Goal: Task Accomplishment & Management: Complete application form

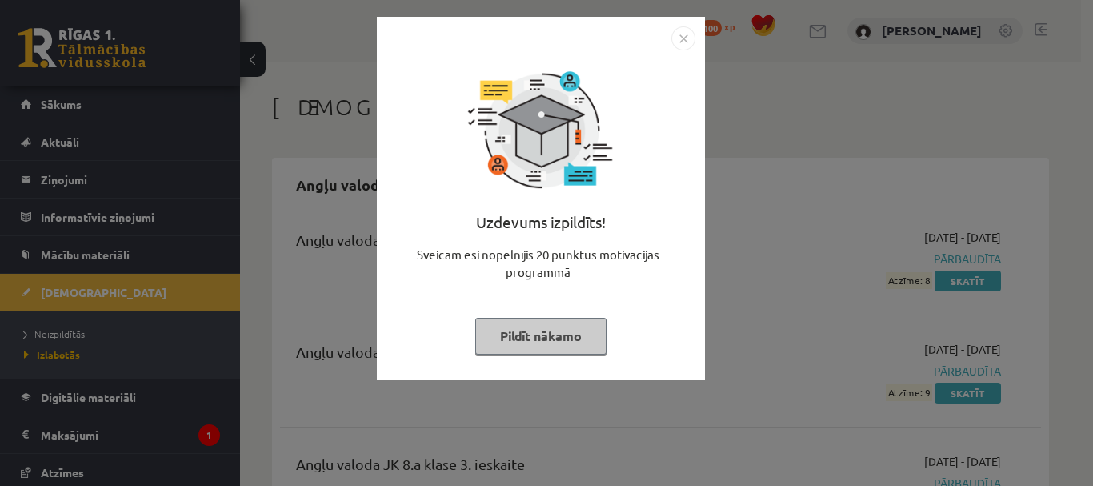
click at [555, 343] on button "Pildīt nākamo" at bounding box center [540, 336] width 131 height 37
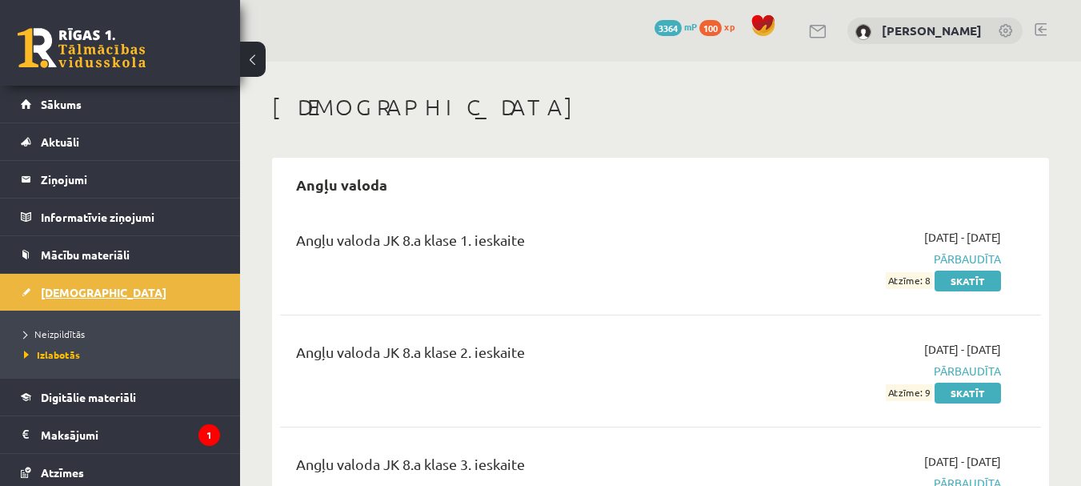
click at [76, 296] on span "[DEMOGRAPHIC_DATA]" at bounding box center [104, 292] width 126 height 14
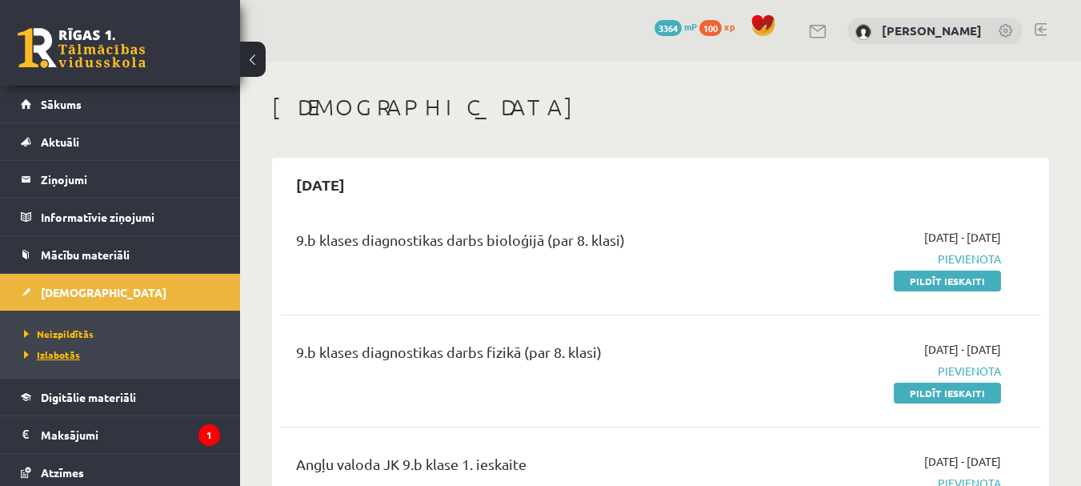
click at [71, 358] on span "Izlabotās" at bounding box center [52, 354] width 56 height 13
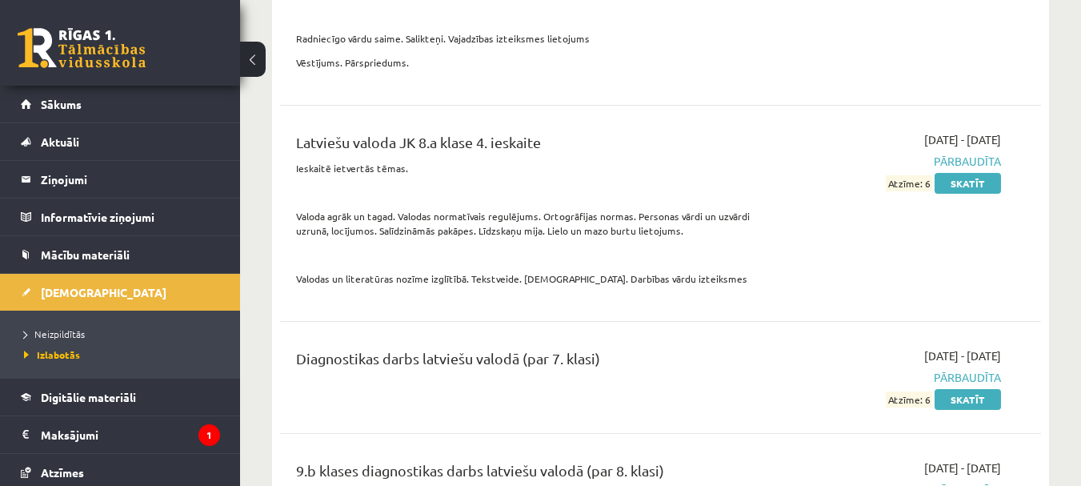
scroll to position [6474, 0]
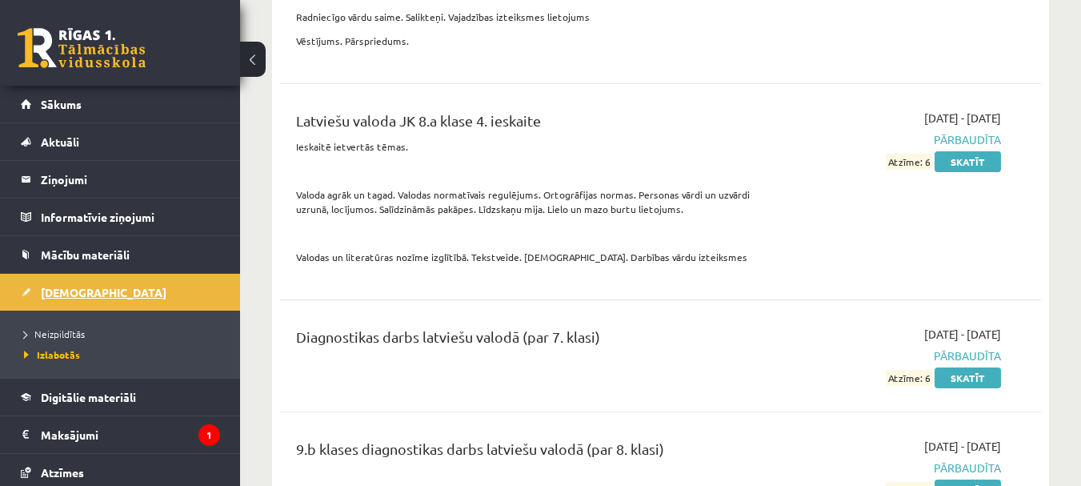
click at [67, 297] on span "[DEMOGRAPHIC_DATA]" at bounding box center [104, 292] width 126 height 14
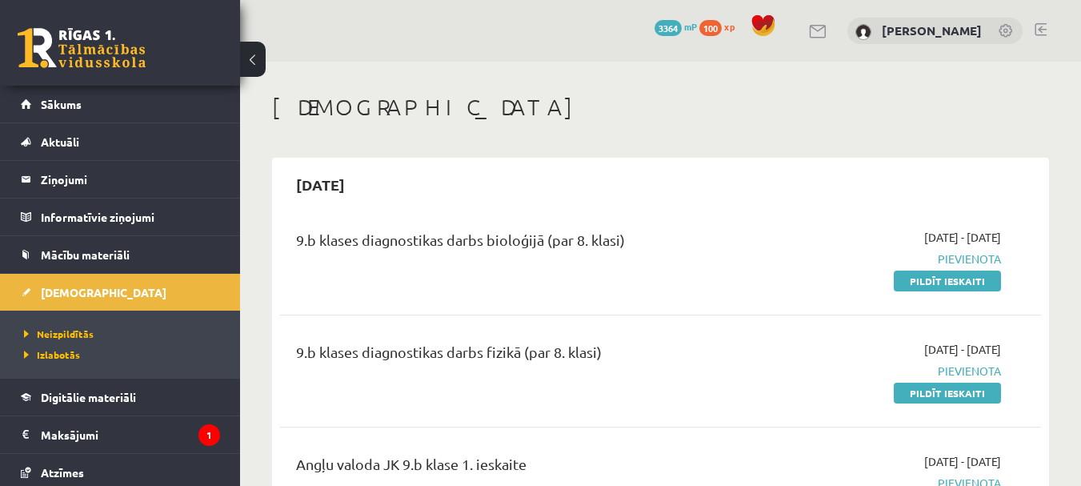
scroll to position [80, 0]
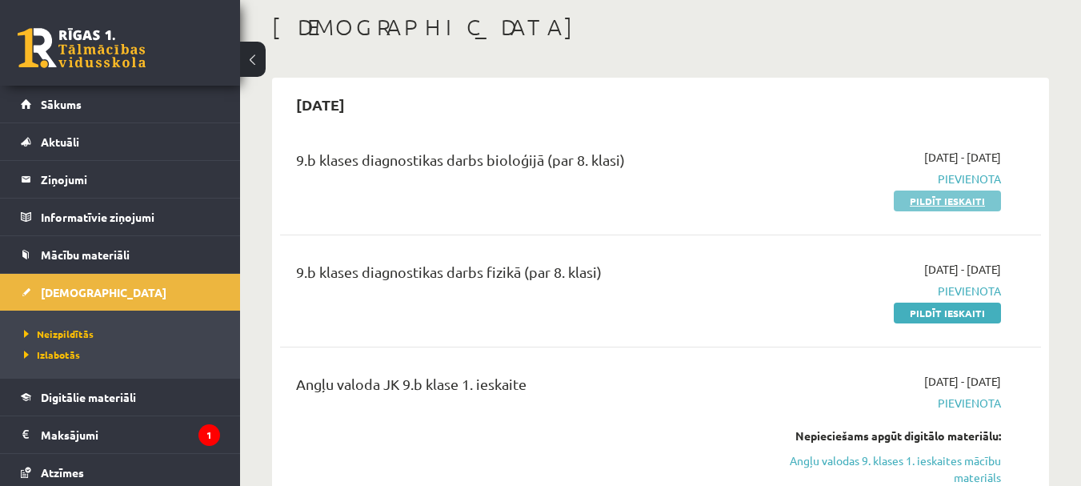
click at [946, 201] on link "Pildīt ieskaiti" at bounding box center [947, 200] width 107 height 21
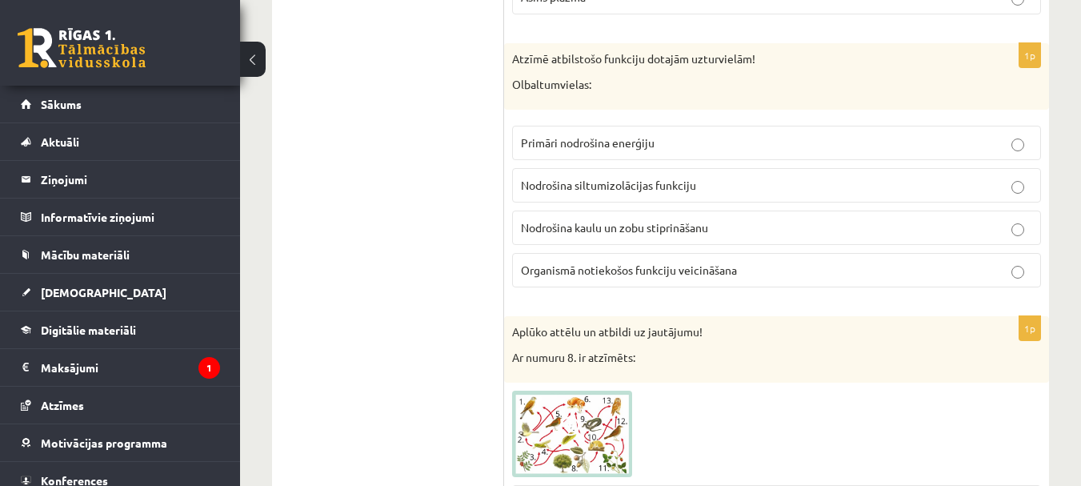
scroll to position [1351, 0]
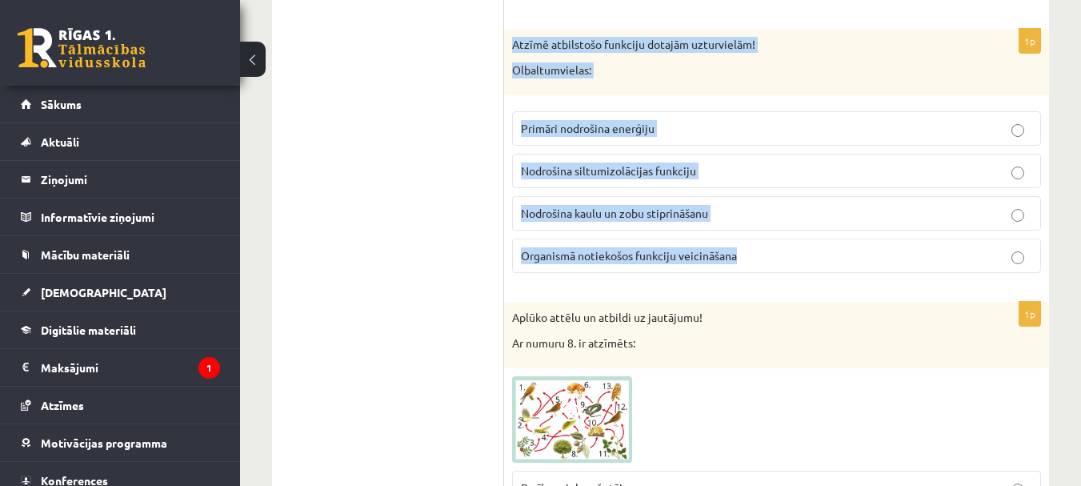
drag, startPoint x: 509, startPoint y: 25, endPoint x: 760, endPoint y: 262, distance: 345.9
copy div "Atzīmē atbilstošo funkciju dotajām uzturvielām! Olbaltumvielas: Primāri nodroši…"
click at [785, 255] on p "Organismā notiekošos funkciju veicināšana" at bounding box center [776, 255] width 511 height 17
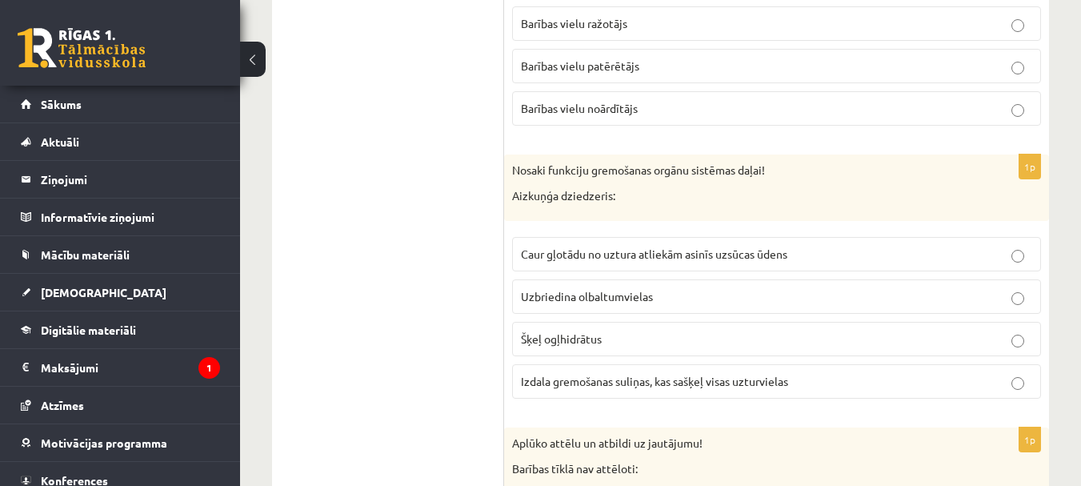
scroll to position [1844, 0]
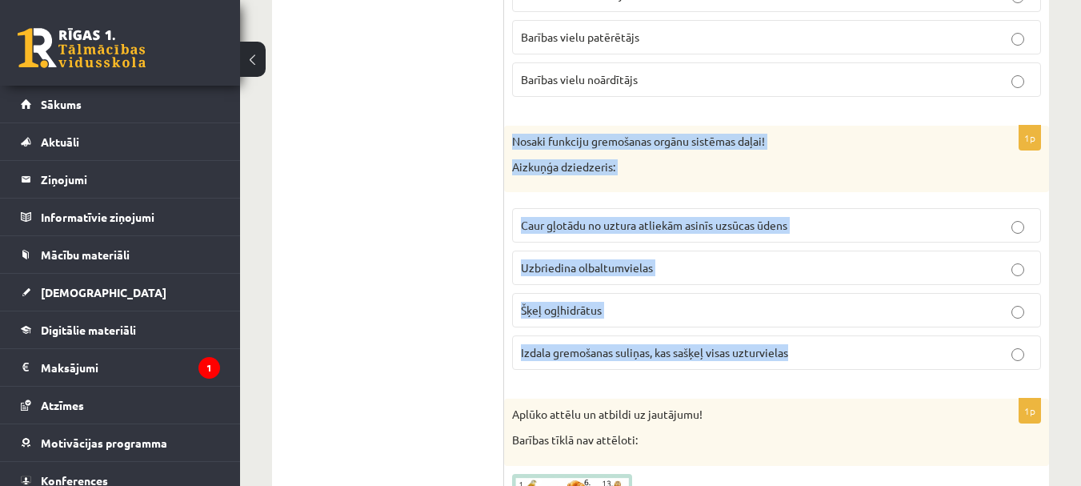
drag, startPoint x: 512, startPoint y: 134, endPoint x: 844, endPoint y: 361, distance: 402.0
click at [844, 361] on div "1p Nosaki funkciju gremošanas orgānu sistēmas daļai! Aizkuņģa dziedzeris: Caur …" at bounding box center [776, 254] width 545 height 257
copy div "Nosaki funkciju gremošanas orgānu sistēmas daļai! Aizkuņģa dziedzeris: Caur gļo…"
click at [741, 350] on span "Izdala gremošanas suliņas, kas sašķeļ visas uzturvielas" at bounding box center [654, 352] width 267 height 14
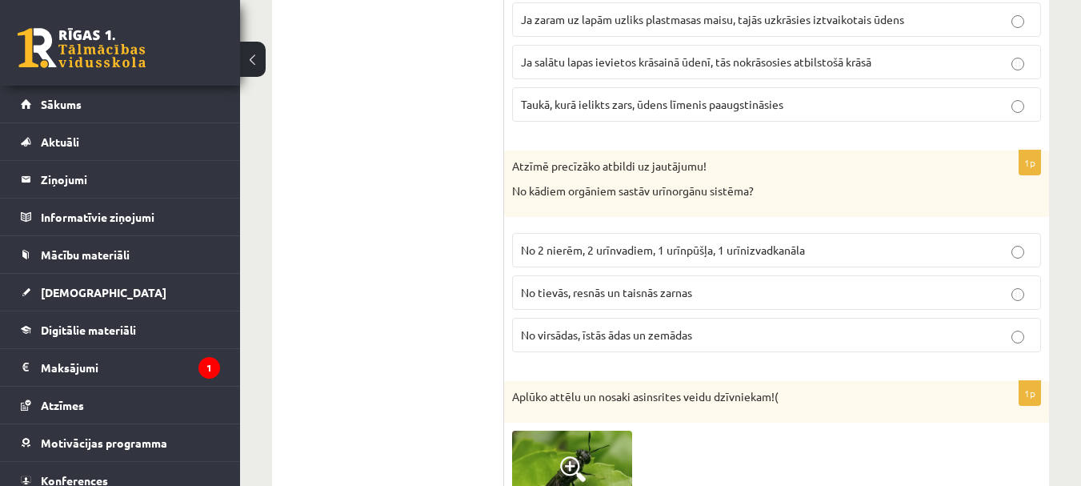
scroll to position [2804, 0]
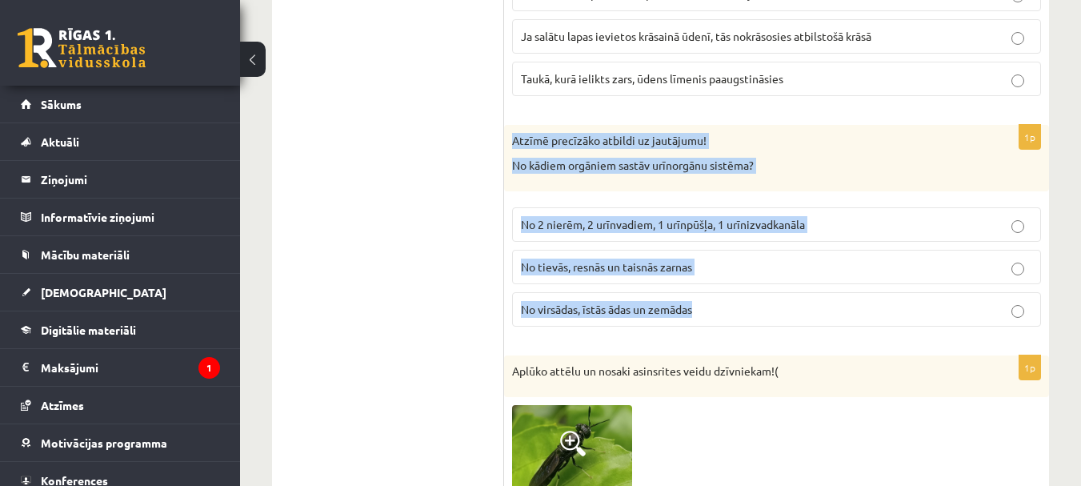
drag, startPoint x: 509, startPoint y: 130, endPoint x: 735, endPoint y: 304, distance: 285.4
click at [735, 304] on div "1p Atzīmē precīzāko atbildi uz jautājumu! No kādiem orgāniem sastāv urīnorgānu …" at bounding box center [776, 232] width 545 height 214
copy div "Atzīmē precīzāko atbildi uz jautājumu! No kādiem orgāniem sastāv urīnorgānu sis…"
click at [665, 226] on span "No 2 nierēm, 2 urīnvadiem, 1 urīnpūšļa, 1 urīnizvadkanāla" at bounding box center [663, 224] width 284 height 14
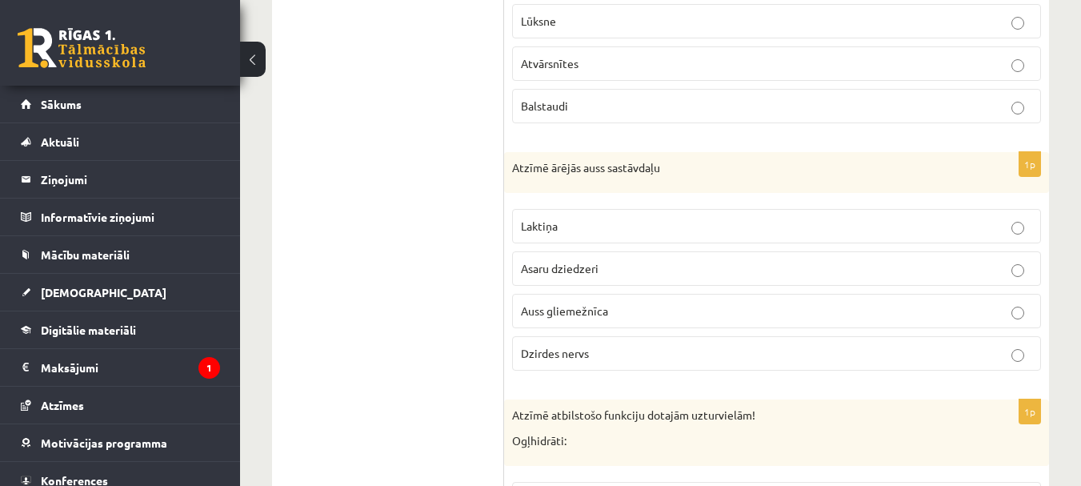
scroll to position [3684, 0]
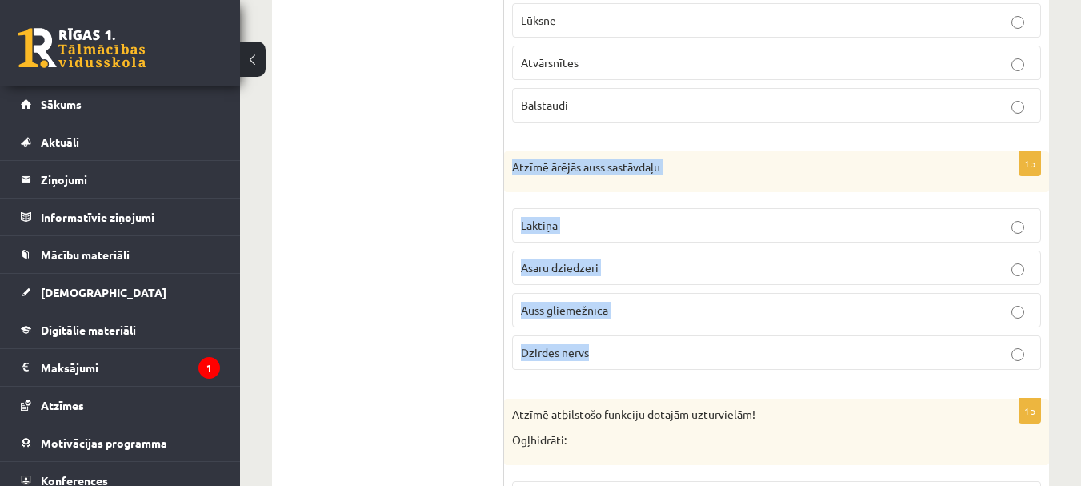
drag, startPoint x: 511, startPoint y: 162, endPoint x: 643, endPoint y: 343, distance: 224.6
click at [643, 343] on div "1p Atzīmē ārējās auss sastāvdaļu Laktiņa Asaru dziedzeri Auss gliemežnīca Dzird…" at bounding box center [776, 267] width 545 height 232
copy div "Atzīmē ārējās auss sastāvdaļu Laktiņa Asaru dziedzeri Auss gliemežnīca Dzirdes …"
click at [713, 312] on p "Auss gliemežnīca" at bounding box center [776, 310] width 511 height 17
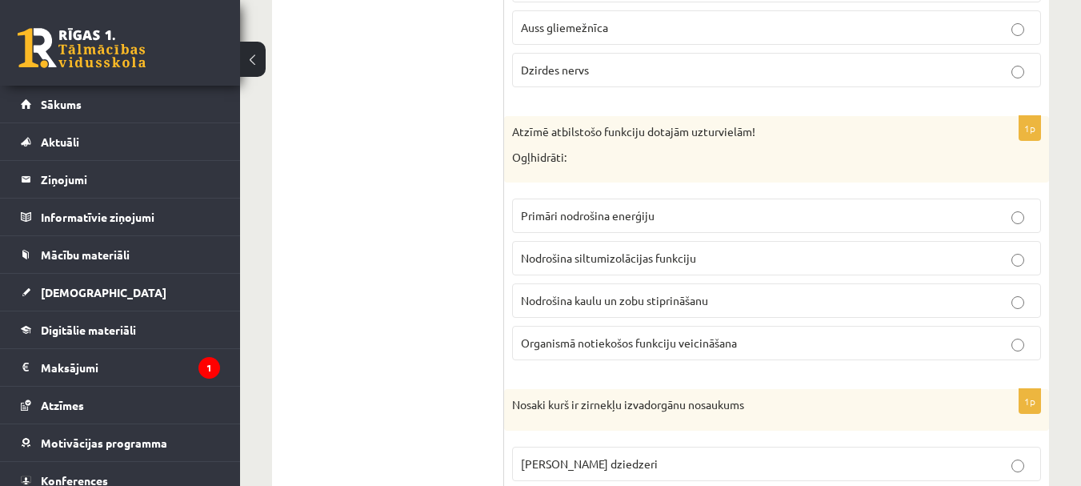
scroll to position [4004, 0]
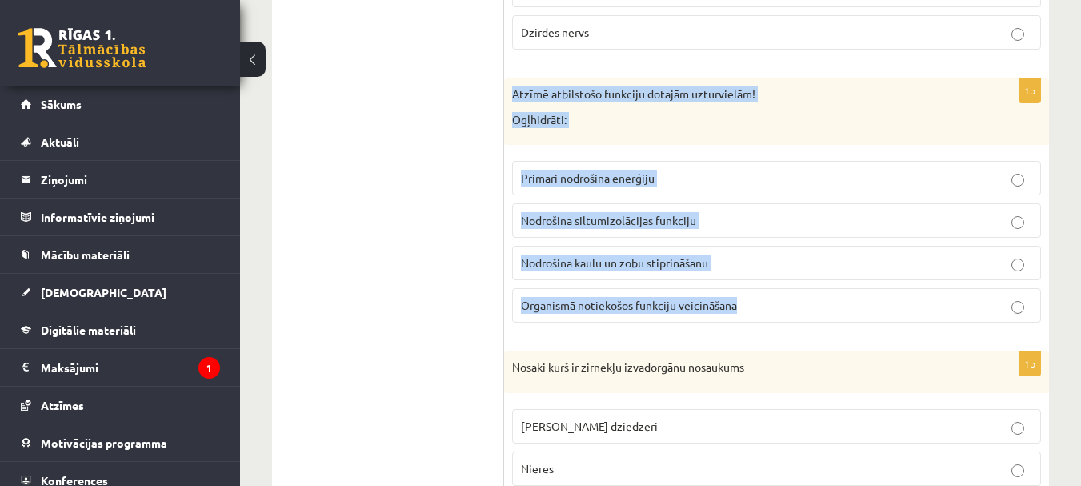
drag, startPoint x: 504, startPoint y: 86, endPoint x: 778, endPoint y: 308, distance: 352.2
click at [778, 308] on div "1p Atzīmē atbilstošo funkciju dotajām uzturvielām! Ogļhidrāti: Primāri nodrošin…" at bounding box center [776, 206] width 545 height 257
copy div "Atzīmē atbilstošo funkciju dotajām uzturvielām! Ogļhidrāti: Primāri nodrošina e…"
click at [691, 174] on p "Primāri nodrošina enerģiju" at bounding box center [776, 178] width 511 height 17
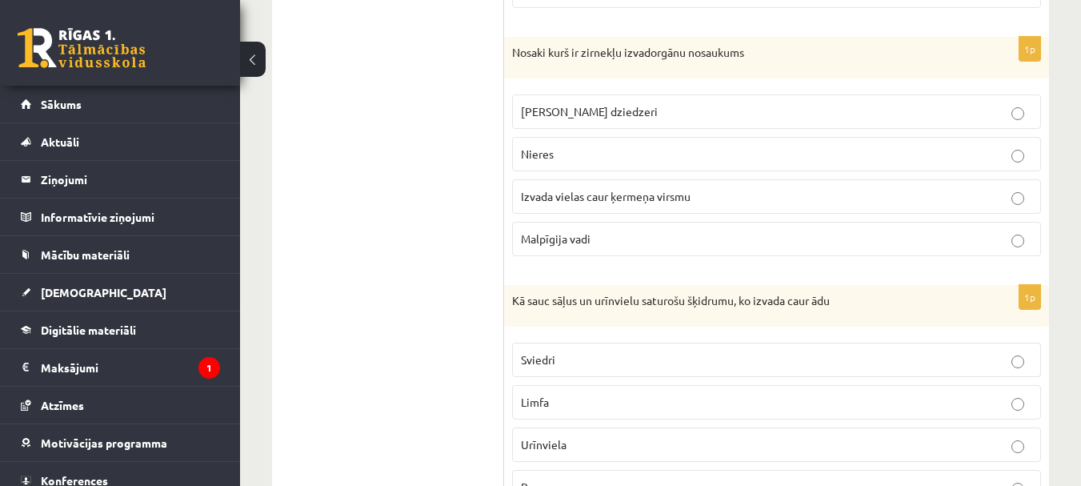
scroll to position [4324, 0]
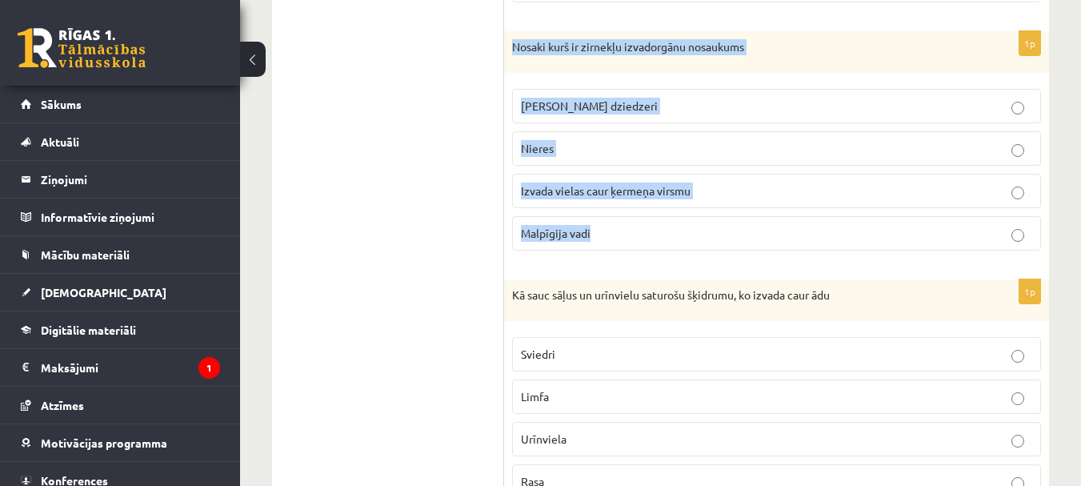
drag, startPoint x: 506, startPoint y: 31, endPoint x: 605, endPoint y: 238, distance: 229.8
copy div "Nosaki kurš ir zirnekļu izvadorgānu nosaukums Zaļie dziedzeri Nieres Izvada vie…"
click at [711, 237] on p "Malpīgija vadi" at bounding box center [776, 233] width 511 height 17
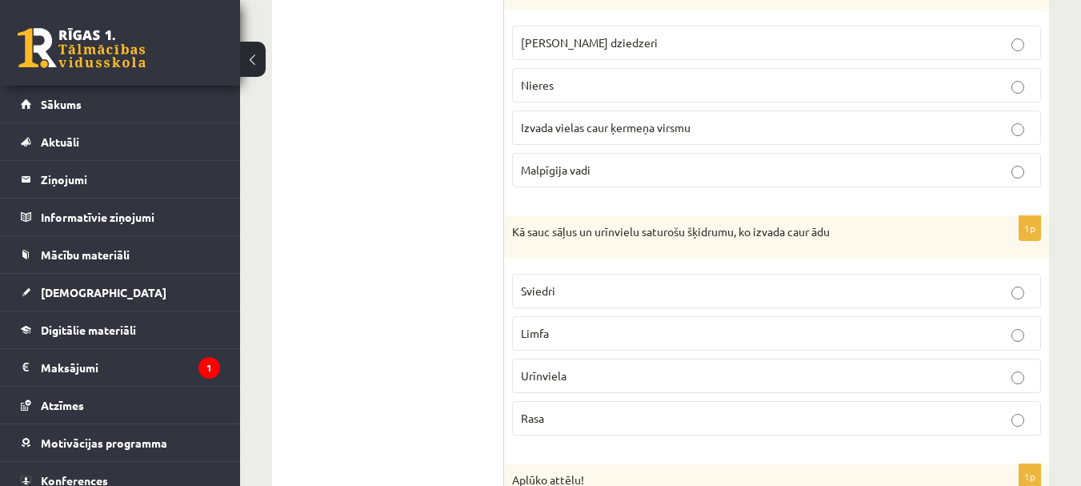
scroll to position [4484, 0]
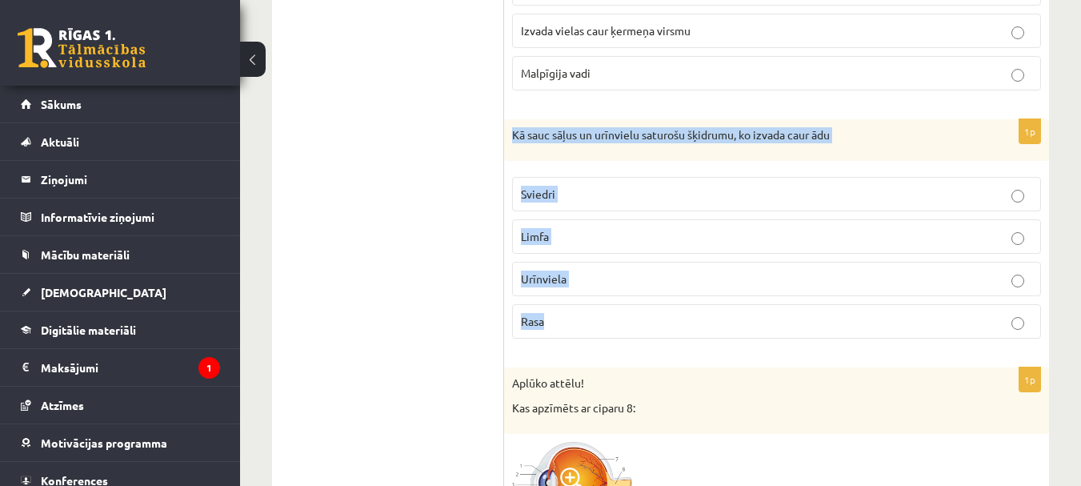
drag, startPoint x: 511, startPoint y: 118, endPoint x: 607, endPoint y: 314, distance: 217.9
copy div "Kā sauc sāļus un urīnvielu saturošu šķidrumu, ko izvada caur ādu Sviedri Limfa …"
drag, startPoint x: 592, startPoint y: 197, endPoint x: 732, endPoint y: 238, distance: 146.1
click at [593, 197] on p "Sviedri" at bounding box center [776, 194] width 511 height 17
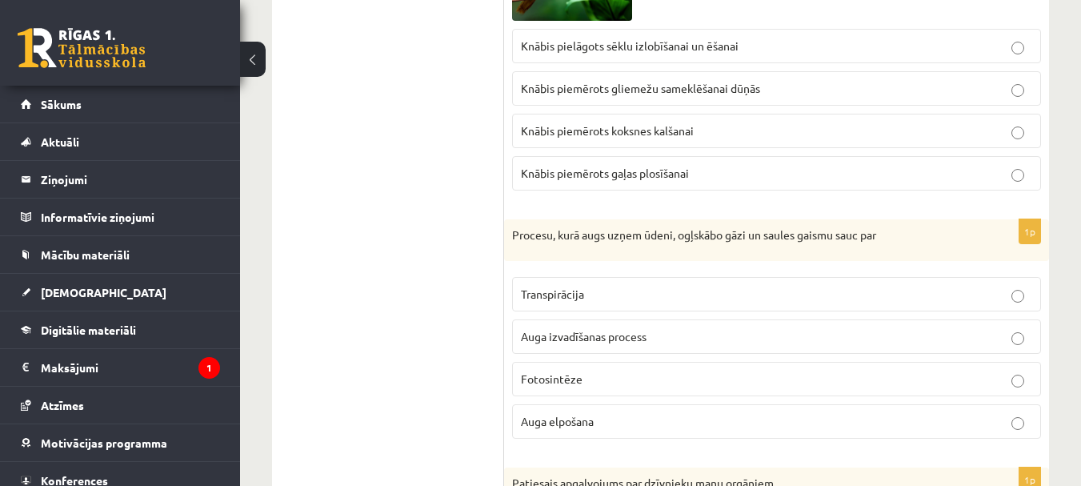
scroll to position [5365, 0]
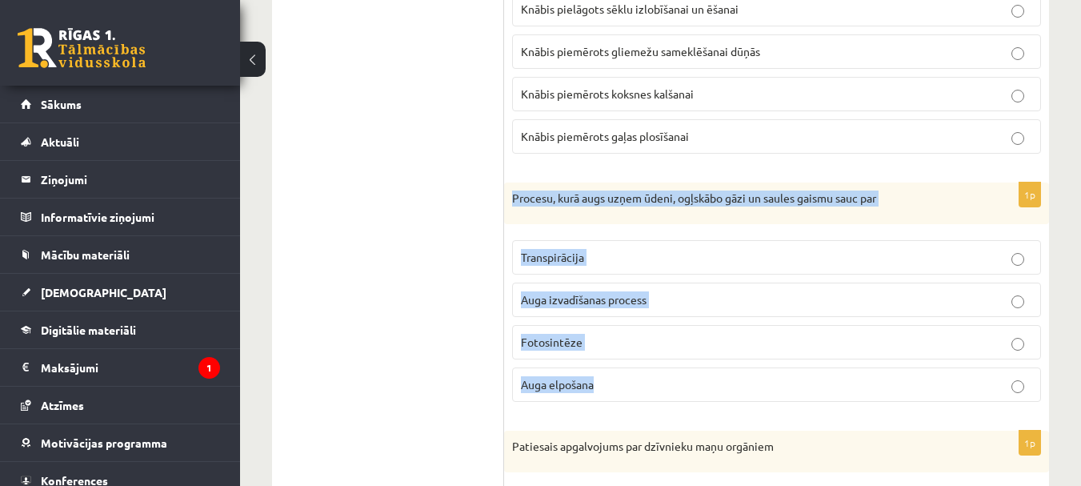
drag, startPoint x: 508, startPoint y: 184, endPoint x: 650, endPoint y: 376, distance: 238.6
click at [650, 376] on div "1p Procesu, kurā augs uzņem ūdeni, ogļskābo gāzi un saules gaismu sauc par Tran…" at bounding box center [776, 298] width 545 height 232
copy div "Procesu, kurā augs uzņem ūdeni, ogļskābo gāzi un saules gaismu sauc par Transpi…"
click at [644, 346] on p "Fotosintēze" at bounding box center [776, 342] width 511 height 17
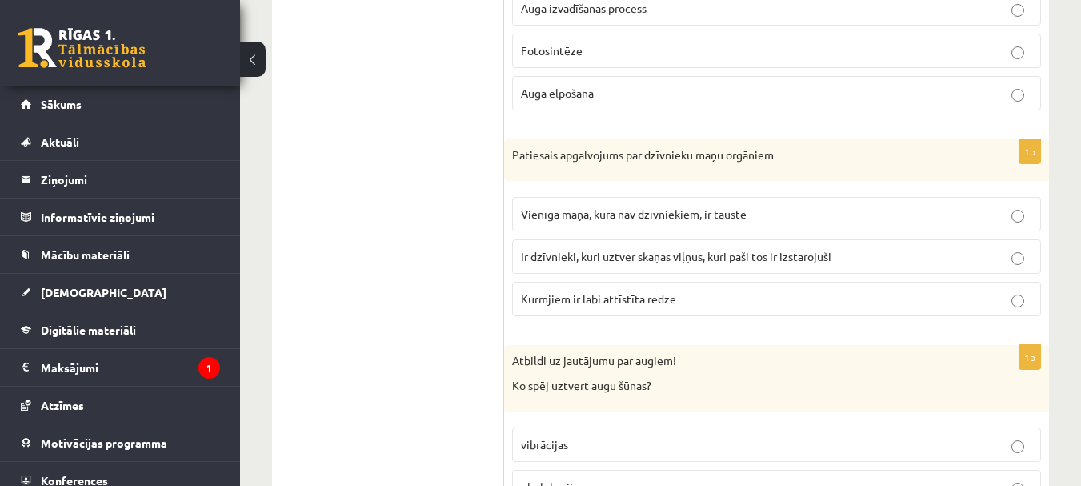
scroll to position [5685, 0]
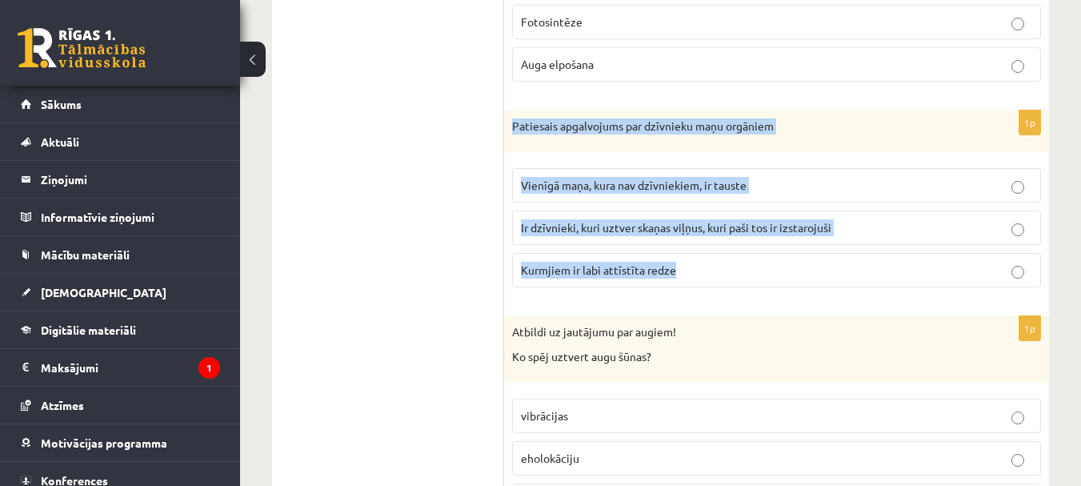
drag, startPoint x: 520, startPoint y: 140, endPoint x: 695, endPoint y: 262, distance: 212.7
click at [695, 262] on div "1p Patiesais apgalvojums par dzīvnieku maņu orgāniem Vienīgā maņa, kura nav dzī…" at bounding box center [776, 205] width 545 height 190
copy div "Patiesais apgalvojums par dzīvnieku maņu orgāniem Vienīgā maņa, kura nav dzīvni…"
click at [773, 228] on span "Ir dzīvnieki, kuri uztver skaņas viļņus, kuri paši tos ir izstarojuši" at bounding box center [676, 227] width 310 height 14
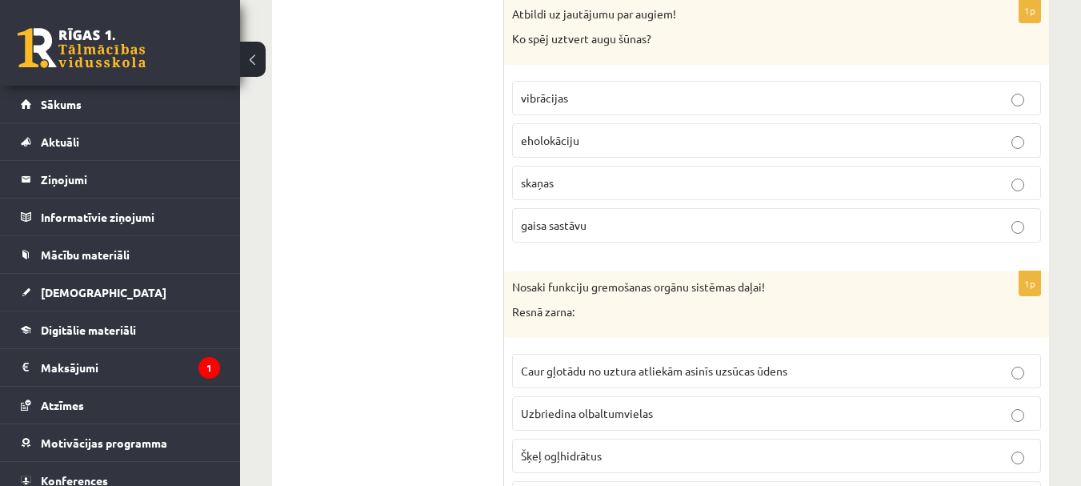
scroll to position [6005, 0]
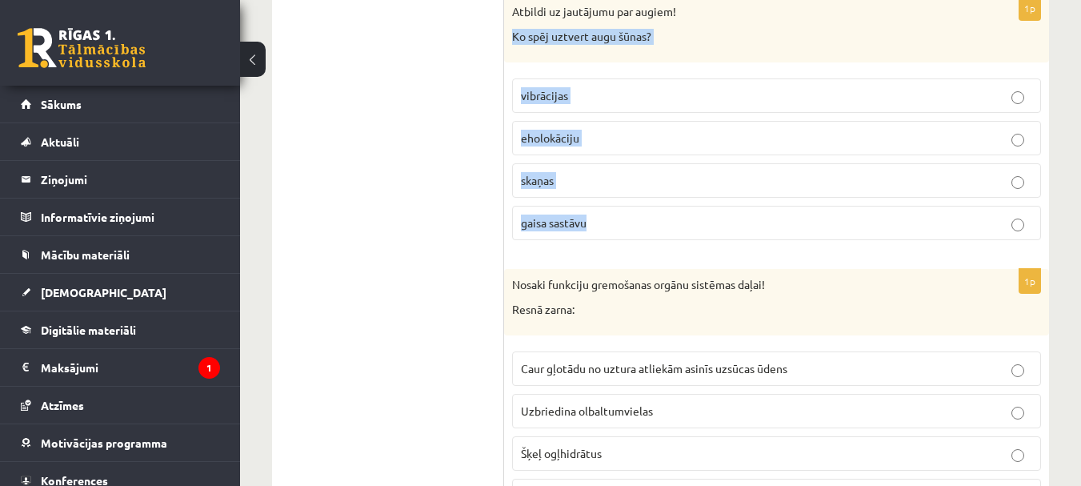
drag, startPoint x: 513, startPoint y: 39, endPoint x: 653, endPoint y: 219, distance: 228.1
click at [655, 220] on div "1p Atbildi uz jautājumu par augiem! Ko spēj uztvert augu šūnas? vibrācijas ehol…" at bounding box center [776, 124] width 545 height 257
copy div "Ko spēj uztvert augu šūnas? vibrācijas eholokāciju skaņas gaisa sastāvu"
click at [611, 92] on p "vibrācijas" at bounding box center [776, 95] width 511 height 17
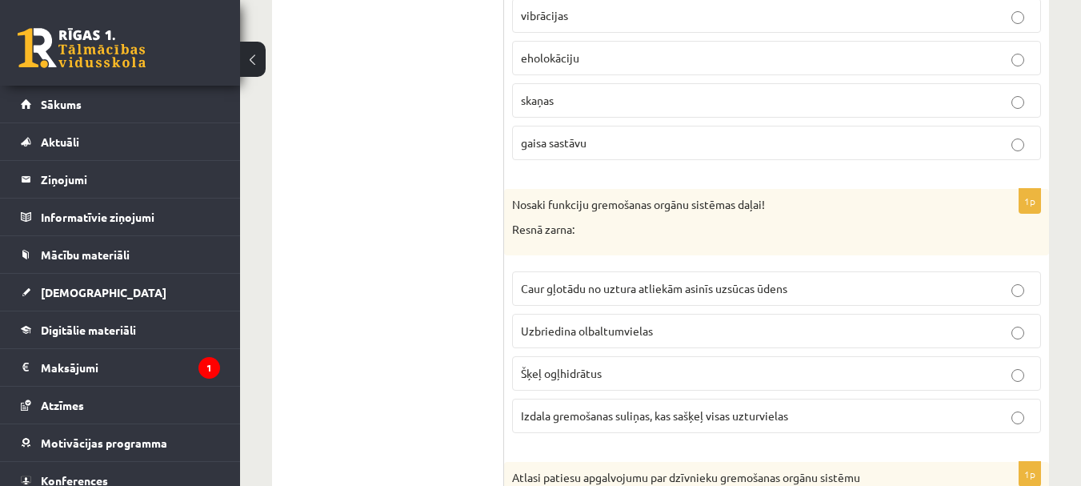
scroll to position [6165, 0]
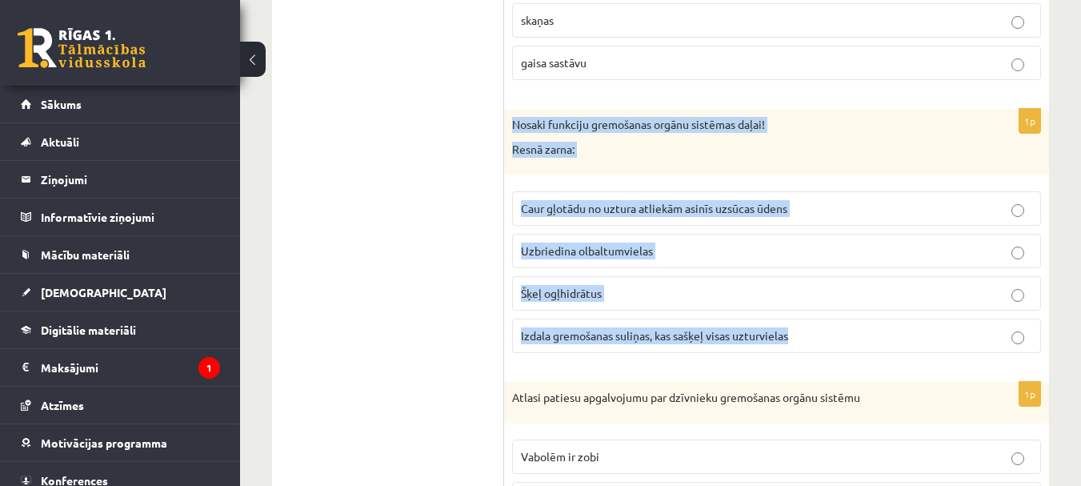
drag, startPoint x: 507, startPoint y: 120, endPoint x: 818, endPoint y: 342, distance: 381.9
click at [818, 342] on div "1p Nosaki funkciju gremošanas orgānu sistēmas daļai! Resnā zarna: Caur gļotādu …" at bounding box center [776, 237] width 545 height 257
click at [667, 209] on span "Caur gļotādu no uztura atliekām asinīs uzsūcas ūdens" at bounding box center [654, 208] width 266 height 14
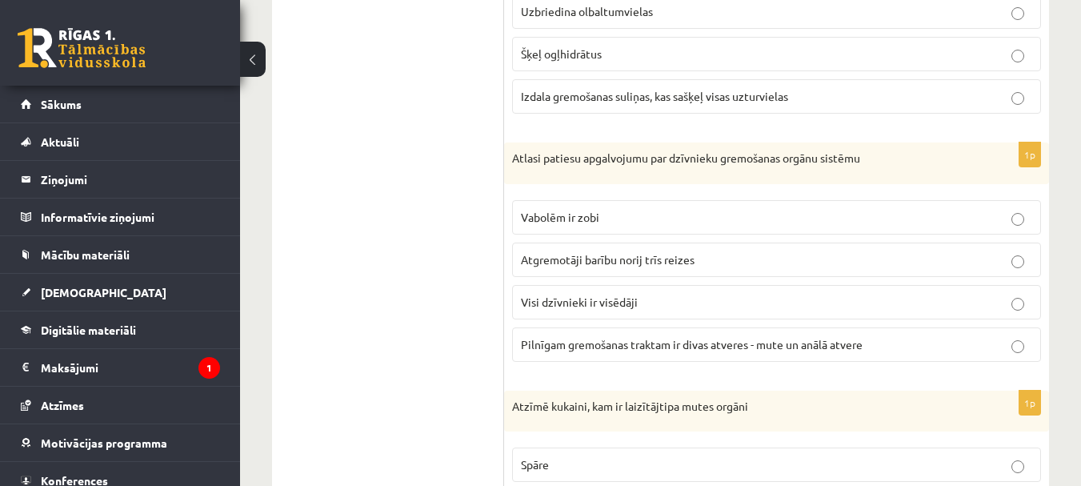
scroll to position [6405, 0]
drag, startPoint x: 500, startPoint y: 151, endPoint x: 564, endPoint y: 223, distance: 96.4
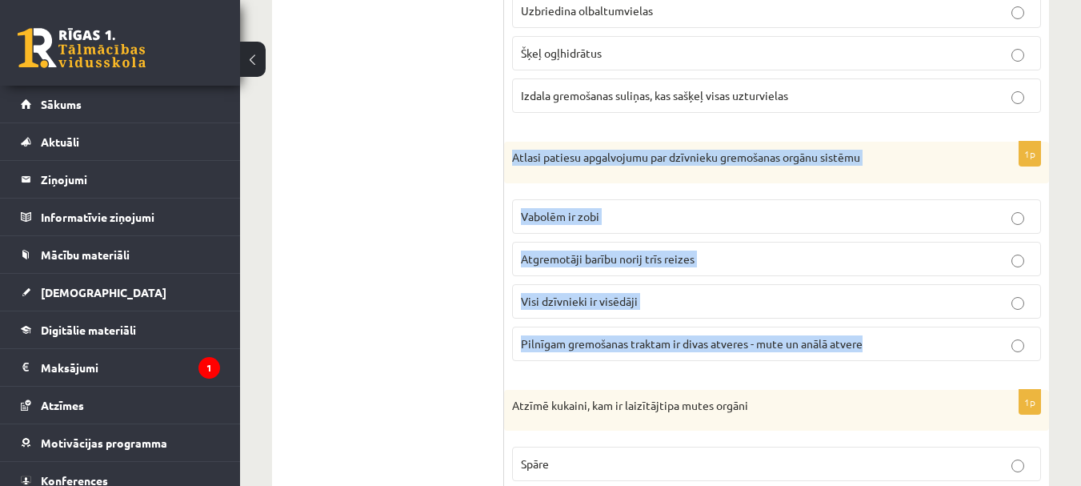
drag, startPoint x: 513, startPoint y: 159, endPoint x: 874, endPoint y: 366, distance: 415.8
click at [874, 366] on div "1p Atlasi patiesu apgalvojumu par dzīvnieku gremošanas orgānu sistēmu Vabolēm i…" at bounding box center [776, 258] width 545 height 232
click at [776, 339] on span "Pilnīgam gremošanas traktam ir divas atveres - mute un anālā atvere" at bounding box center [692, 343] width 342 height 14
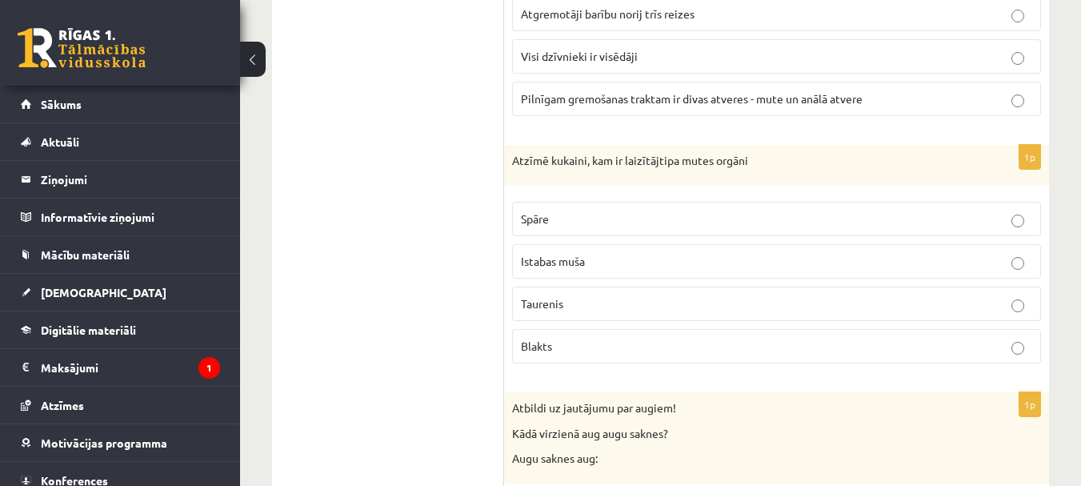
scroll to position [6725, 0]
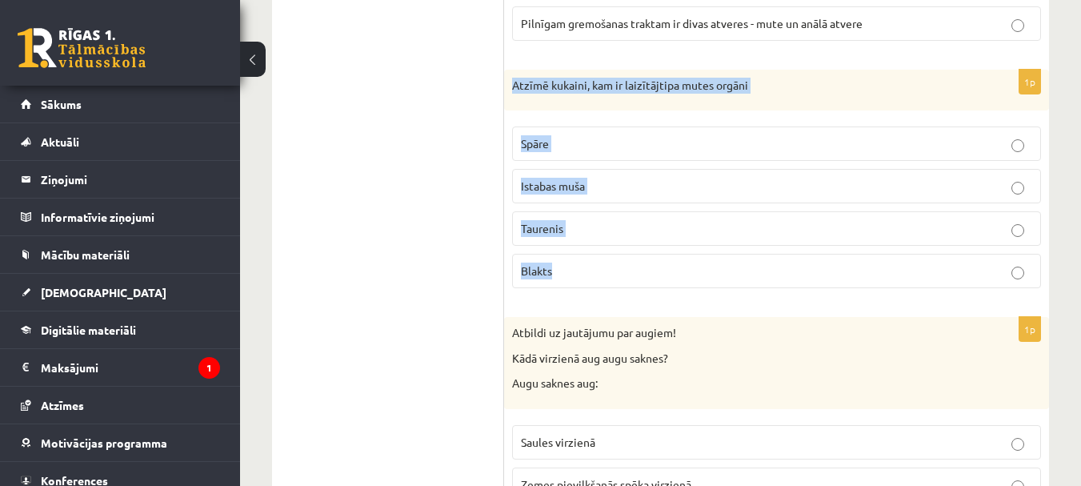
drag, startPoint x: 509, startPoint y: 74, endPoint x: 588, endPoint y: 273, distance: 213.7
click at [588, 273] on div "1p Atzīmē kukaini, kam ir laizītājtipa mutes orgāni Spāre Istabas muša Taurenis…" at bounding box center [776, 186] width 545 height 232
click at [606, 184] on p "Istabas muša" at bounding box center [776, 186] width 511 height 17
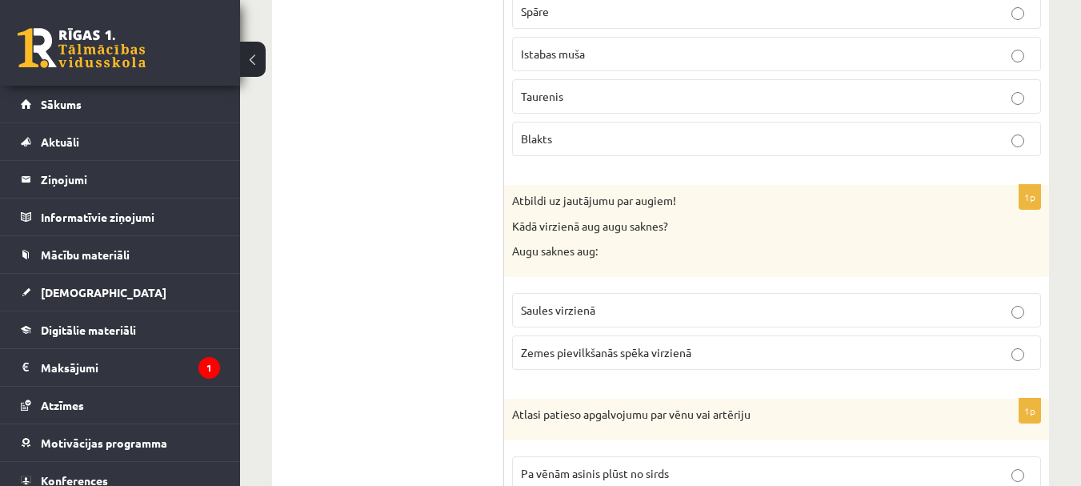
scroll to position [6885, 0]
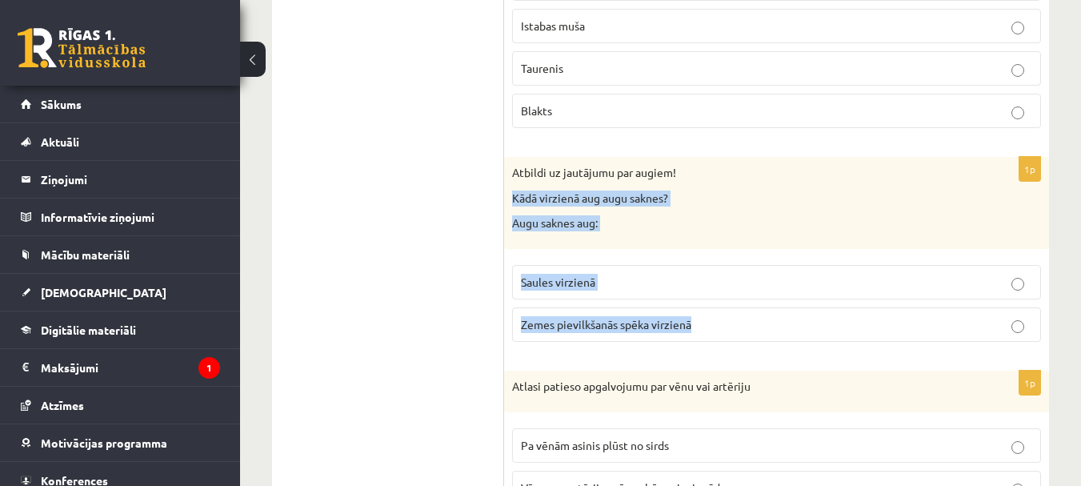
drag, startPoint x: 510, startPoint y: 196, endPoint x: 730, endPoint y: 333, distance: 259.1
click at [730, 333] on div "1p Atbildi uz jautājumu par augiem! Kādā virzienā aug augu saknes? Augu saknes …" at bounding box center [776, 256] width 545 height 198
click at [726, 325] on p "Zemes pievilkšanās spēka virzienā" at bounding box center [776, 324] width 511 height 17
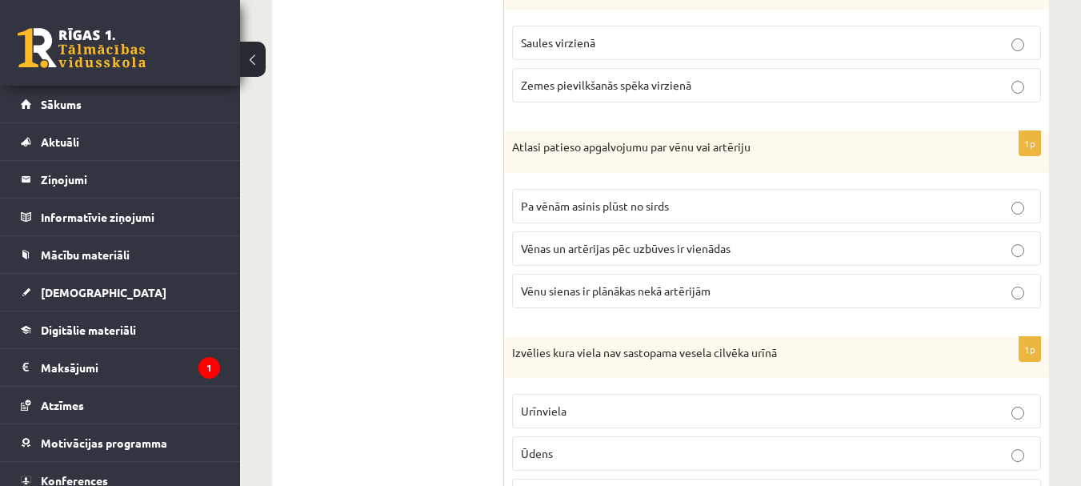
scroll to position [7125, 0]
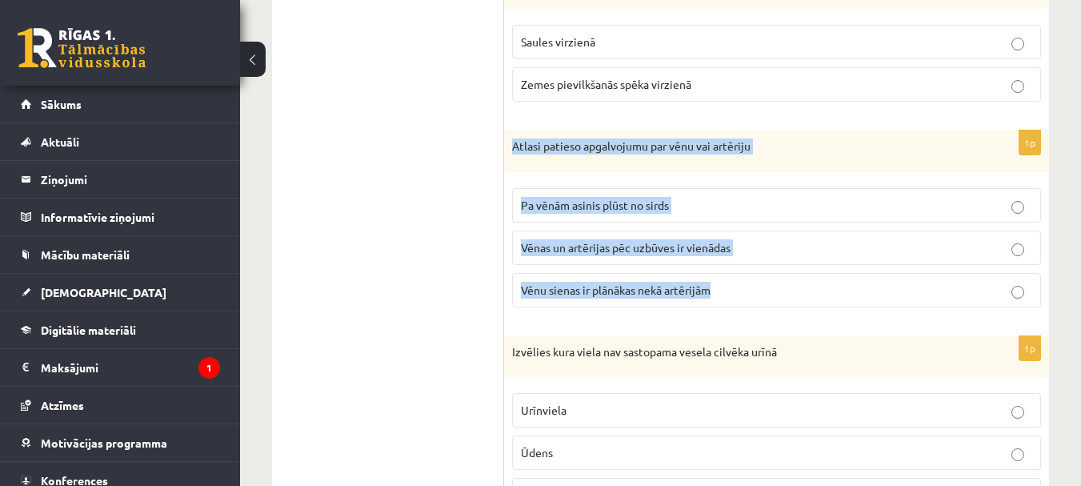
drag, startPoint x: 511, startPoint y: 140, endPoint x: 745, endPoint y: 298, distance: 282.3
click at [745, 298] on div "1p Atlasi patieso apgalvojumu par vēnu vai artēriju Pa vēnām asinis plūst no si…" at bounding box center [776, 225] width 545 height 190
click at [753, 291] on p "Vēnu sienas ir plānākas nekā artērijām" at bounding box center [776, 290] width 511 height 17
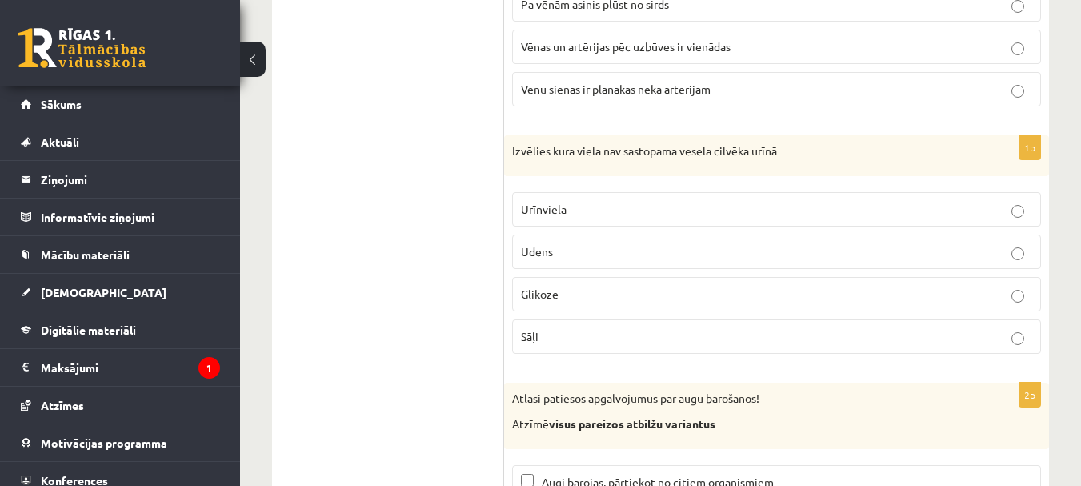
scroll to position [7365, 0]
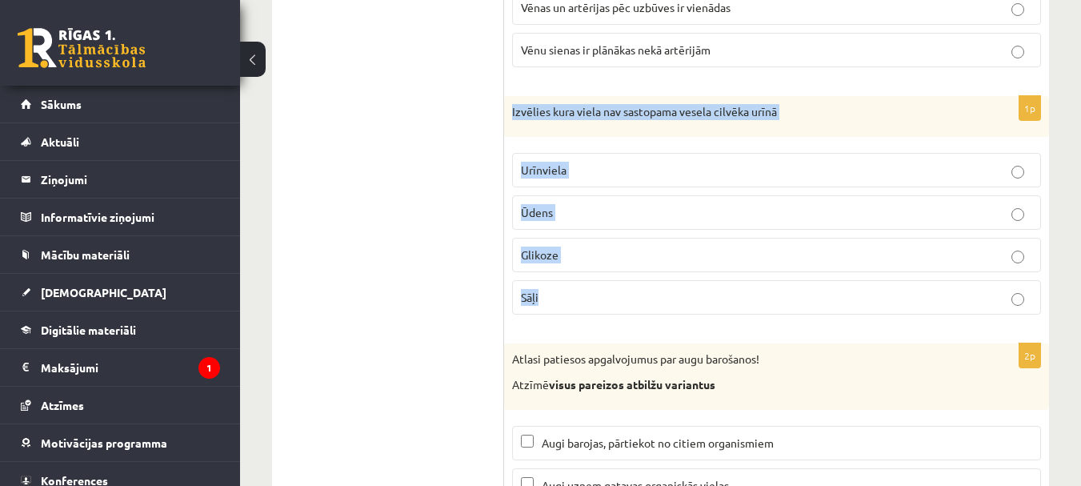
drag, startPoint x: 509, startPoint y: 101, endPoint x: 572, endPoint y: 290, distance: 199.1
click at [572, 290] on div "1p Izvēlies kura viela nav sastopama vesela cilvēka urīnā Urīnviela Ūdens Gliko…" at bounding box center [776, 212] width 545 height 232
click at [631, 250] on p "Glikoze" at bounding box center [776, 254] width 511 height 17
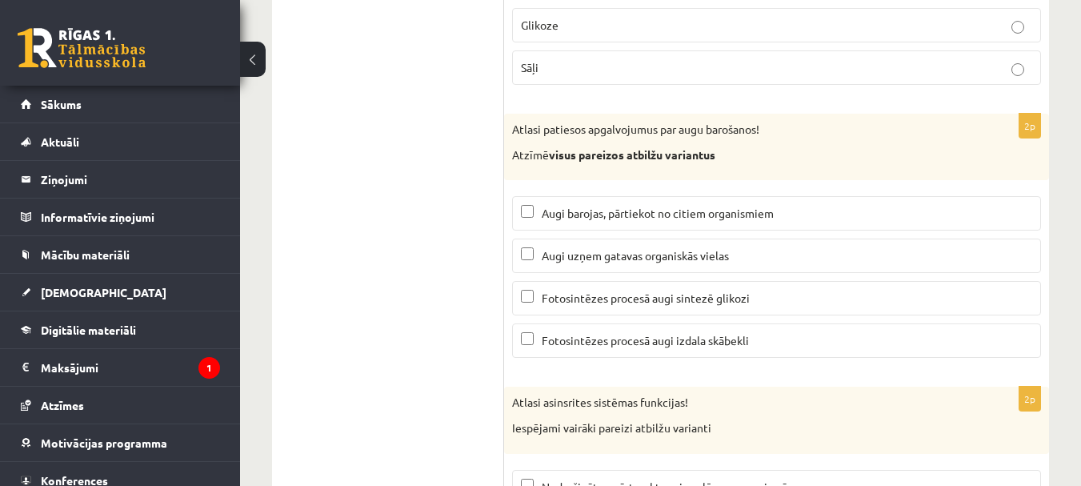
scroll to position [7605, 0]
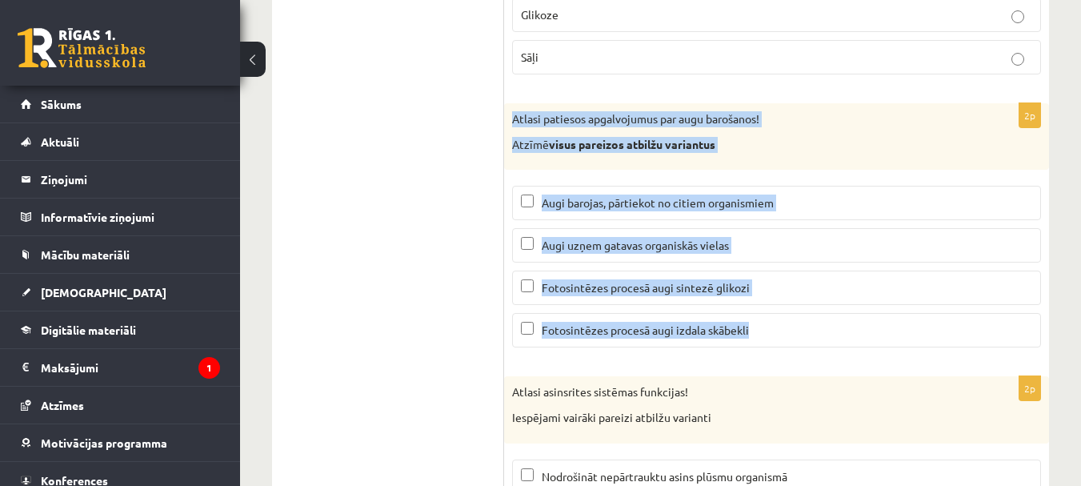
drag, startPoint x: 505, startPoint y: 110, endPoint x: 759, endPoint y: 336, distance: 340.0
click at [759, 336] on div "2p Atlasi patiesos apgalvojumus par augu barošanos! Atzīmē visus pareizos atbil…" at bounding box center [776, 231] width 545 height 257
click at [784, 283] on p "Fotosintēzes procesā augi sintezē glikozi" at bounding box center [776, 287] width 511 height 17
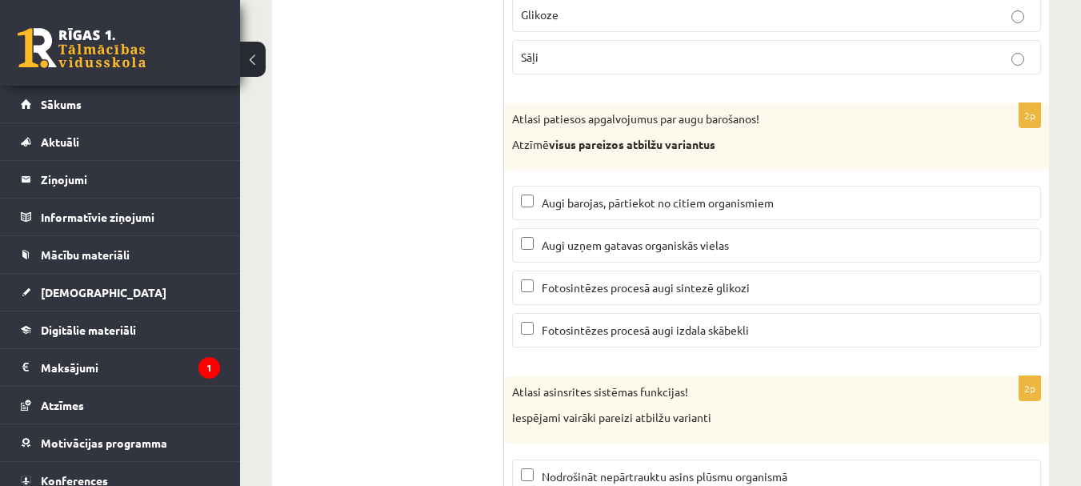
click at [715, 325] on span "Fotosintēzes procesā augi izdala skābekli" at bounding box center [645, 329] width 207 height 14
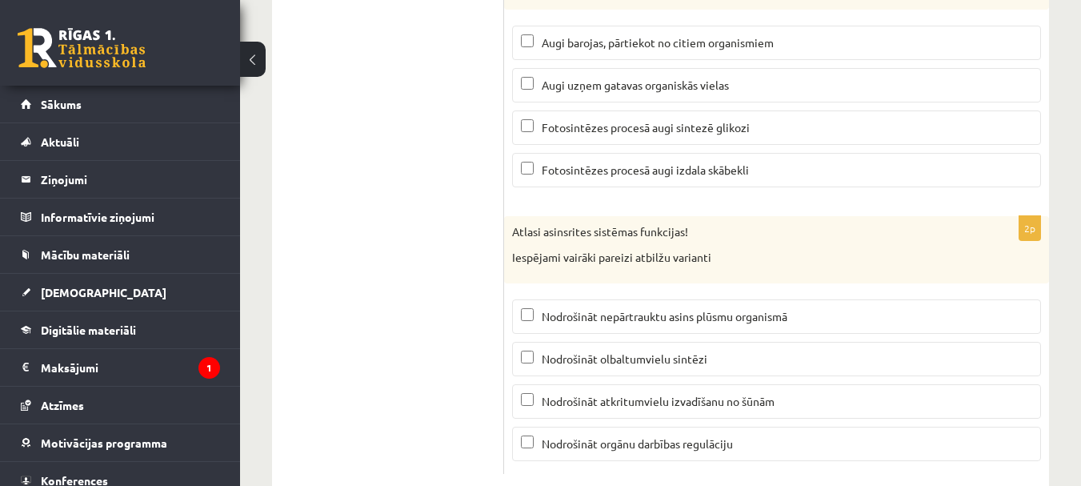
scroll to position [7802, 0]
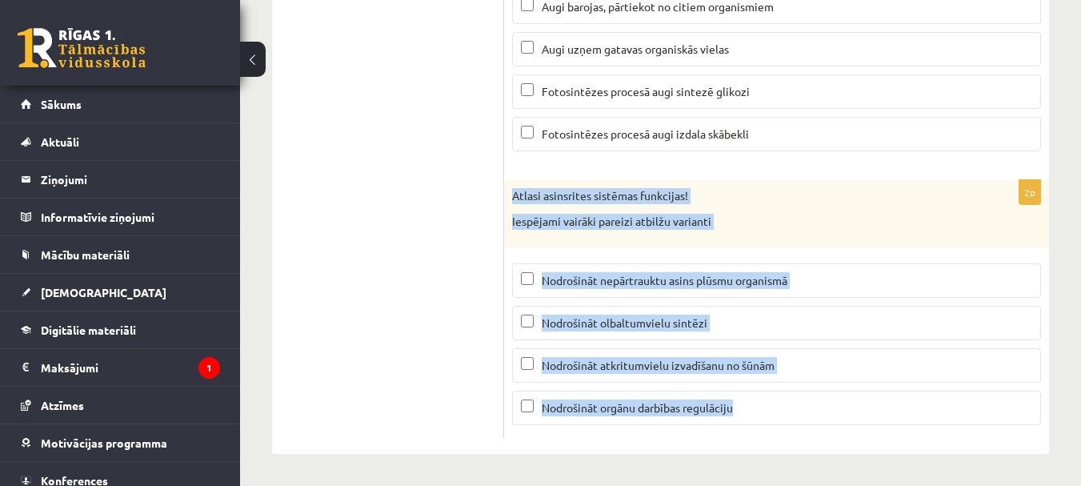
drag, startPoint x: 515, startPoint y: 190, endPoint x: 751, endPoint y: 424, distance: 332.1
click at [751, 424] on div "2p Atlasi asinsrites sistēmas funkcijas! Iespējami vairāki pareizi atbilžu vari…" at bounding box center [776, 308] width 545 height 257
click at [742, 278] on span "Nodrošināt nepārtrauktu asins plūsmu organismā" at bounding box center [665, 280] width 246 height 14
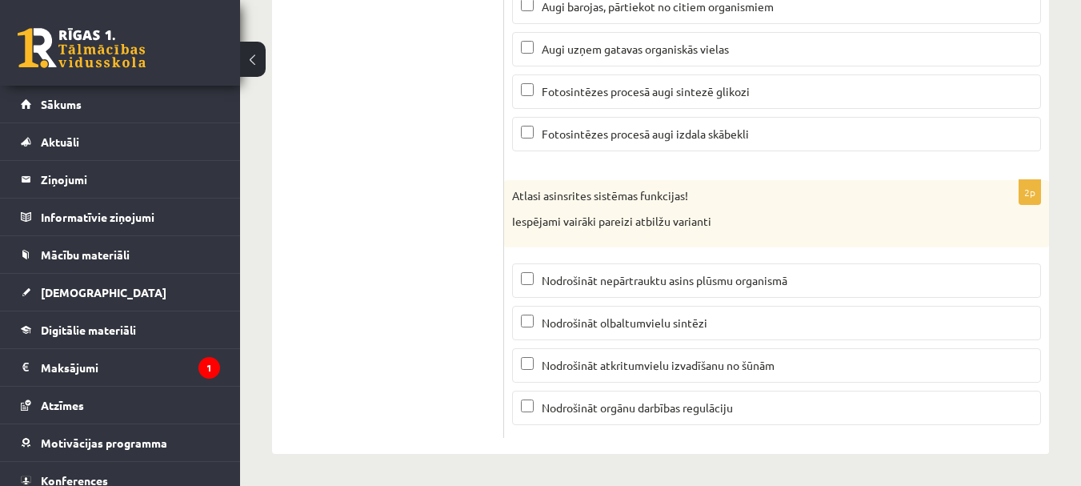
click at [747, 365] on span "Nodrošināt atkritumvielu izvadīšanu no šūnām" at bounding box center [658, 365] width 233 height 14
click at [677, 407] on span "Nodrošināt orgānu darbības regulāciju" at bounding box center [637, 407] width 191 height 14
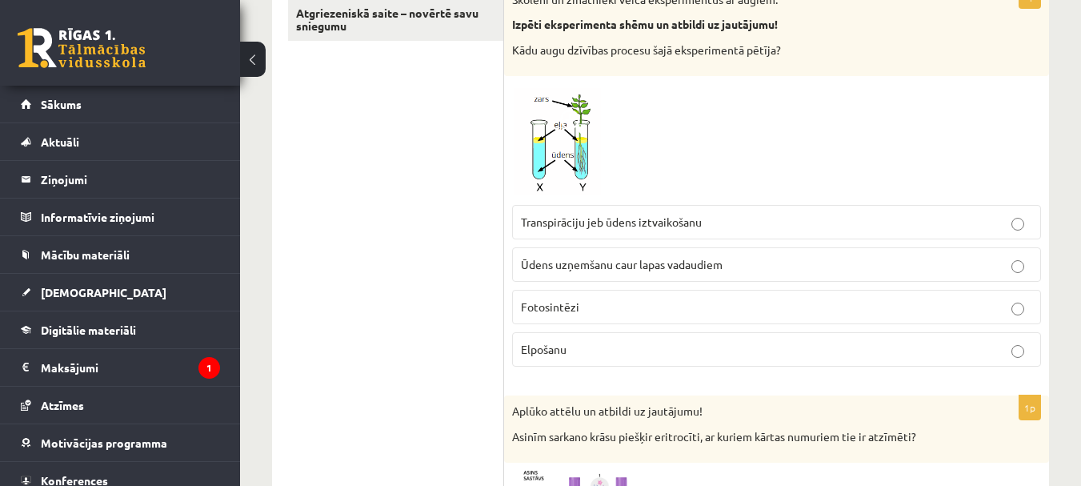
scroll to position [305, 0]
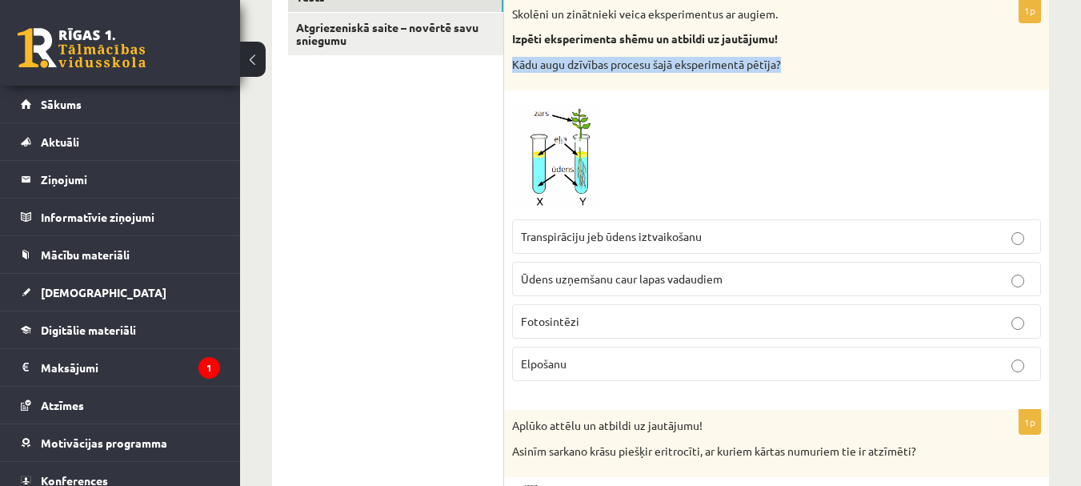
drag, startPoint x: 508, startPoint y: 64, endPoint x: 787, endPoint y: 74, distance: 278.7
click at [787, 74] on div "Skolēni un zinātnieki veica eksperimentus ar augiem. Izpēti eksperimenta shēmu …" at bounding box center [776, 44] width 545 height 92
click at [815, 68] on p "Kādu augu dzīvības procesu šajā eksperimentā pētīja?" at bounding box center [736, 65] width 449 height 16
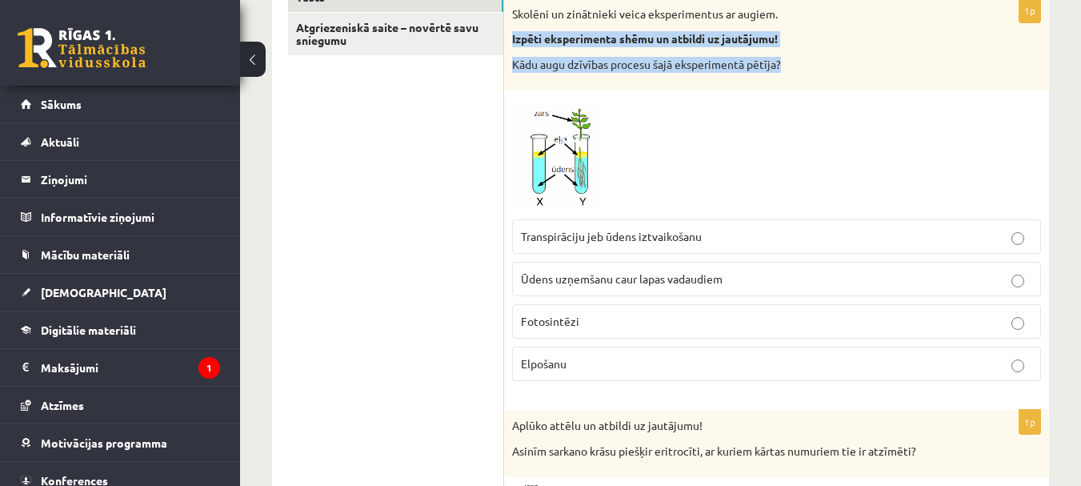
drag, startPoint x: 511, startPoint y: 38, endPoint x: 788, endPoint y: 54, distance: 278.2
click at [788, 54] on div "Skolēni un zinātnieki veica eksperimentus ar augiem. Izpēti eksperimenta shēmu …" at bounding box center [776, 44] width 545 height 92
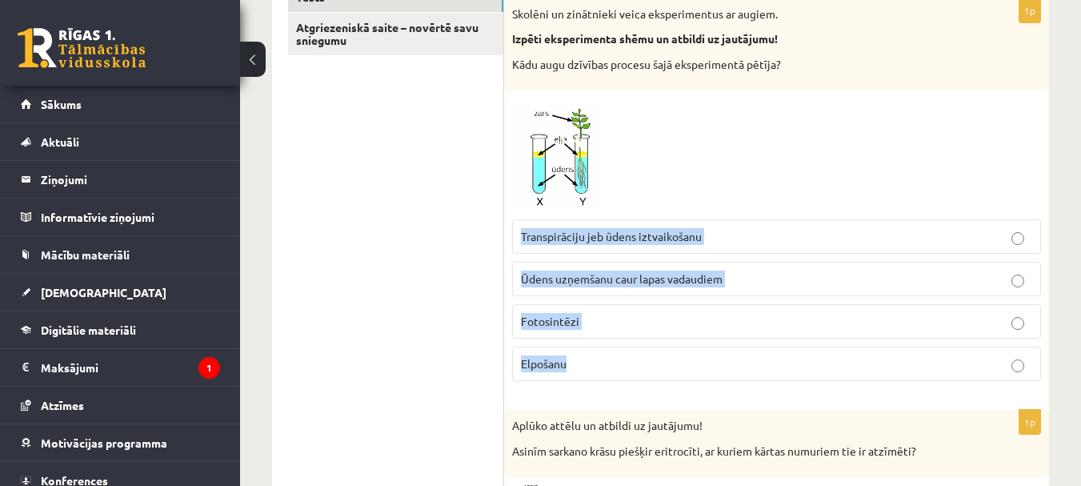
drag, startPoint x: 510, startPoint y: 222, endPoint x: 639, endPoint y: 366, distance: 193.8
click at [639, 366] on div "1p Skolēni un zinātnieki veica eksperimentus ar augiem. Izpēti eksperimenta shē…" at bounding box center [776, 196] width 545 height 396
click at [760, 245] on p "Transpirāciju jeb ūdens iztvaikošanu" at bounding box center [776, 236] width 511 height 17
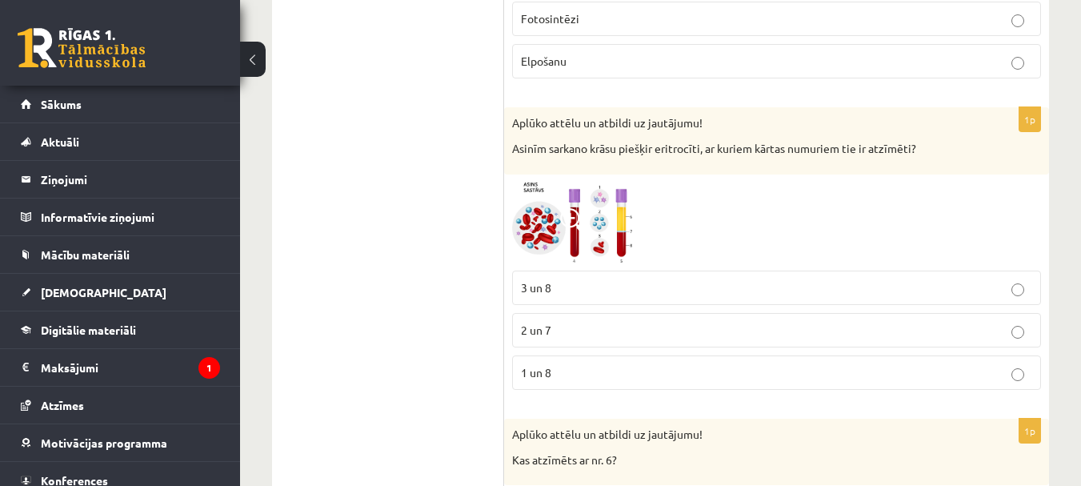
scroll to position [625, 0]
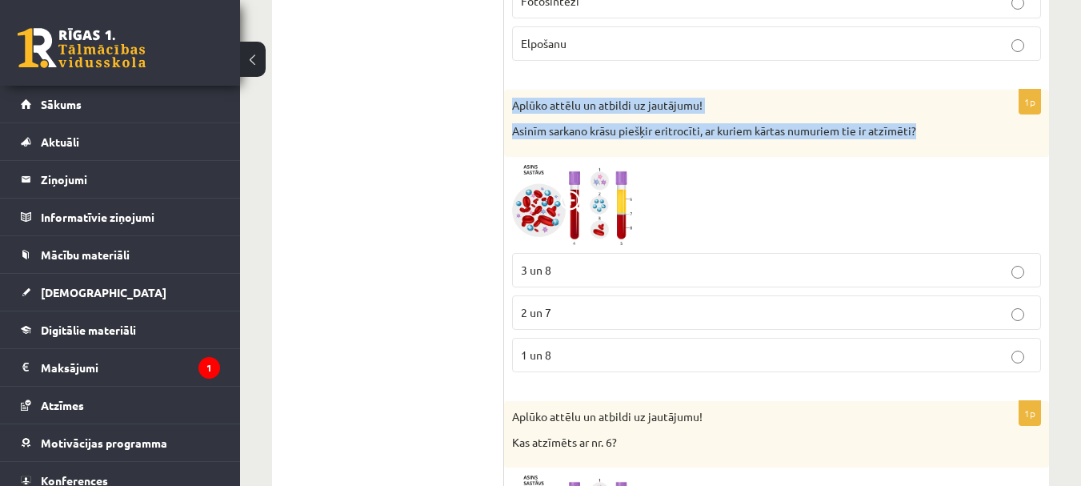
drag, startPoint x: 519, startPoint y: 114, endPoint x: 920, endPoint y: 130, distance: 402.0
click at [920, 130] on div "Aplūko attēlu un atbildi uz jautājumu! Asinīm sarkano krāsu piešķir eritrocīti,…" at bounding box center [776, 123] width 545 height 66
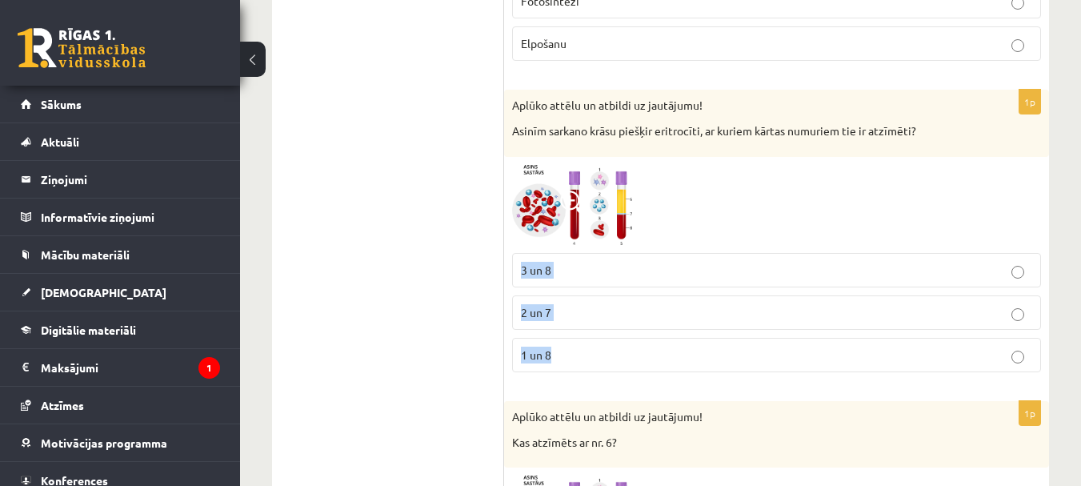
drag, startPoint x: 509, startPoint y: 253, endPoint x: 592, endPoint y: 347, distance: 125.9
click at [592, 347] on div "1p Aplūko attēlu un atbildi uz jautājumu! Asinīm sarkano krāsu piešķir eritrocī…" at bounding box center [776, 237] width 545 height 295
click at [616, 309] on p "2 un 7" at bounding box center [776, 312] width 511 height 17
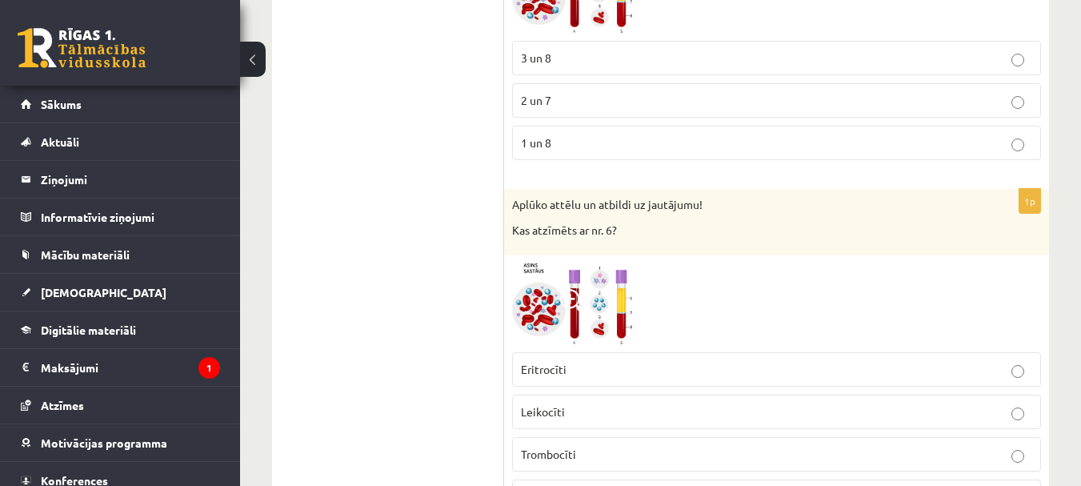
scroll to position [865, 0]
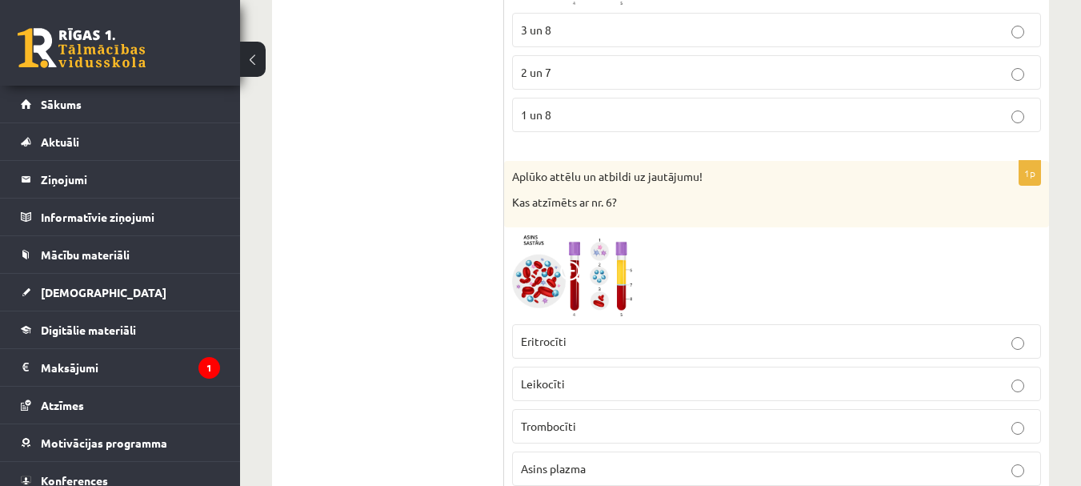
click at [712, 380] on p "Leikocīti" at bounding box center [776, 383] width 511 height 17
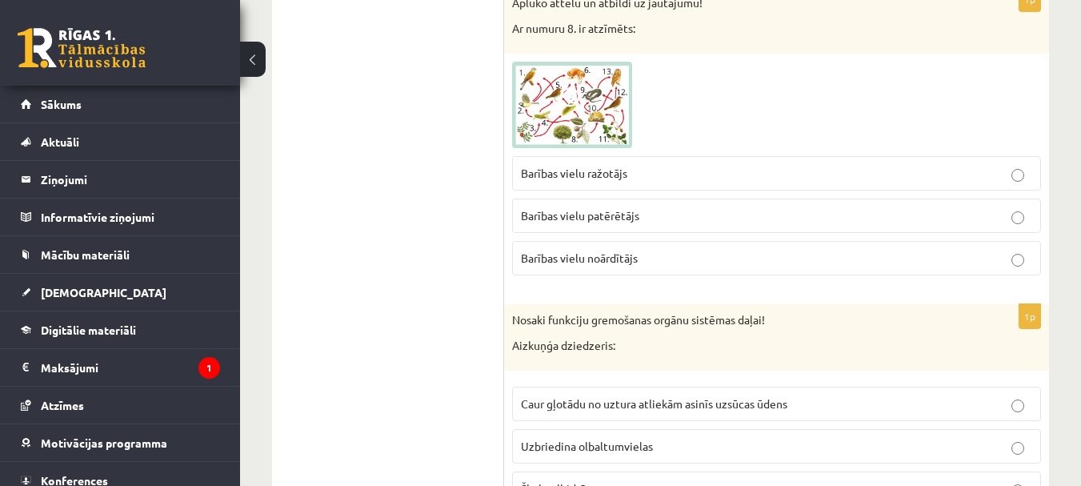
scroll to position [1585, 0]
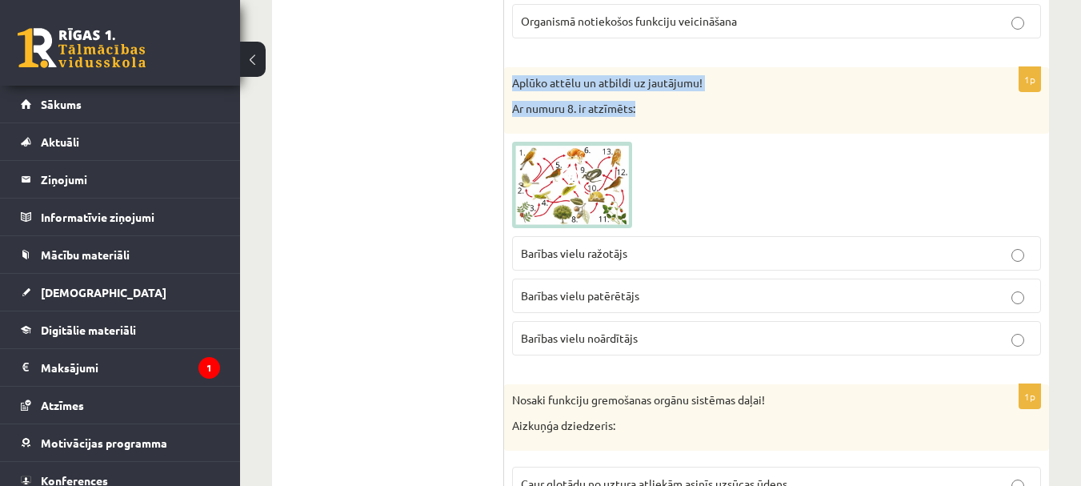
drag, startPoint x: 510, startPoint y: 74, endPoint x: 646, endPoint y: 113, distance: 141.4
click at [646, 113] on div "Aplūko attēlu un atbildi uz jautājumu! Ar numuru 8. ir atzīmēts:" at bounding box center [776, 100] width 545 height 66
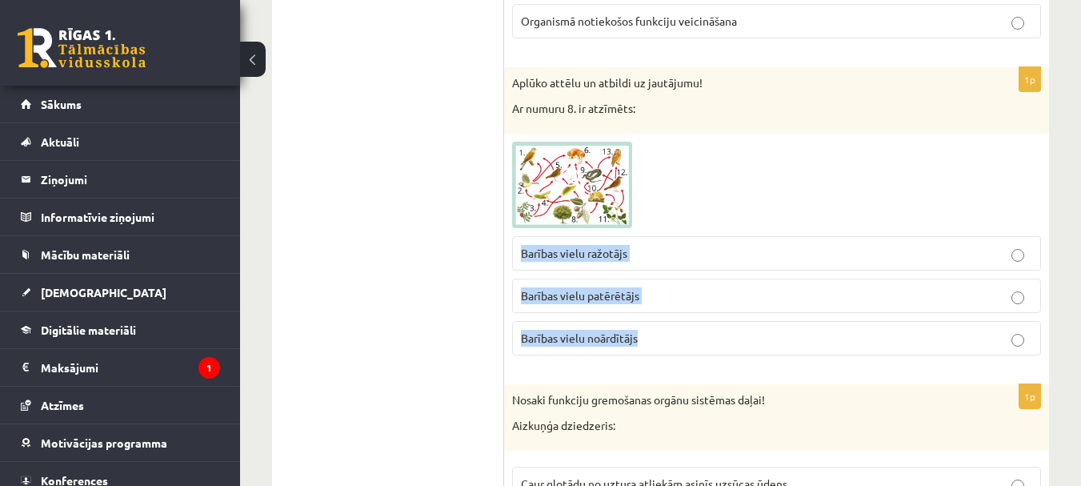
drag, startPoint x: 517, startPoint y: 238, endPoint x: 704, endPoint y: 357, distance: 221.6
click at [704, 357] on fieldset "Barības vielu ražotājs Barības vielu patērētājs Barības vielu noārdītājs" at bounding box center [776, 294] width 529 height 132
click at [661, 254] on p "Barības vielu ražotājs" at bounding box center [776, 253] width 511 height 17
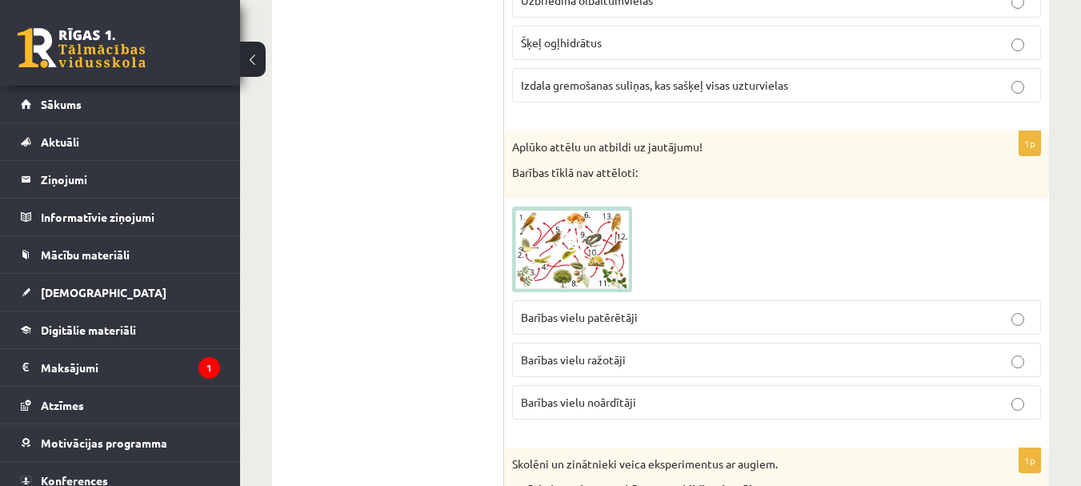
scroll to position [2145, 0]
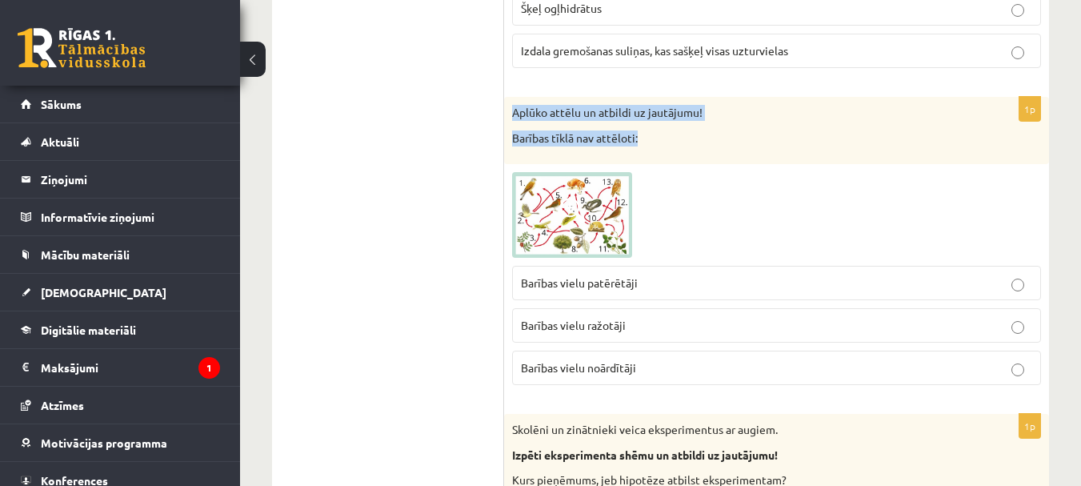
drag, startPoint x: 512, startPoint y: 109, endPoint x: 657, endPoint y: 146, distance: 149.6
click at [657, 146] on div "Aplūko attēlu un atbildi uz jautājumu! Barības tīklā nav attēloti:" at bounding box center [776, 130] width 545 height 66
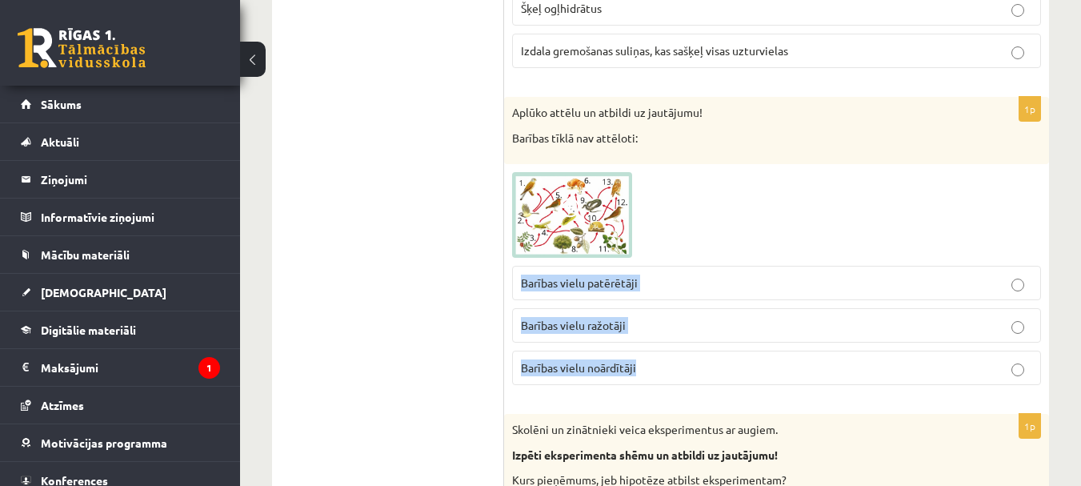
drag, startPoint x: 513, startPoint y: 275, endPoint x: 675, endPoint y: 384, distance: 194.9
click at [675, 384] on fieldset "Barības vielu patērētāji Barības vielu ražotāji Barības vielu noārdītāji" at bounding box center [776, 324] width 529 height 132
click at [680, 364] on p "Barības vielu noārdītāji" at bounding box center [776, 367] width 511 height 17
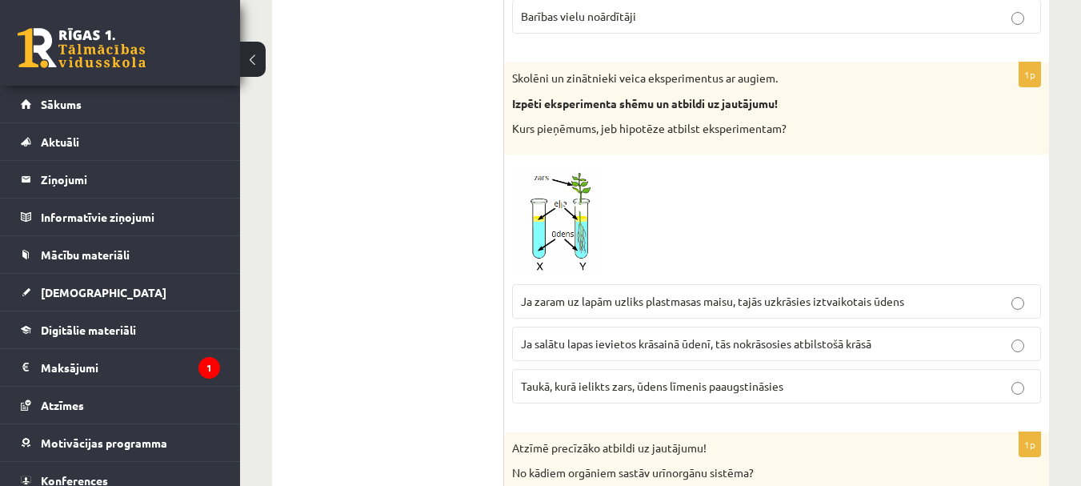
scroll to position [2545, 0]
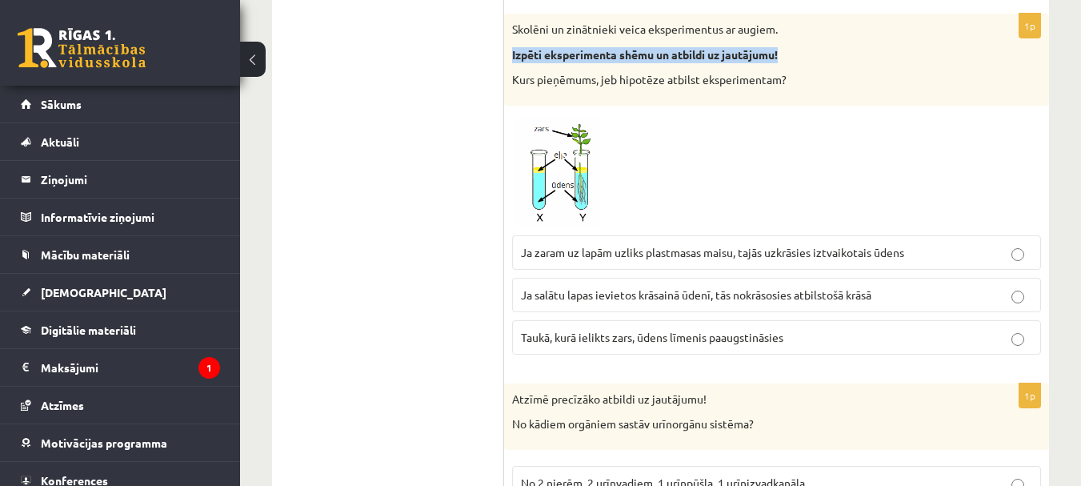
drag, startPoint x: 511, startPoint y: 54, endPoint x: 794, endPoint y: 58, distance: 282.5
click at [794, 58] on div "Skolēni un zinātnieki veica eksperimentus ar augiem. Izpēti eksperimenta shēmu …" at bounding box center [776, 60] width 545 height 92
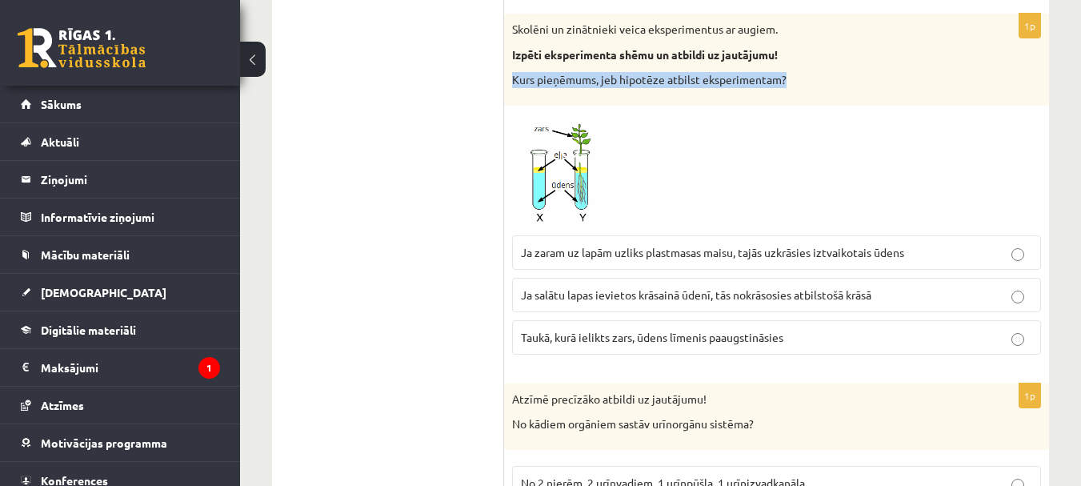
drag, startPoint x: 507, startPoint y: 82, endPoint x: 793, endPoint y: 86, distance: 285.7
click at [793, 86] on div "Skolēni un zinātnieki veica eksperimentus ar augiem. Izpēti eksperimenta shēmu …" at bounding box center [776, 60] width 545 height 92
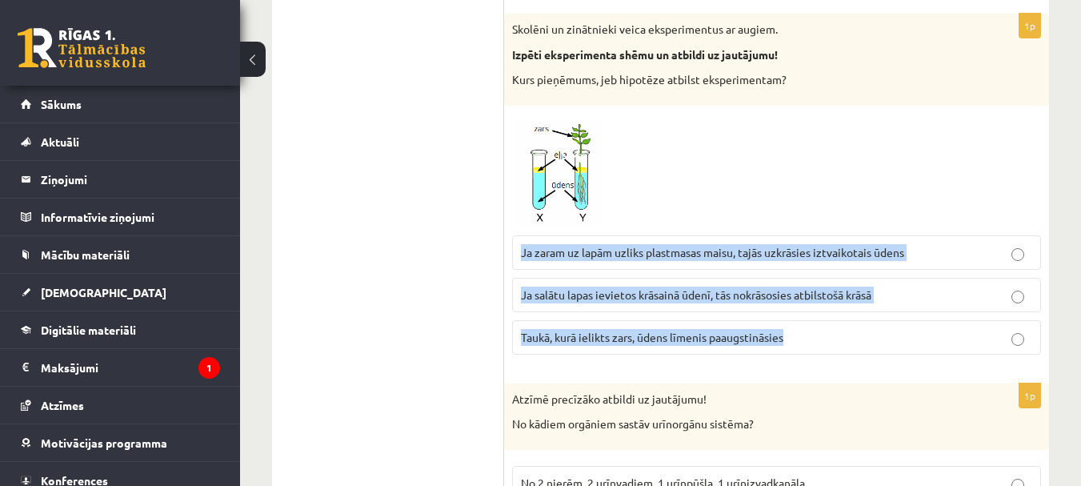
drag, startPoint x: 519, startPoint y: 249, endPoint x: 795, endPoint y: 346, distance: 292.6
click at [795, 346] on fieldset "Ja zaram uz lapām uzliks plastmasas maisu, tajās uzkrāsies iztvaikotais ūdens J…" at bounding box center [776, 293] width 529 height 132
click at [903, 250] on span "Ja zaram uz lapām uzliks plastmasas maisu, tajās uzkrāsies iztvaikotais ūdens" at bounding box center [712, 252] width 383 height 14
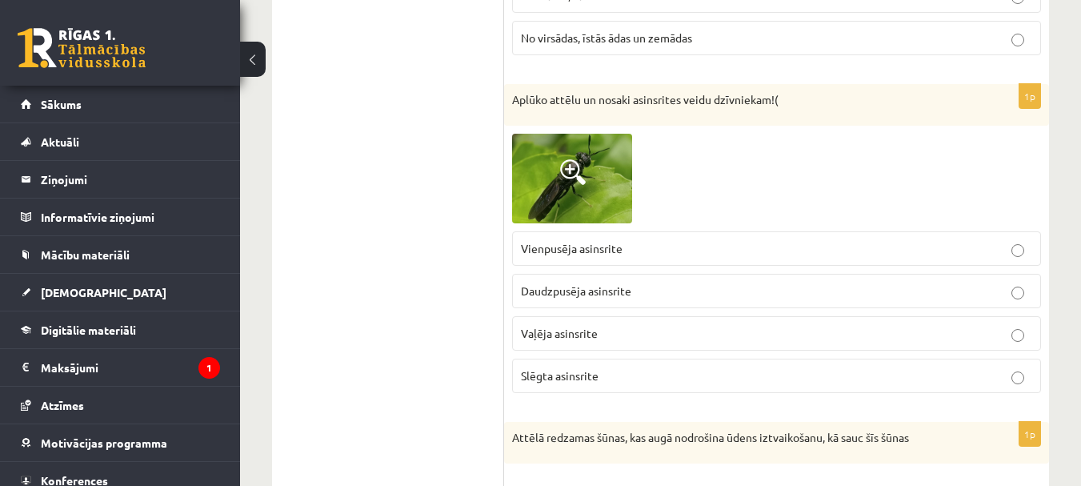
scroll to position [3106, 0]
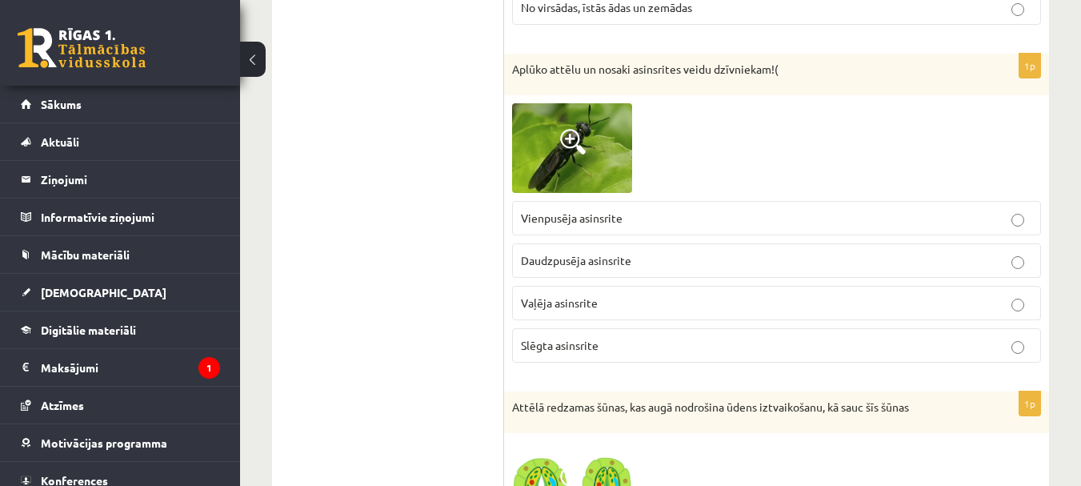
click at [566, 146] on span at bounding box center [573, 142] width 26 height 26
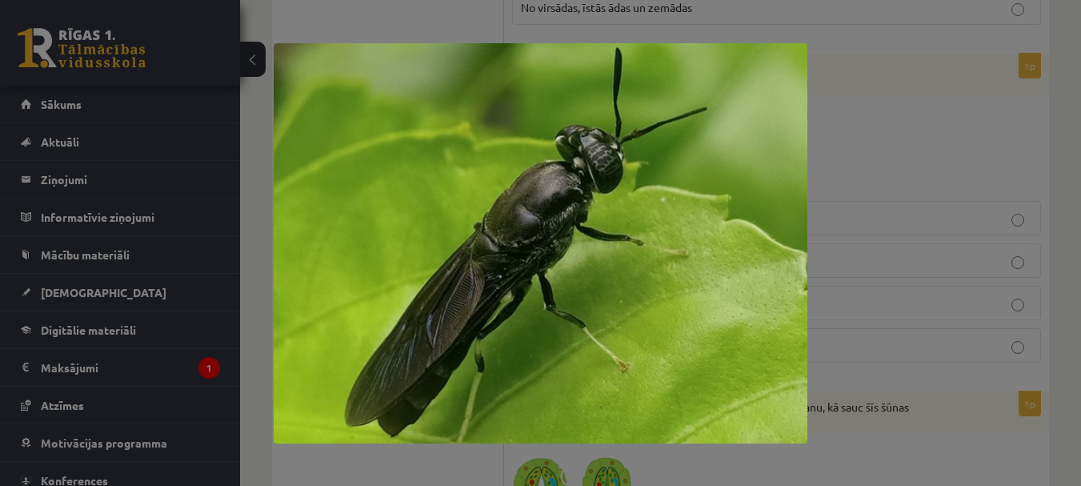
click at [935, 98] on div at bounding box center [540, 243] width 1081 height 486
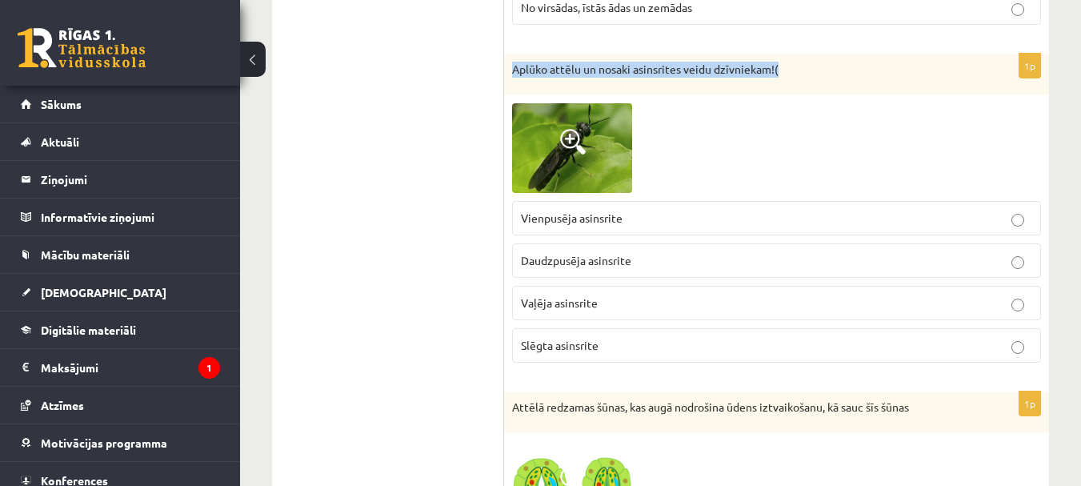
drag, startPoint x: 511, startPoint y: 62, endPoint x: 792, endPoint y: 85, distance: 281.8
click at [792, 85] on div "Aplūko attēlu un nosaki asinsrites veidu dzīvniekam!(" at bounding box center [776, 75] width 545 height 42
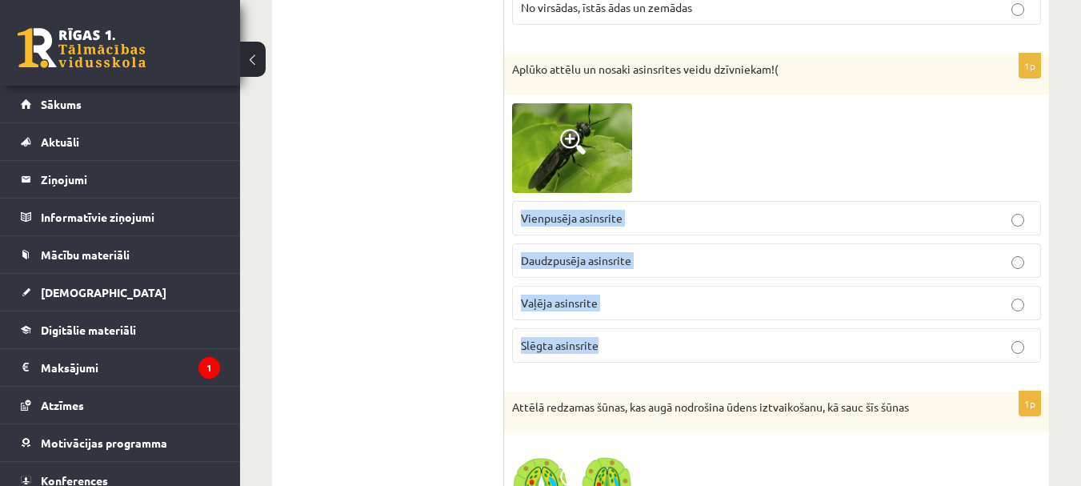
drag, startPoint x: 509, startPoint y: 200, endPoint x: 643, endPoint y: 343, distance: 196.4
click at [643, 343] on div "1p Aplūko attēlu un nosaki asinsrites veidu dzīvniekam!( Vienpusēja asinsrite D…" at bounding box center [776, 215] width 545 height 322
click at [643, 303] on p "Vaļēja asinsrite" at bounding box center [776, 302] width 511 height 17
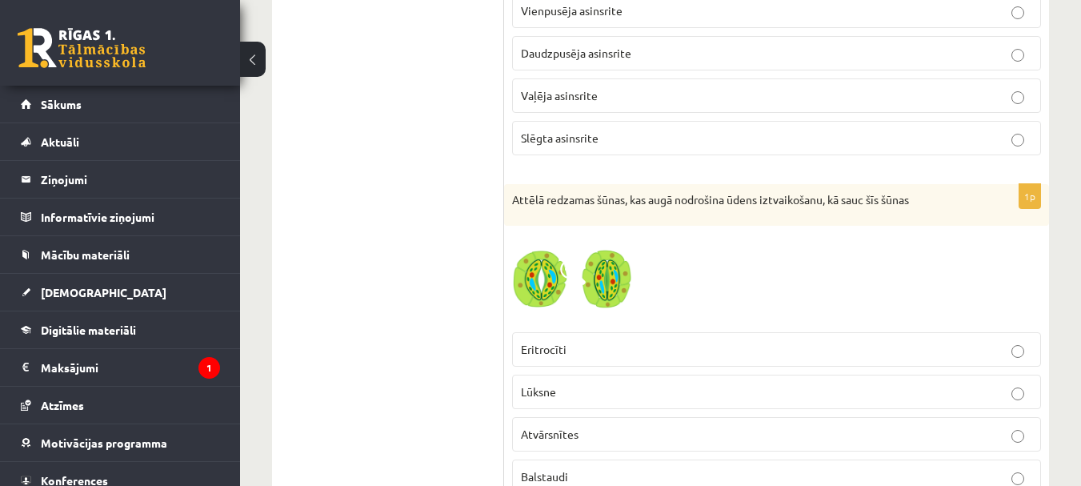
scroll to position [3346, 0]
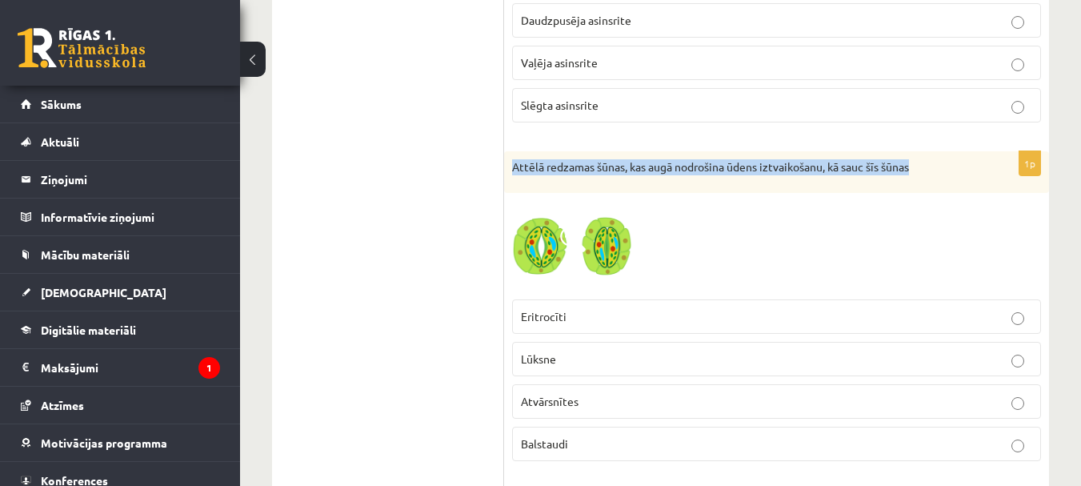
drag, startPoint x: 511, startPoint y: 161, endPoint x: 922, endPoint y: 169, distance: 411.4
click at [922, 169] on div "Attēlā redzamas šūnas, kas augā nodrošina ūdens iztvaikošanu, kā sauc šīs šūnas" at bounding box center [776, 172] width 545 height 42
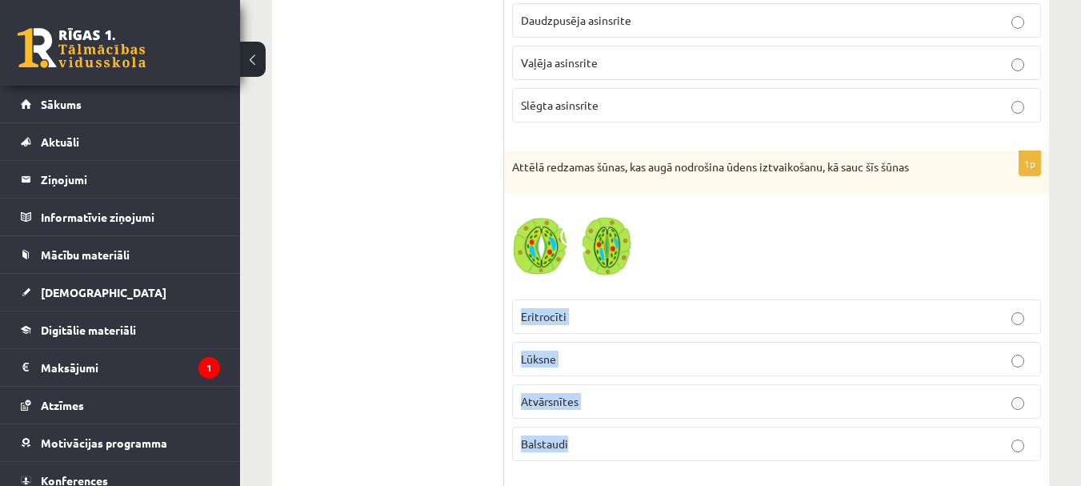
drag, startPoint x: 510, startPoint y: 295, endPoint x: 630, endPoint y: 438, distance: 186.3
click at [630, 438] on div "1p Attēlā redzamas šūnas, kas augā nodrošina ūdens iztvaikošanu, kā sauc šīs šū…" at bounding box center [776, 312] width 545 height 322
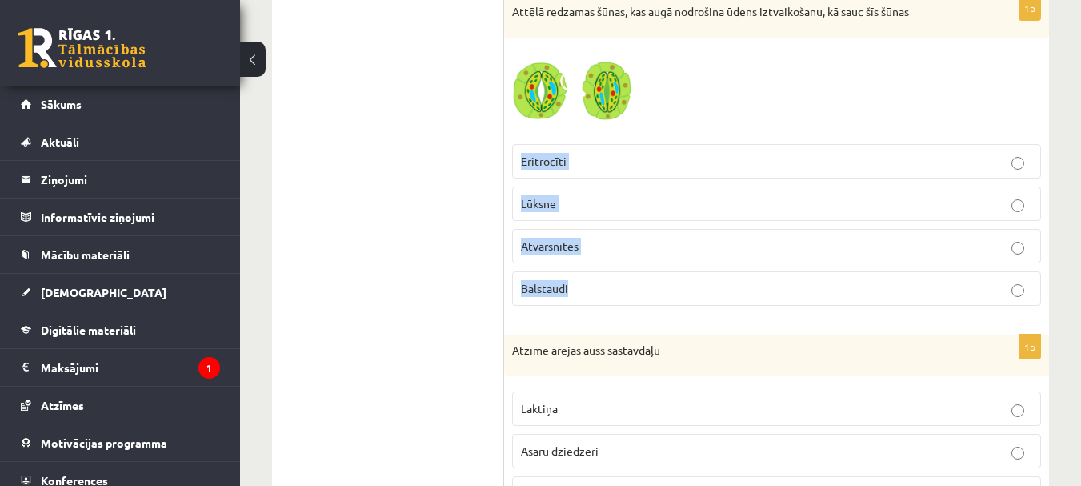
scroll to position [3506, 0]
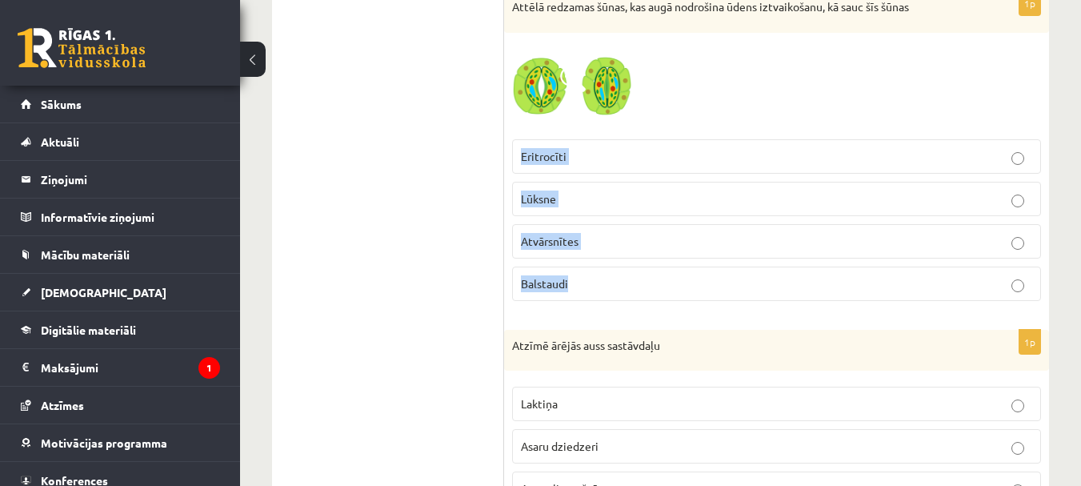
click at [635, 236] on p "Atvārsnītes" at bounding box center [776, 241] width 511 height 17
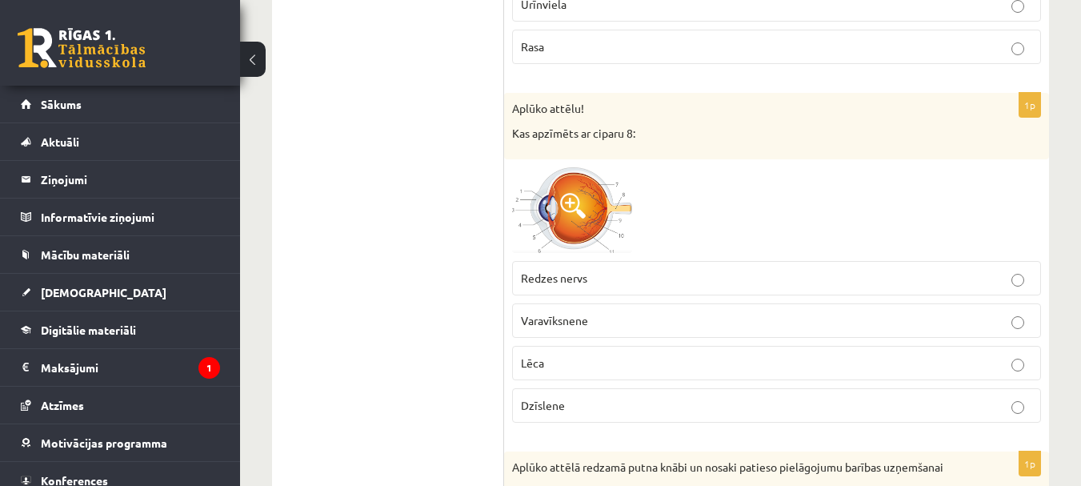
scroll to position [4786, 0]
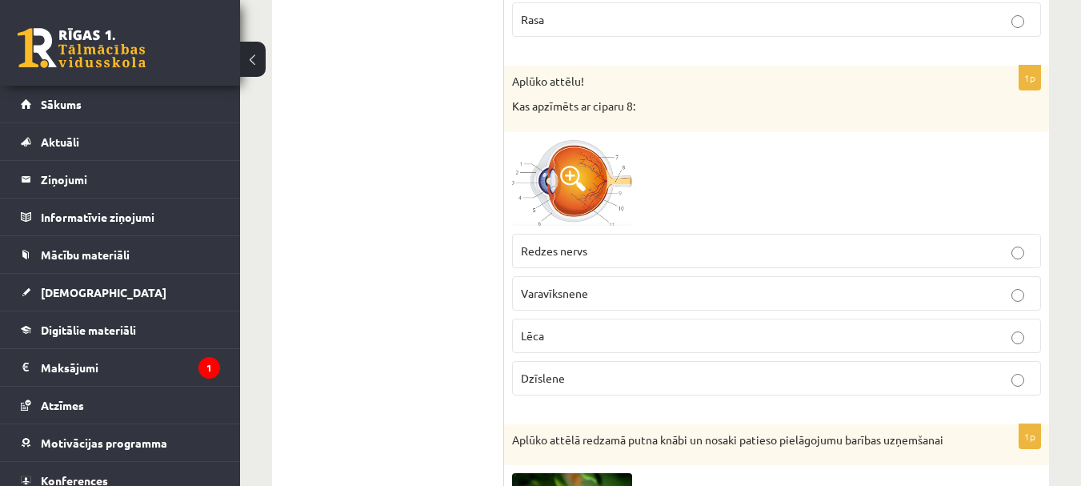
click at [655, 251] on p "Redzes nervs" at bounding box center [776, 250] width 511 height 17
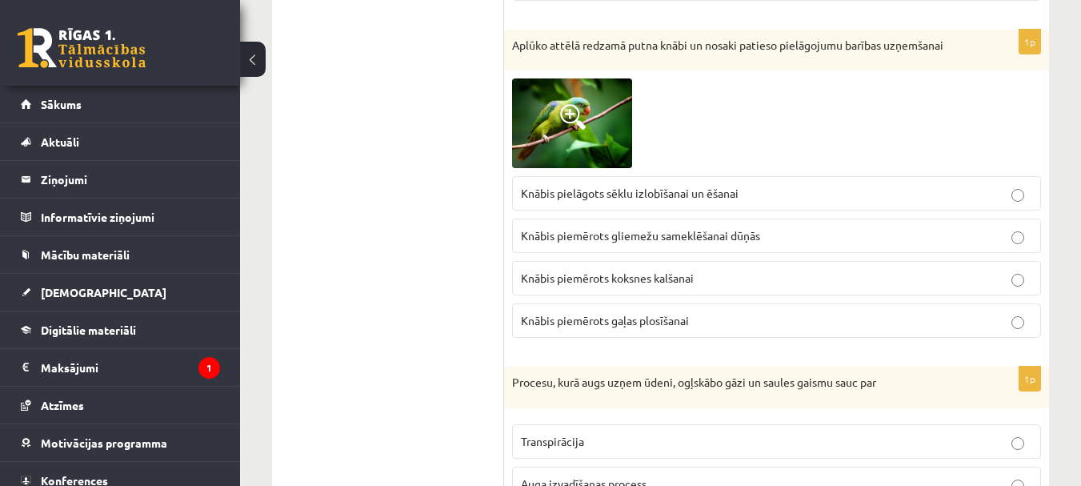
scroll to position [5186, 0]
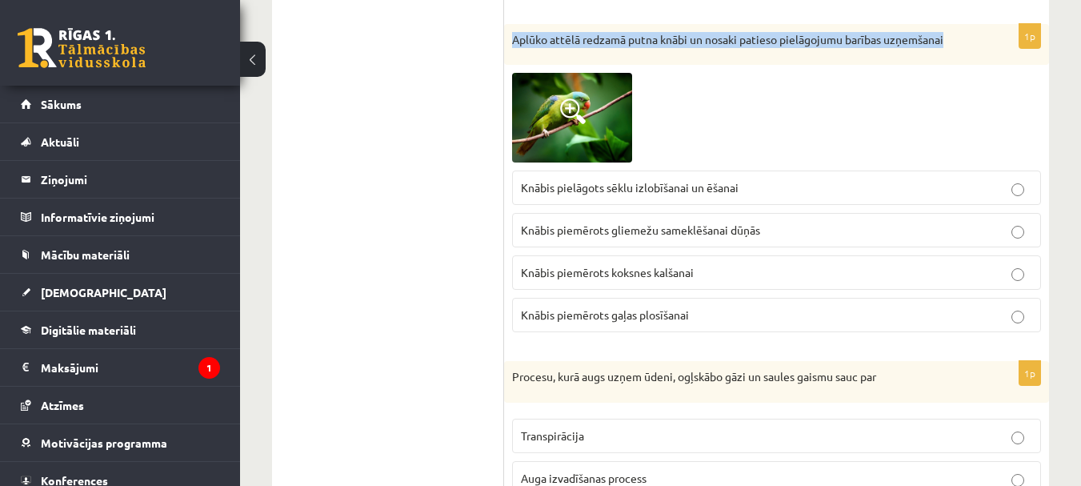
drag, startPoint x: 511, startPoint y: 37, endPoint x: 959, endPoint y: 26, distance: 449.1
click at [959, 26] on div "Aplūko attēlā redzamā putna knābi un nosaki patieso pielāgojumu barības uzņemša…" at bounding box center [776, 45] width 545 height 42
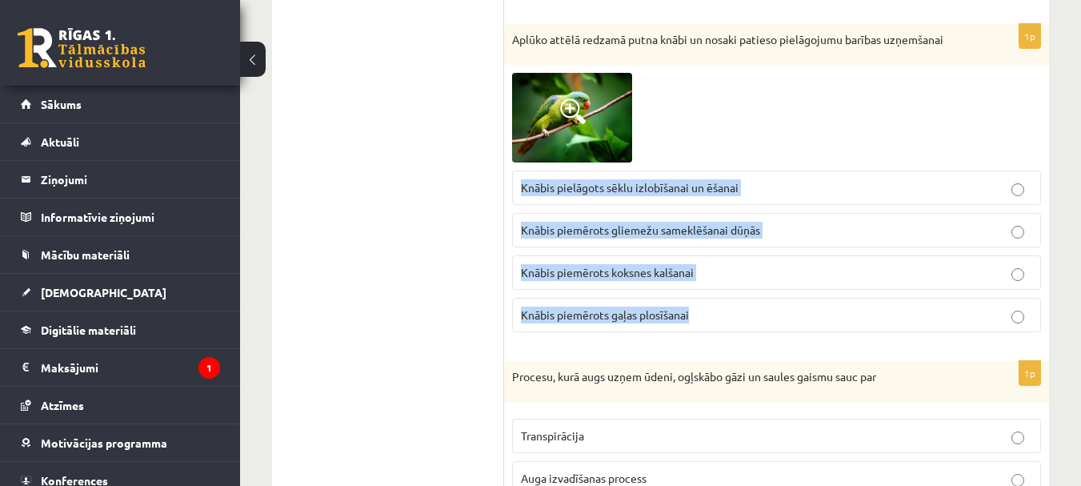
drag, startPoint x: 510, startPoint y: 171, endPoint x: 743, endPoint y: 311, distance: 271.7
click at [743, 311] on div "1p Aplūko attēlā redzamā putna knābi un nosaki patieso pielāgojumu barības uzņe…" at bounding box center [776, 185] width 545 height 322
click at [805, 183] on p "Knābis pielāgots sēklu izlobīšanai un ēšanai" at bounding box center [776, 187] width 511 height 17
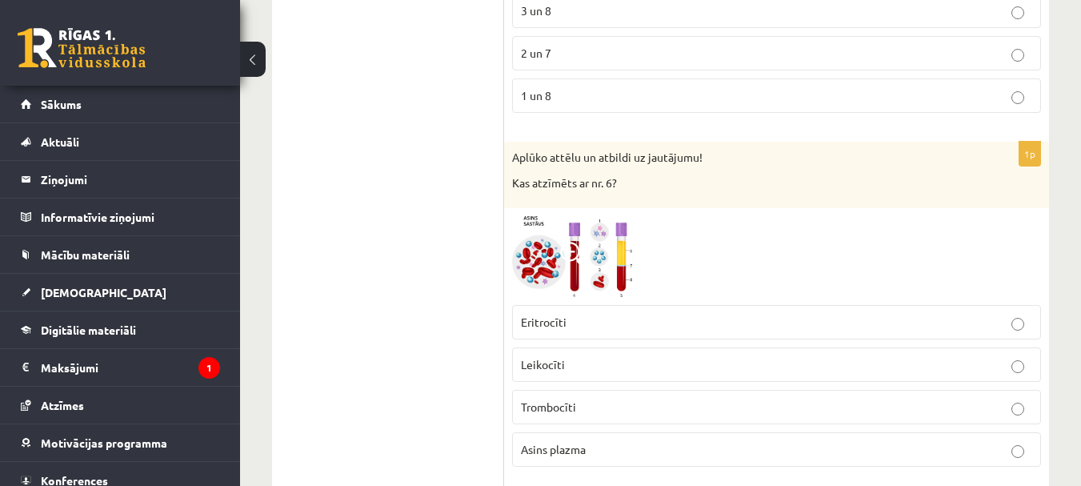
scroll to position [0, 0]
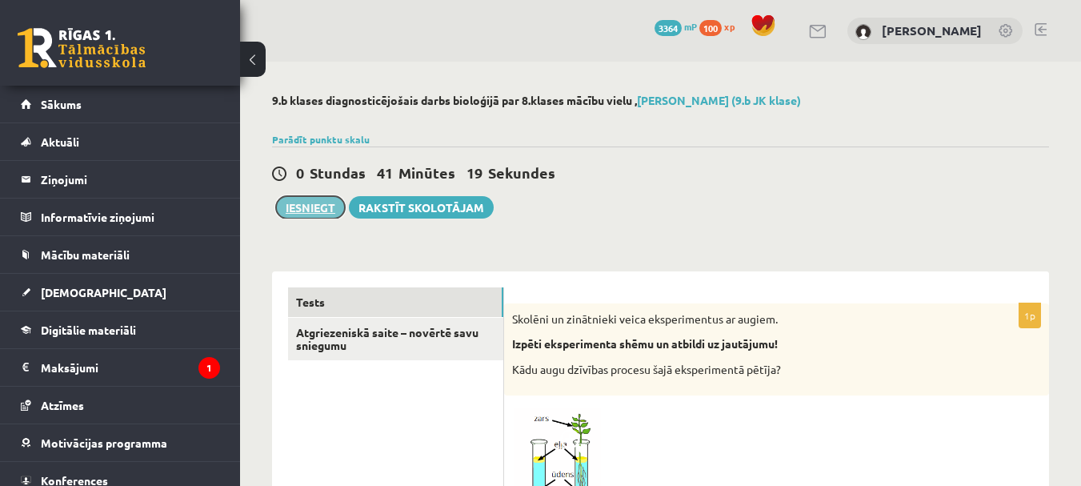
click at [309, 207] on button "Iesniegt" at bounding box center [310, 207] width 69 height 22
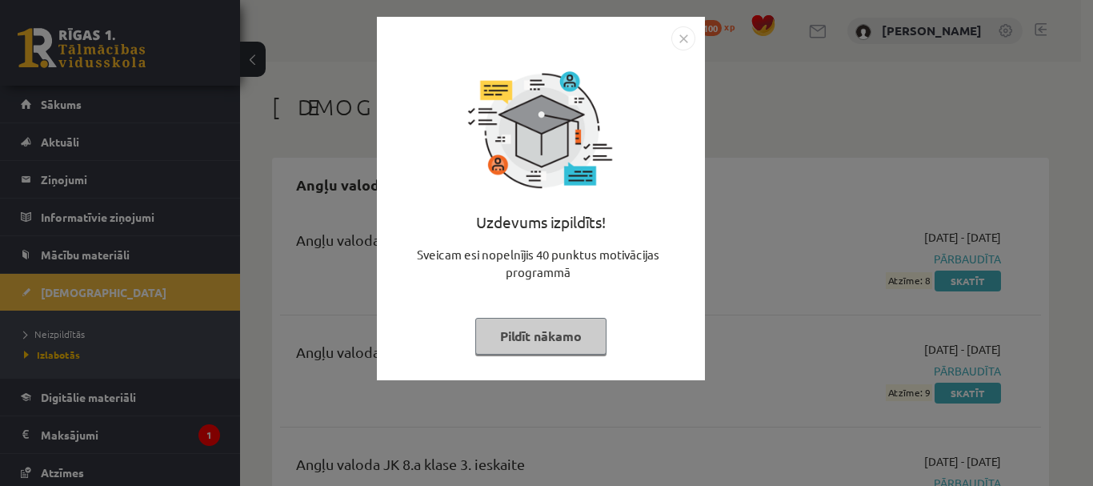
click at [553, 339] on button "Pildīt nākamo" at bounding box center [540, 336] width 131 height 37
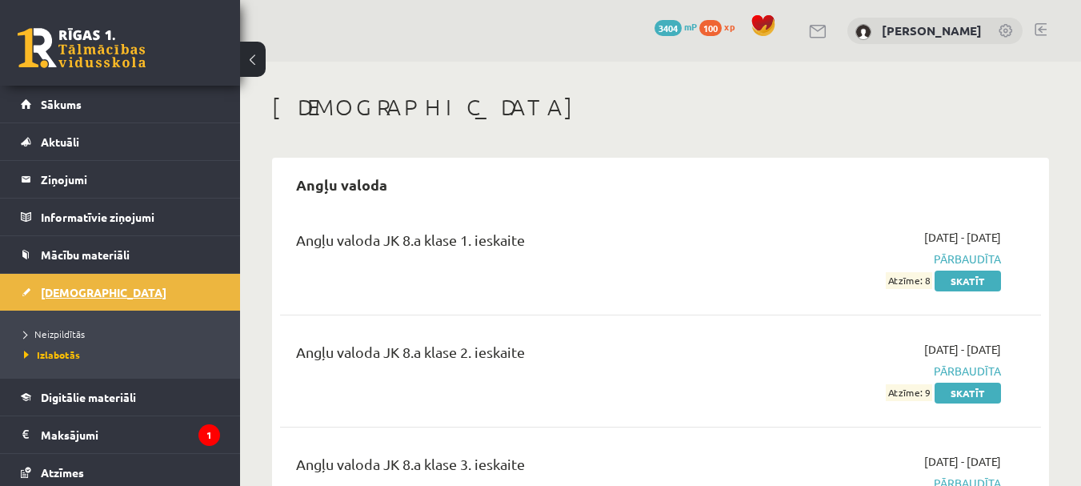
click at [65, 291] on span "[DEMOGRAPHIC_DATA]" at bounding box center [104, 292] width 126 height 14
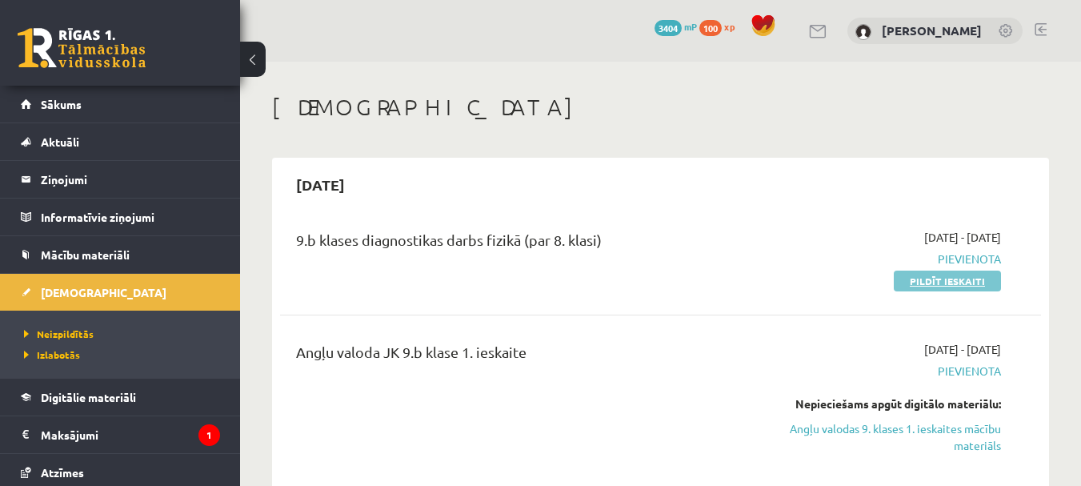
click at [959, 282] on link "Pildīt ieskaiti" at bounding box center [947, 280] width 107 height 21
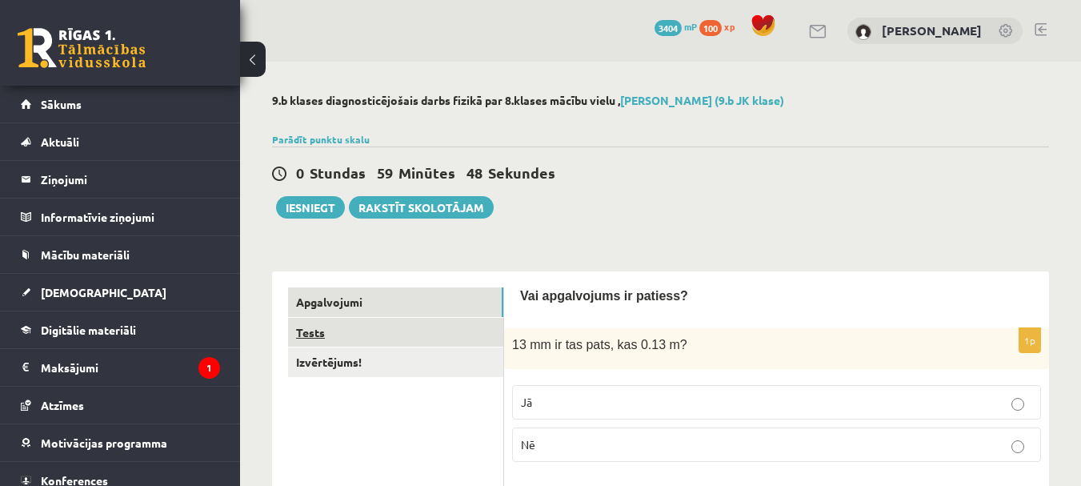
click at [307, 326] on link "Tests" at bounding box center [395, 333] width 215 height 30
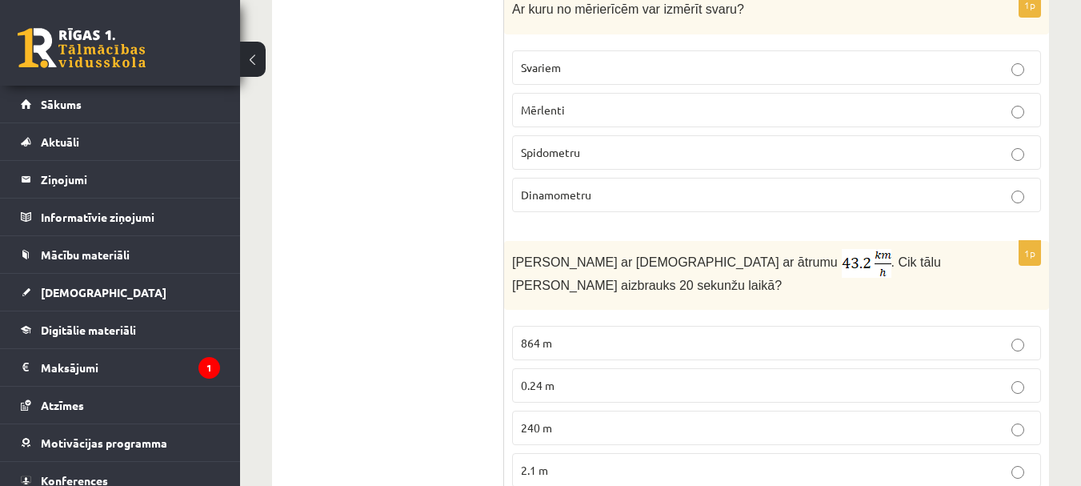
scroll to position [1120, 0]
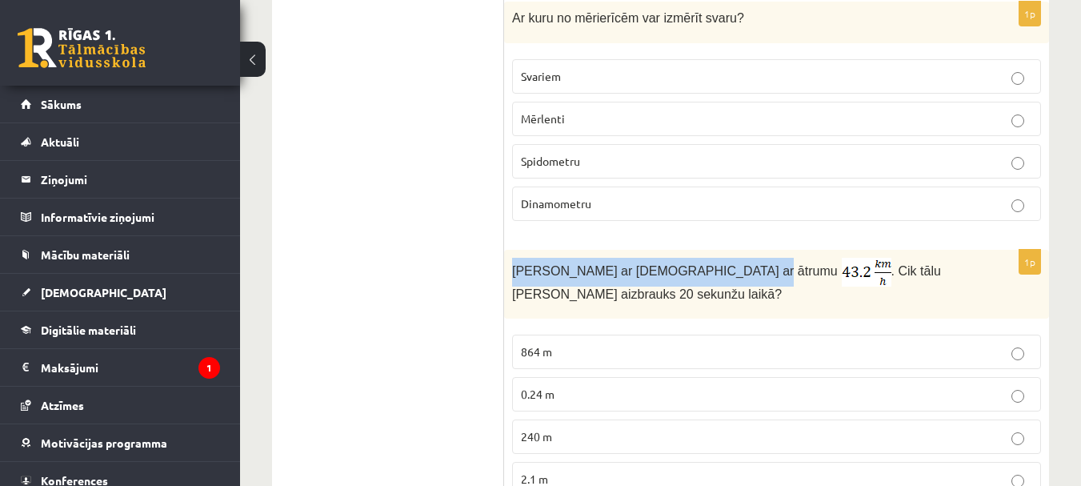
drag, startPoint x: 511, startPoint y: 270, endPoint x: 711, endPoint y: 277, distance: 200.2
click at [711, 277] on div "Anna brauc ar skrituļslidām ar ātrumu . Cik tālu Anna aizbrauks 20 sekunžu laik…" at bounding box center [776, 284] width 545 height 69
copy span "Anna brauc ar skrituļslidām ar ātrumu"
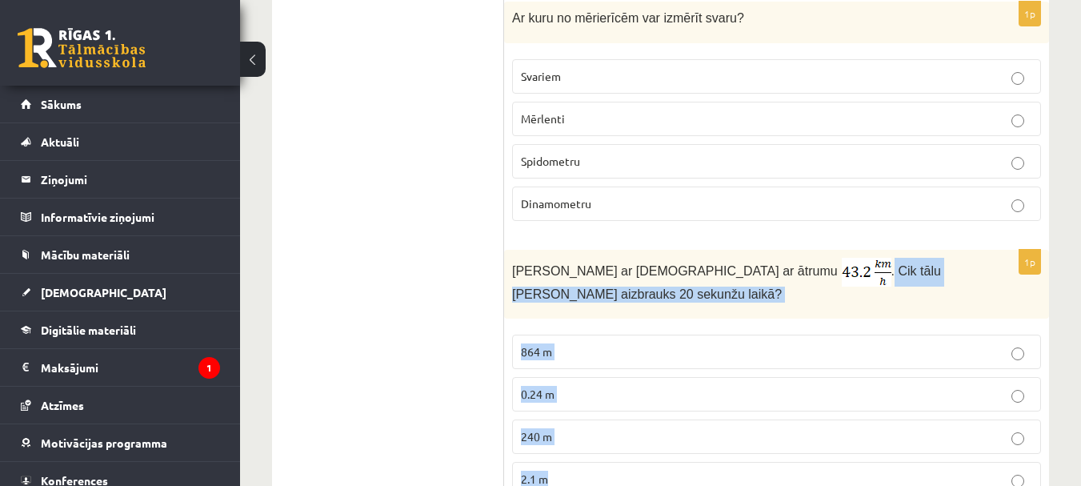
drag, startPoint x: 769, startPoint y: 270, endPoint x: 942, endPoint y: 458, distance: 254.8
click at [943, 468] on div "1p Anna brauc ar skrituļslidām ar ātrumu . Cik tālu Anna aizbrauks 20 sekunžu l…" at bounding box center [776, 379] width 545 height 259
copy div "Cik tālu Anna aizbrauks 20 sekunžu laikā? 864 m 0.24 m 240 m 2.1 m"
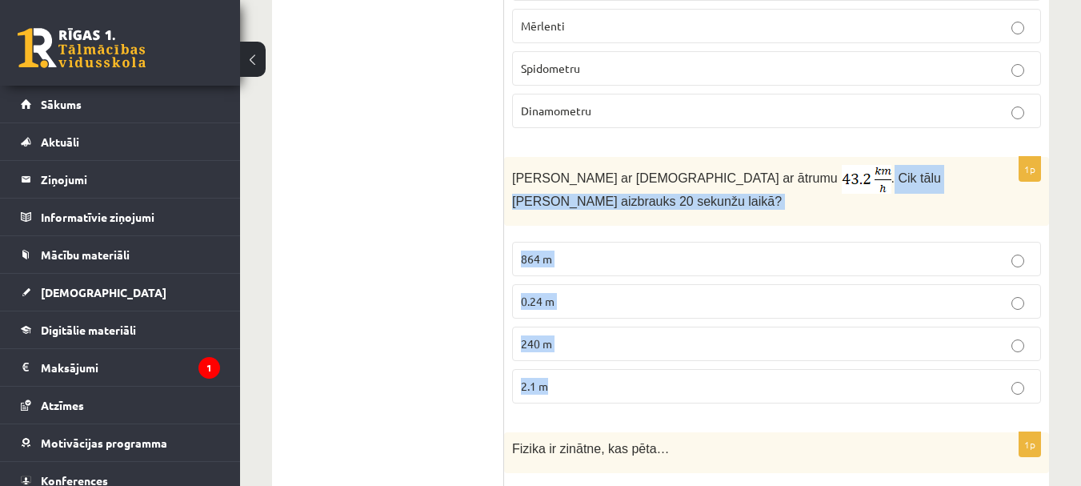
scroll to position [1235, 0]
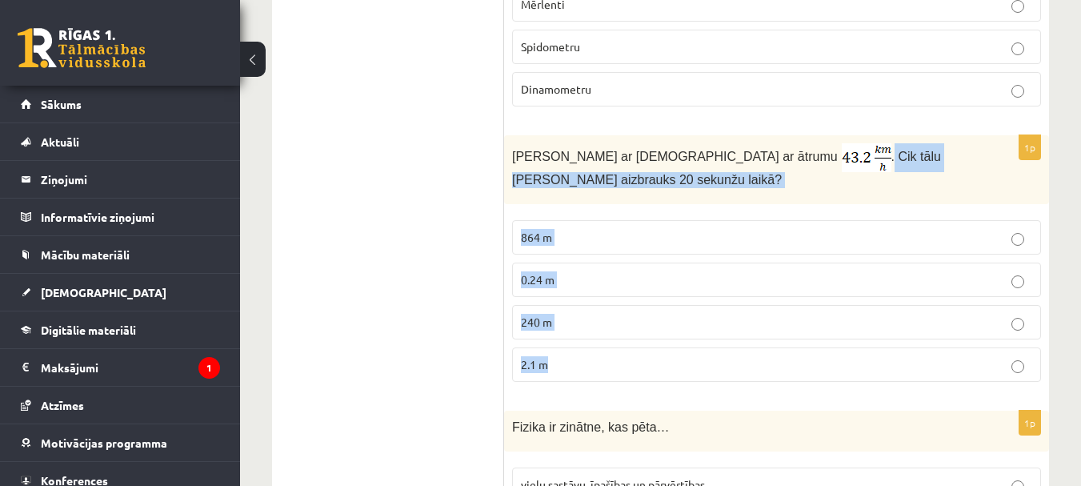
click at [625, 328] on p "240 m" at bounding box center [776, 322] width 511 height 17
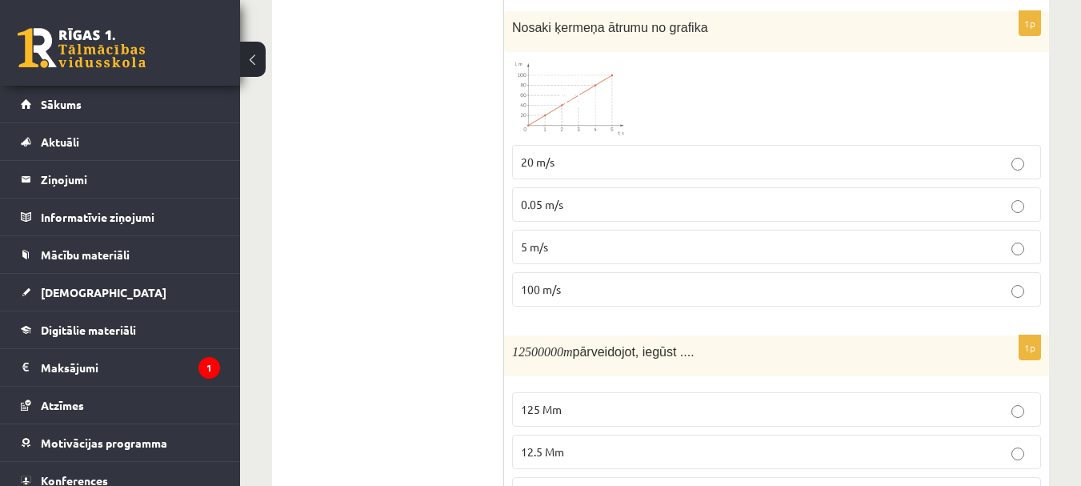
scroll to position [515, 0]
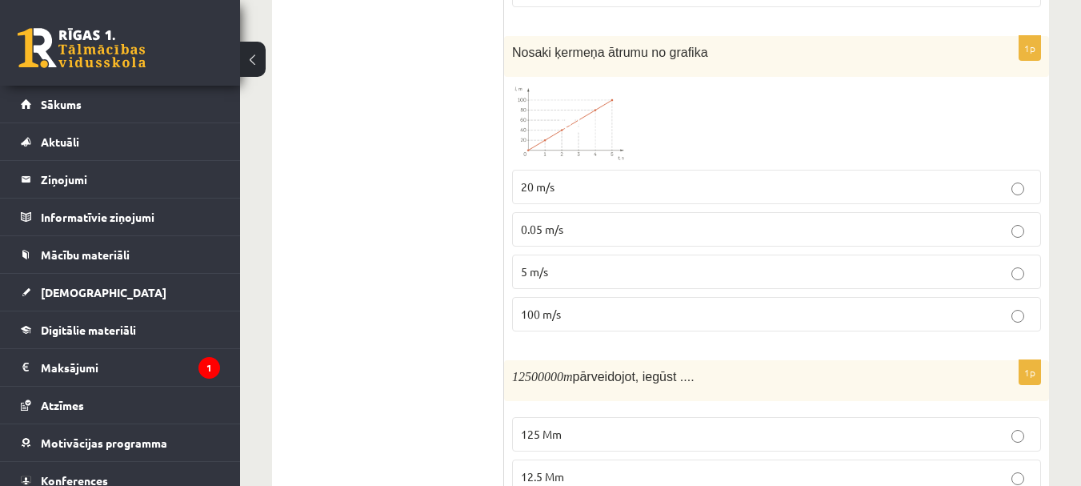
click at [578, 110] on img at bounding box center [572, 123] width 120 height 77
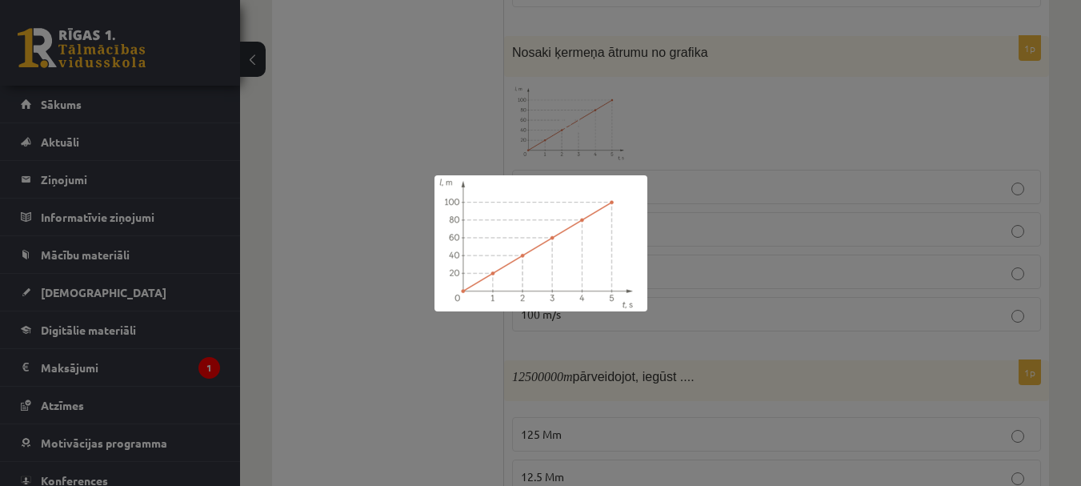
click at [405, 70] on div at bounding box center [540, 243] width 1081 height 486
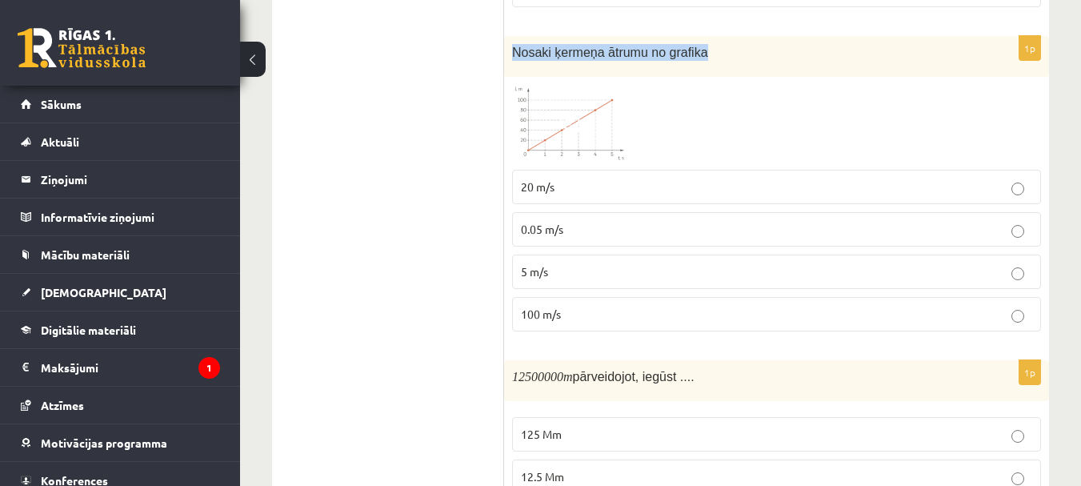
drag, startPoint x: 514, startPoint y: 50, endPoint x: 707, endPoint y: 61, distance: 193.1
click at [707, 61] on div "Nosaki ķermeņa ātrumu no grafika" at bounding box center [776, 56] width 545 height 41
copy span "Nosaki ķermeņa ātrumu no grafika"
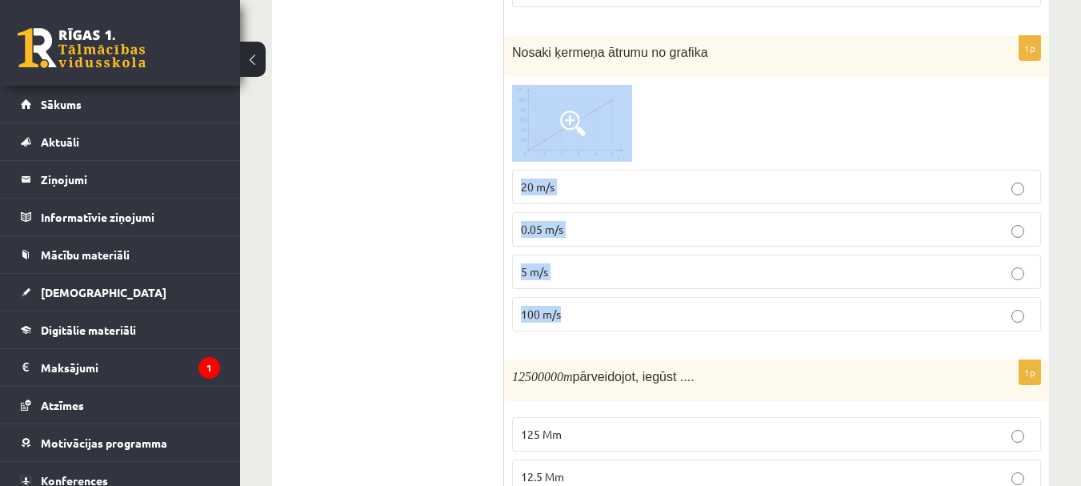
drag, startPoint x: 511, startPoint y: 160, endPoint x: 585, endPoint y: 321, distance: 177.2
click at [585, 321] on div "1p Nosaki ķermeņa ātrumu no grafika 20 m/s 0.05 m/s 5 m/s 100 m/s" at bounding box center [776, 190] width 545 height 308
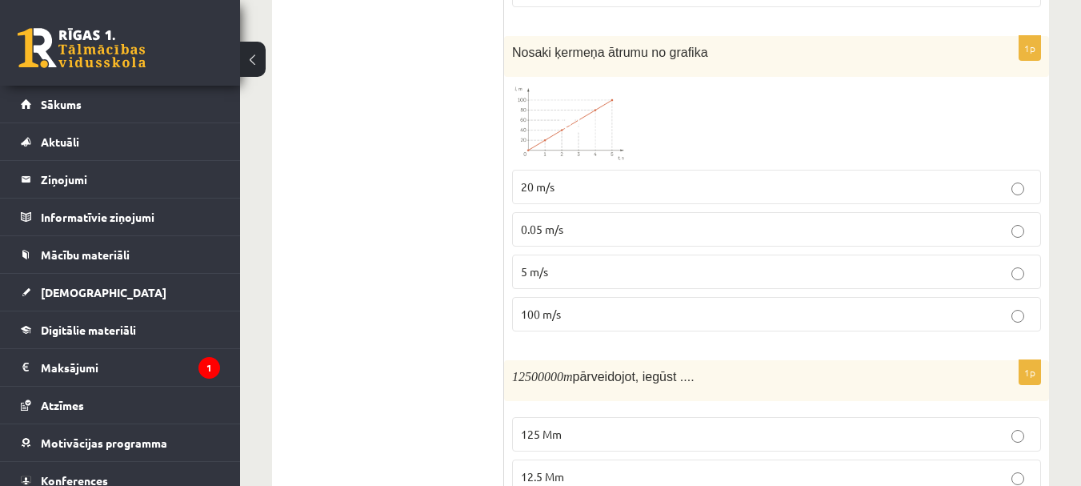
drag, startPoint x: 511, startPoint y: 184, endPoint x: 595, endPoint y: 314, distance: 155.6
click at [595, 314] on div "1p Nosaki ķermeņa ātrumu no grafika 20 m/s 0.05 m/s 5 m/s 100 m/s" at bounding box center [776, 190] width 545 height 308
copy fieldset "20 m/s 0.05 m/s 5 m/s 100 m/s"
click at [583, 186] on p "20 m/s" at bounding box center [776, 186] width 511 height 17
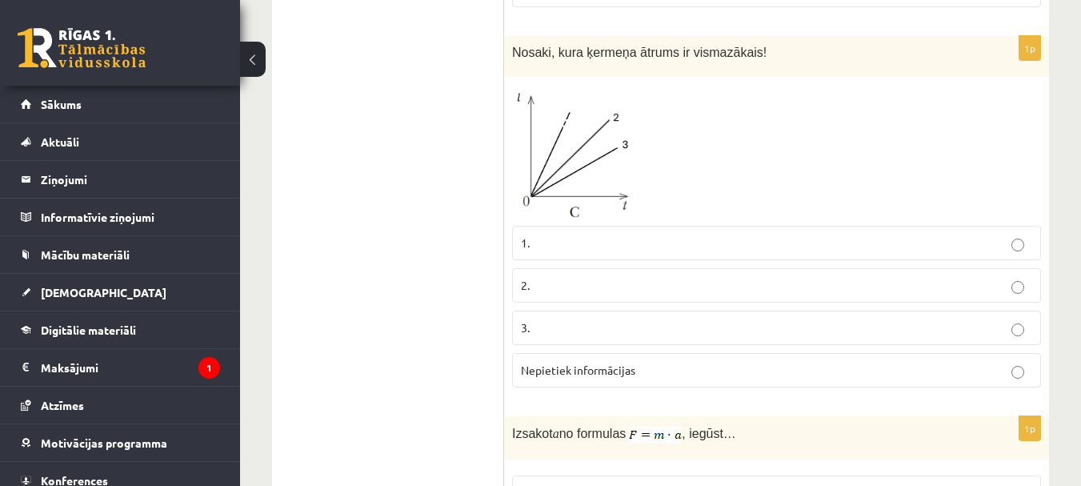
scroll to position [1875, 0]
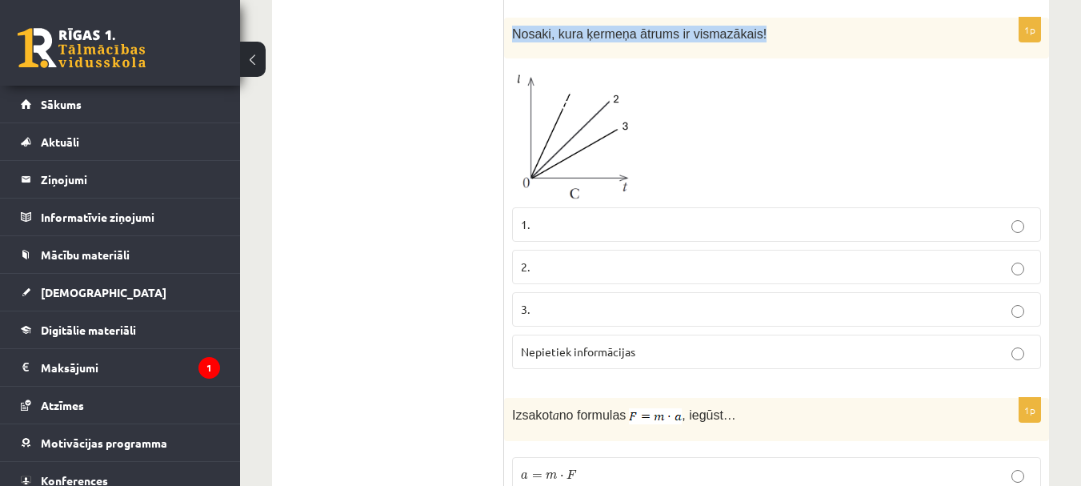
drag, startPoint x: 508, startPoint y: 36, endPoint x: 751, endPoint y: 46, distance: 243.5
click at [751, 46] on div "Nosaki, kura ķermeņa ātrums ir vismazākais!" at bounding box center [776, 38] width 545 height 41
copy span "Nosaki, kura ķermeņa ātrums ir vismazākais!"
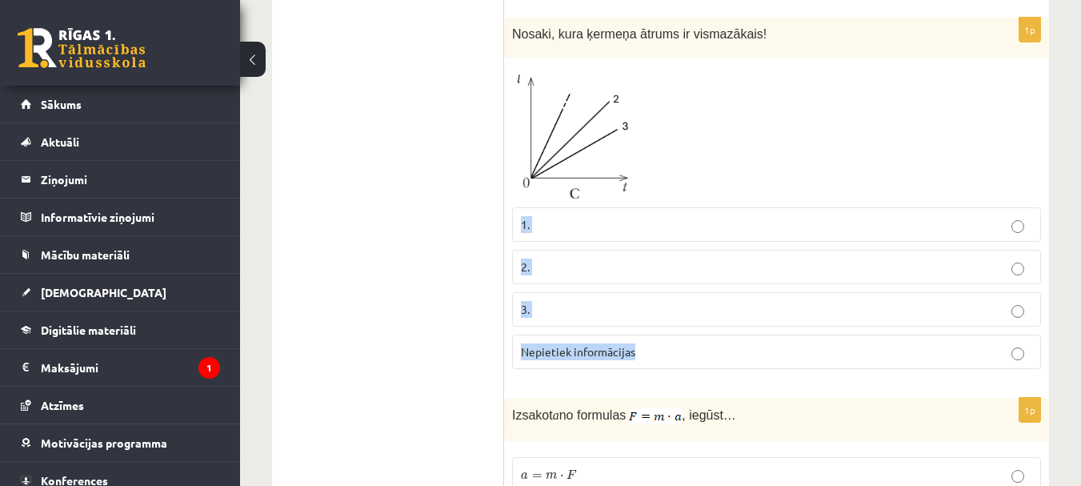
drag, startPoint x: 510, startPoint y: 205, endPoint x: 649, endPoint y: 353, distance: 203.2
click at [649, 353] on div "1p Nosaki, kura ķermeņa ātrums ir vismazākais! 1. 2. 3. Nepietiek informācijas" at bounding box center [776, 200] width 545 height 364
copy fieldset "1. 2. 3. Nepietiek informācijas"
click at [671, 326] on label "3." at bounding box center [776, 309] width 529 height 34
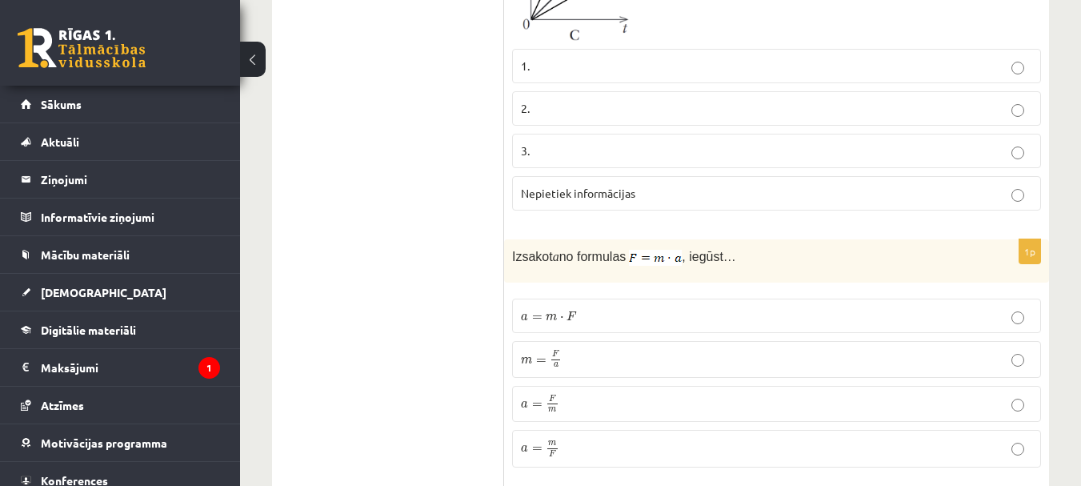
scroll to position [2035, 0]
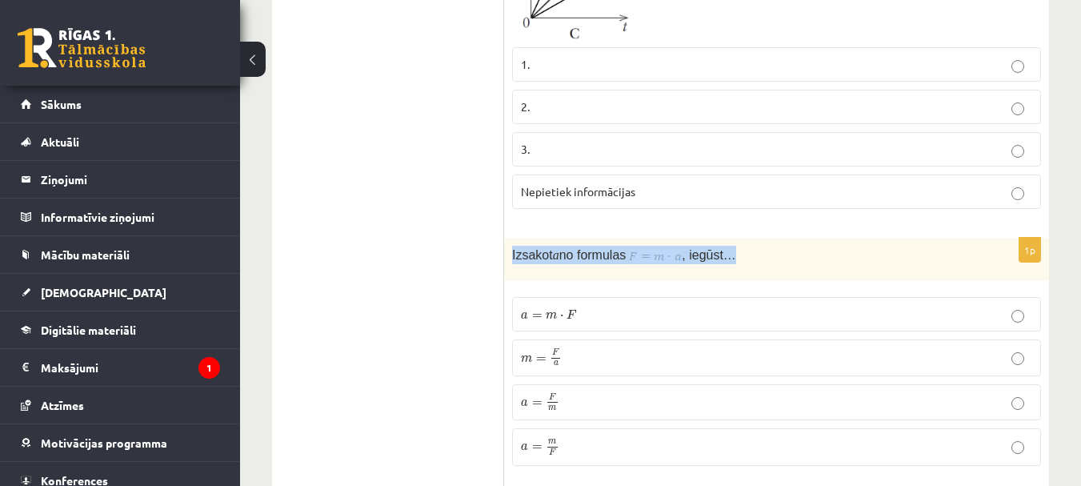
drag, startPoint x: 506, startPoint y: 245, endPoint x: 742, endPoint y: 266, distance: 237.0
click at [742, 266] on div "Izsakot a no formulas , iegūst…" at bounding box center [776, 259] width 545 height 43
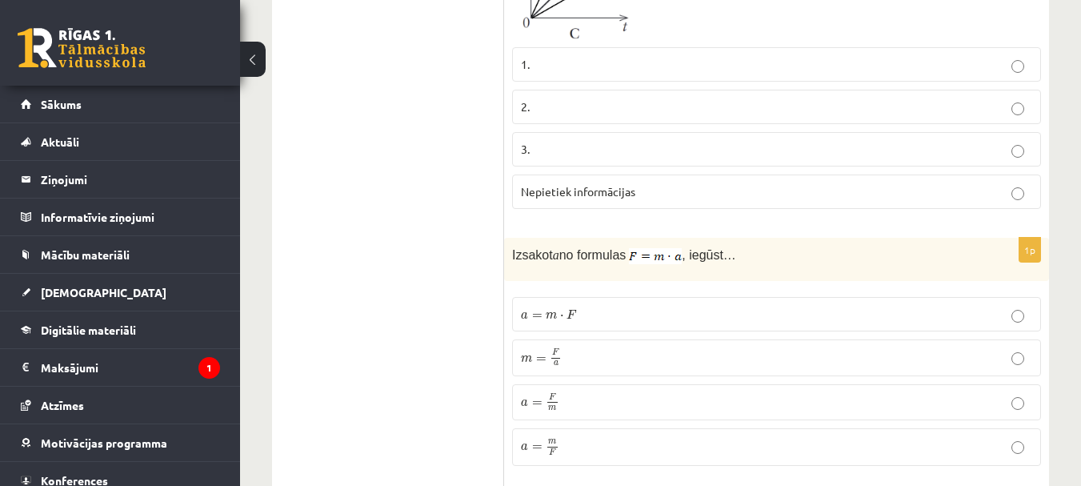
click at [359, 216] on ul "Apgalvojumi Tests Izvērtējums!" at bounding box center [396, 121] width 216 height 3739
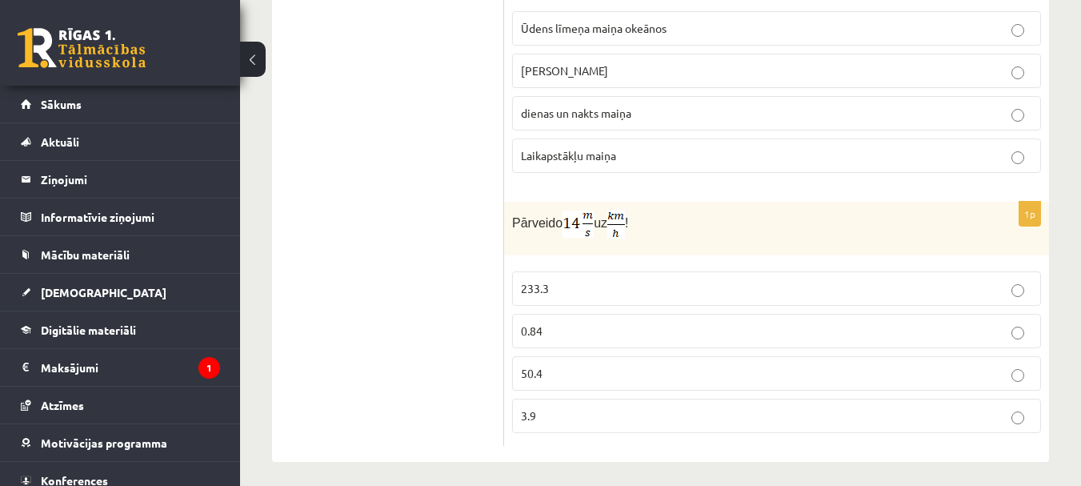
scroll to position [3589, 0]
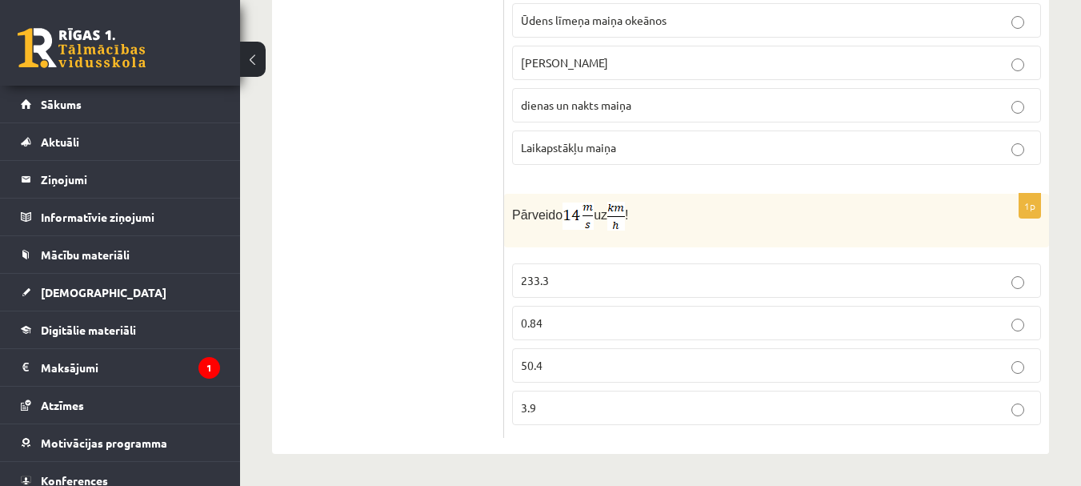
drag, startPoint x: 511, startPoint y: 208, endPoint x: 657, endPoint y: 221, distance: 146.2
click at [657, 221] on div "Pārveido uz !" at bounding box center [776, 221] width 545 height 54
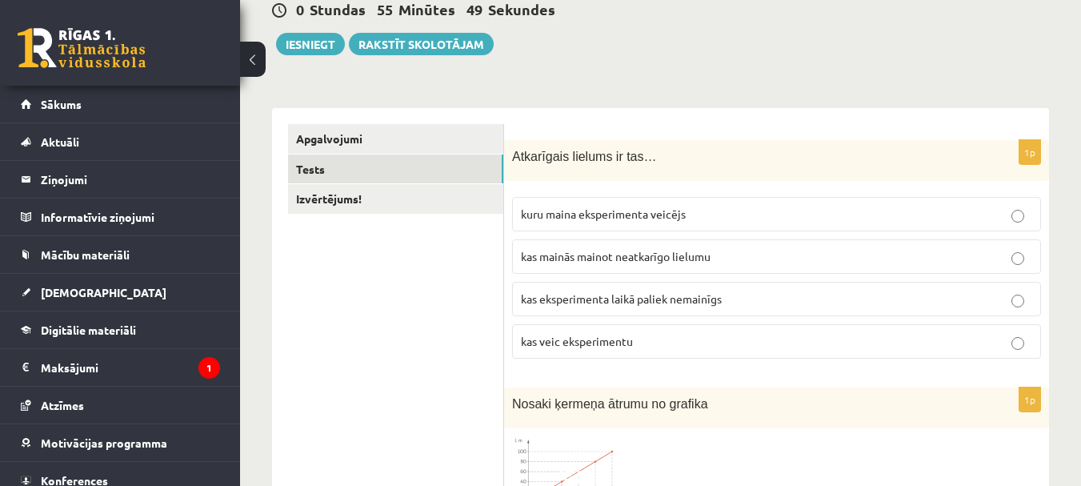
scroll to position [0, 0]
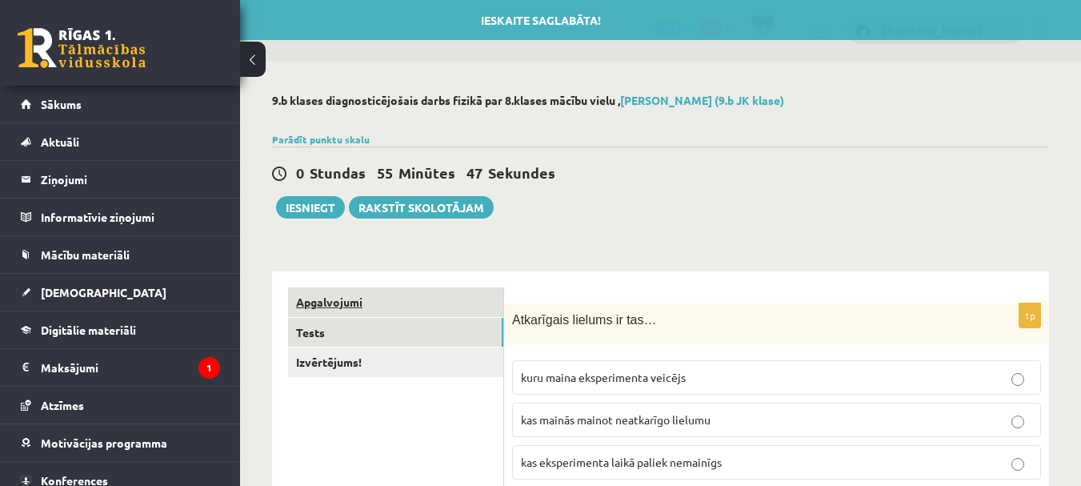
click at [327, 302] on link "Apgalvojumi" at bounding box center [395, 302] width 215 height 30
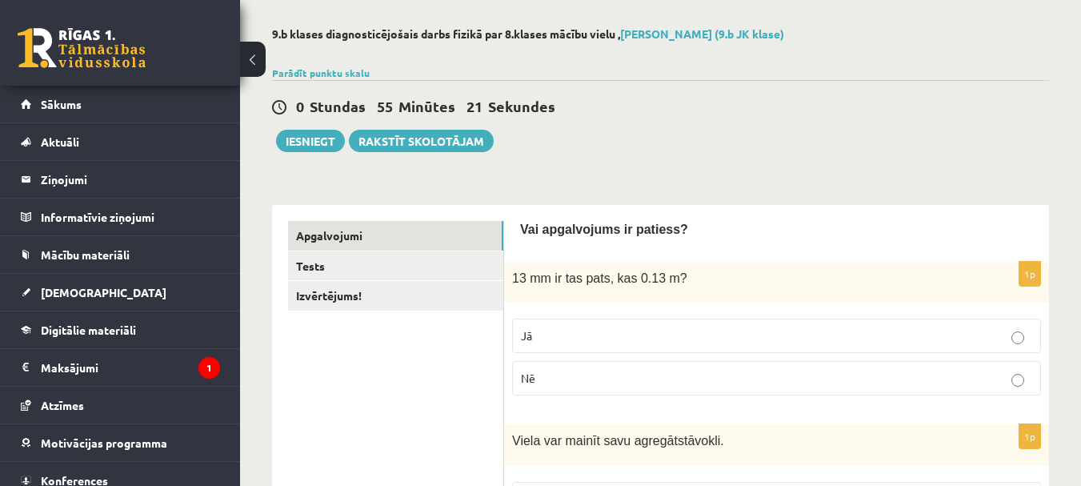
scroll to position [160, 0]
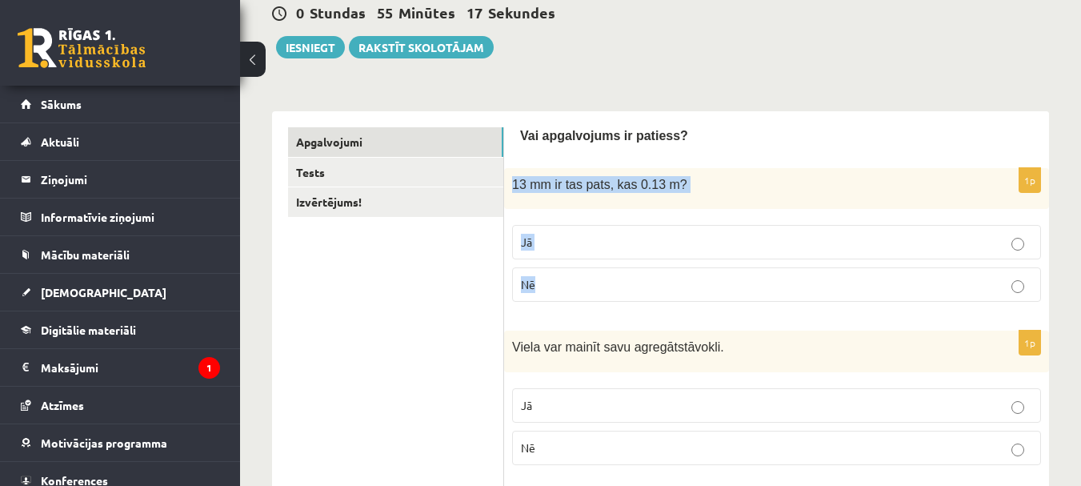
drag, startPoint x: 509, startPoint y: 183, endPoint x: 566, endPoint y: 290, distance: 121.3
click at [566, 290] on div "1p 13 mm ir tas pats, kas 0.13 m? Jā Nē" at bounding box center [776, 241] width 545 height 146
copy div "13 mm ir tas pats, kas 0.13 m? Jā Nē"
click at [562, 286] on p "Nē" at bounding box center [776, 284] width 511 height 17
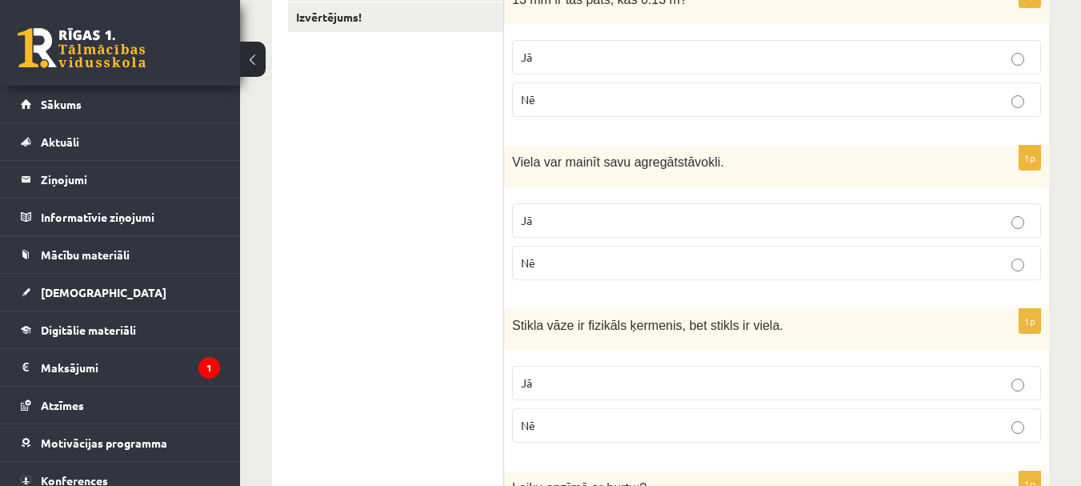
scroll to position [400, 0]
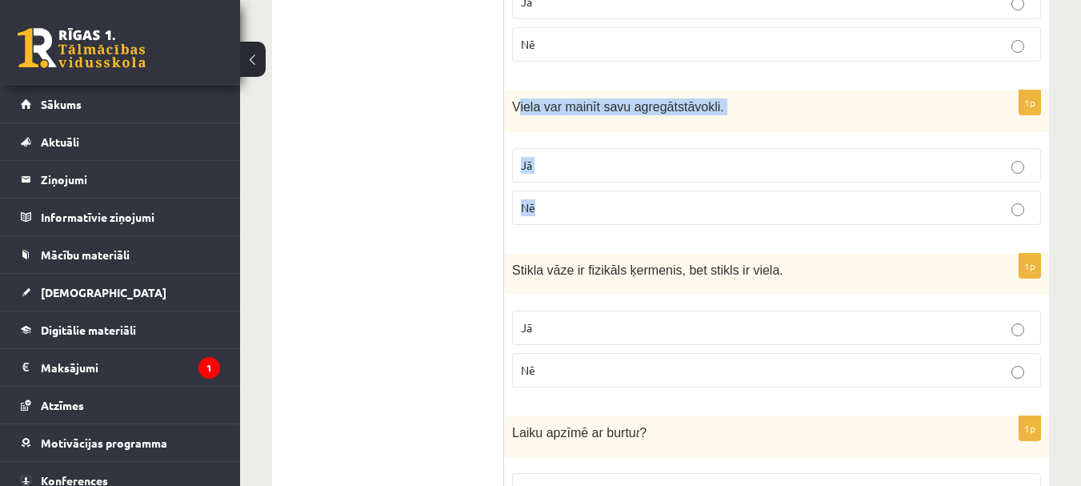
drag, startPoint x: 523, startPoint y: 131, endPoint x: 551, endPoint y: 202, distance: 75.8
click at [551, 202] on div "1p Viela var mainīt savu agregātstāvokli. Jā Nē" at bounding box center [776, 163] width 545 height 146
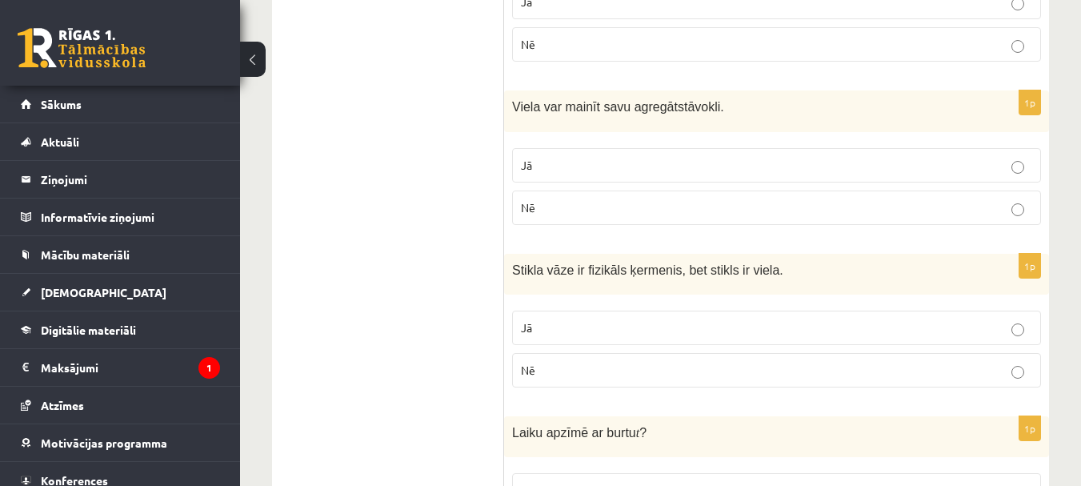
click at [508, 71] on div "1p 13 mm ir tas pats, kas 0.13 m? Jā Nē" at bounding box center [776, 1] width 545 height 146
click at [514, 101] on span "Viela var mainīt savu agregātstāvokli." at bounding box center [618, 107] width 212 height 14
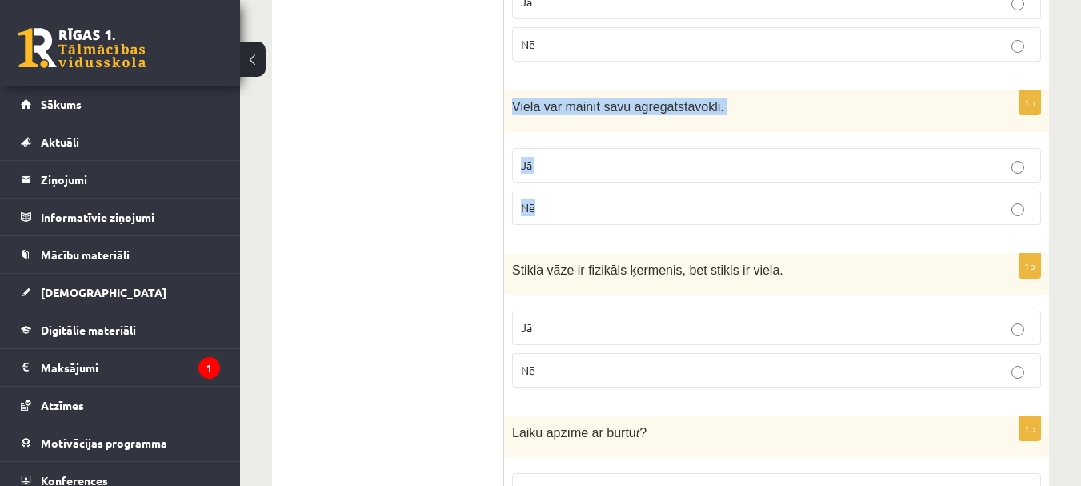
drag, startPoint x: 512, startPoint y: 109, endPoint x: 563, endPoint y: 204, distance: 108.1
copy div "Viela var mainīt savu agregātstāvokli. Jā Nē"
click at [603, 167] on p "Jā" at bounding box center [776, 165] width 511 height 17
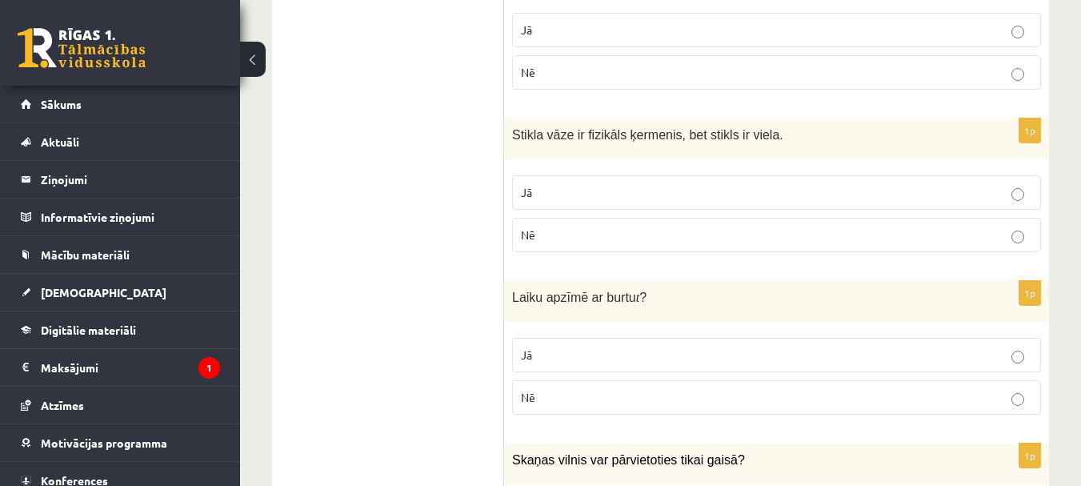
scroll to position [560, 0]
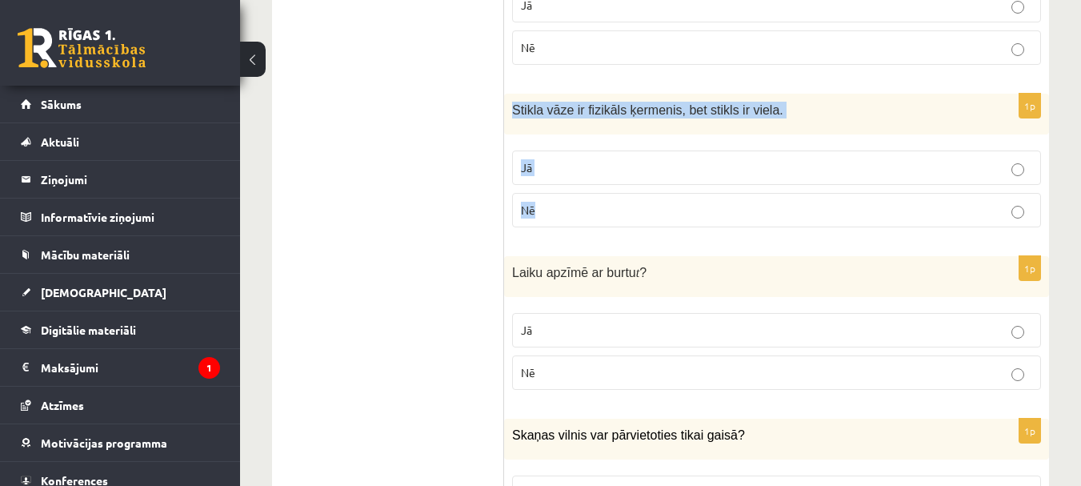
drag, startPoint x: 508, startPoint y: 106, endPoint x: 580, endPoint y: 195, distance: 115.0
click at [580, 195] on div "1p Stikla vāze ir fizikāls ķermenis, bet stikls ir viela. Jā Nē" at bounding box center [776, 167] width 545 height 146
copy div "Stikla vāze ir fizikāls ķermenis, bet stikls ir viela. Jā Nē"
click at [584, 170] on p "Jā" at bounding box center [776, 167] width 511 height 17
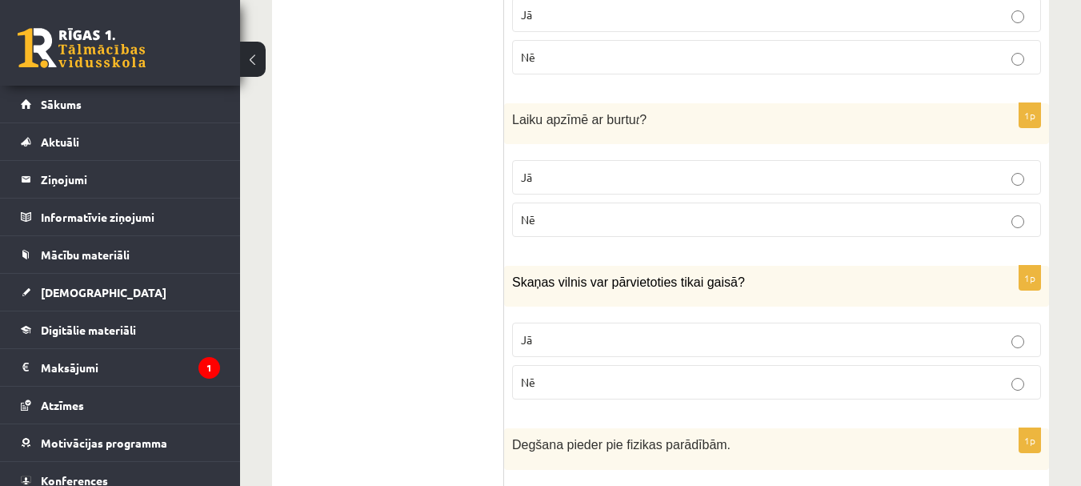
scroll to position [720, 0]
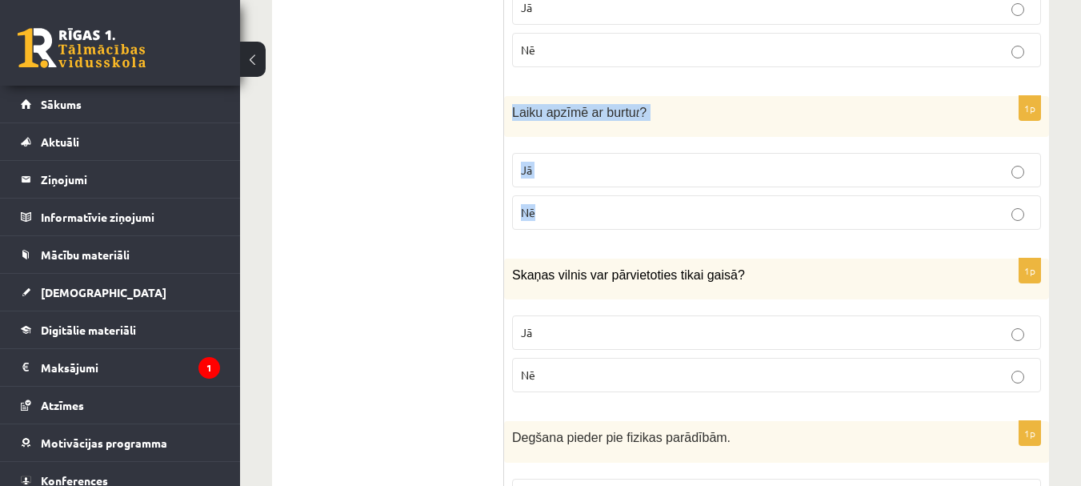
drag, startPoint x: 508, startPoint y: 106, endPoint x: 615, endPoint y: 205, distance: 145.0
click at [615, 205] on div "1p Laiku apzīmē ar burtu t ? Jā Nē" at bounding box center [776, 169] width 545 height 146
click at [631, 163] on p "Jā" at bounding box center [776, 170] width 511 height 17
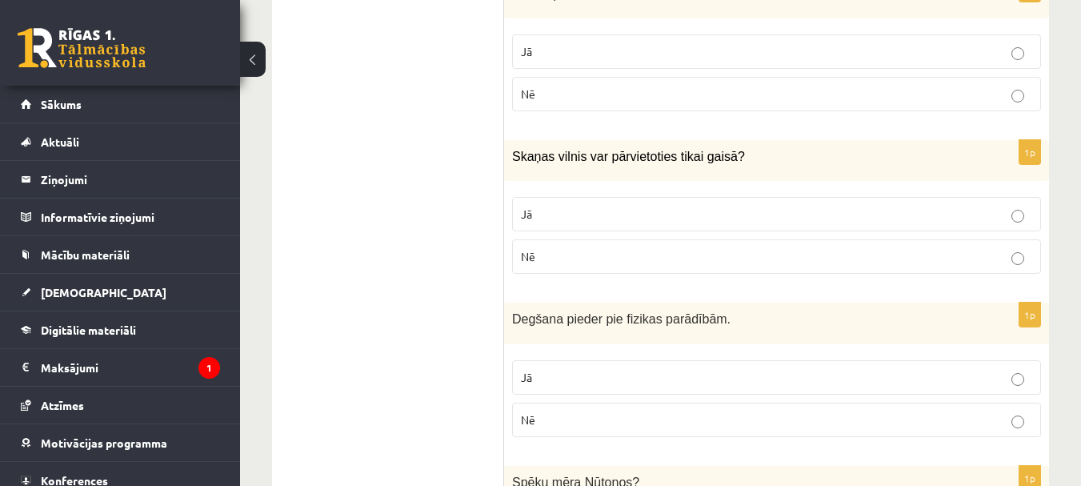
scroll to position [880, 0]
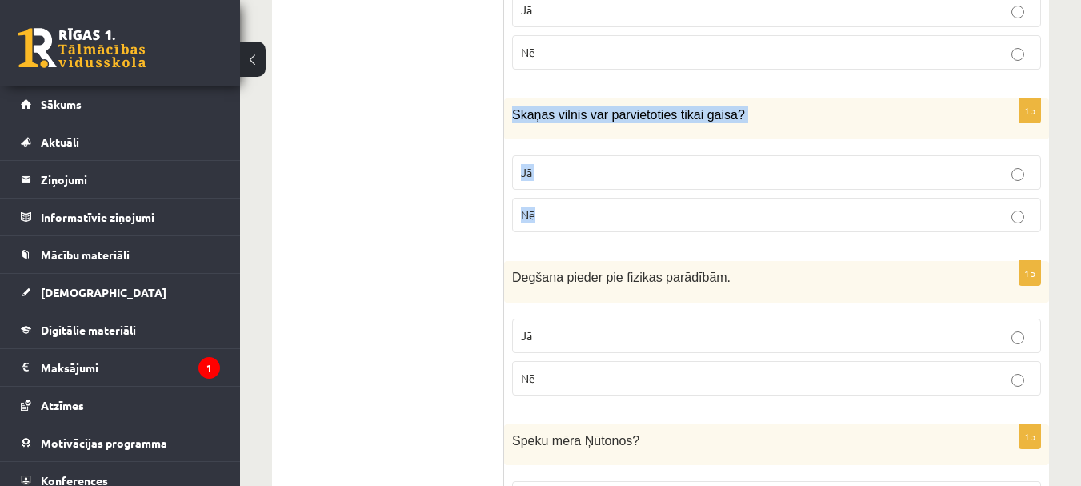
drag, startPoint x: 509, startPoint y: 106, endPoint x: 579, endPoint y: 213, distance: 127.6
click at [579, 213] on div "1p Skaņas vilnis var pārvietoties tikai gaisā? Jā Nē" at bounding box center [776, 171] width 545 height 146
click at [570, 216] on p "Nē" at bounding box center [776, 214] width 511 height 17
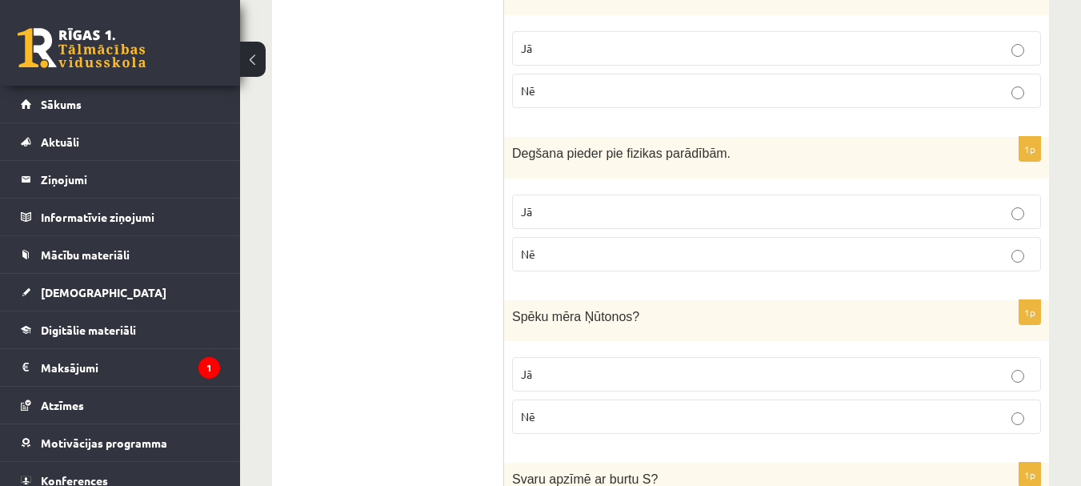
scroll to position [1040, 0]
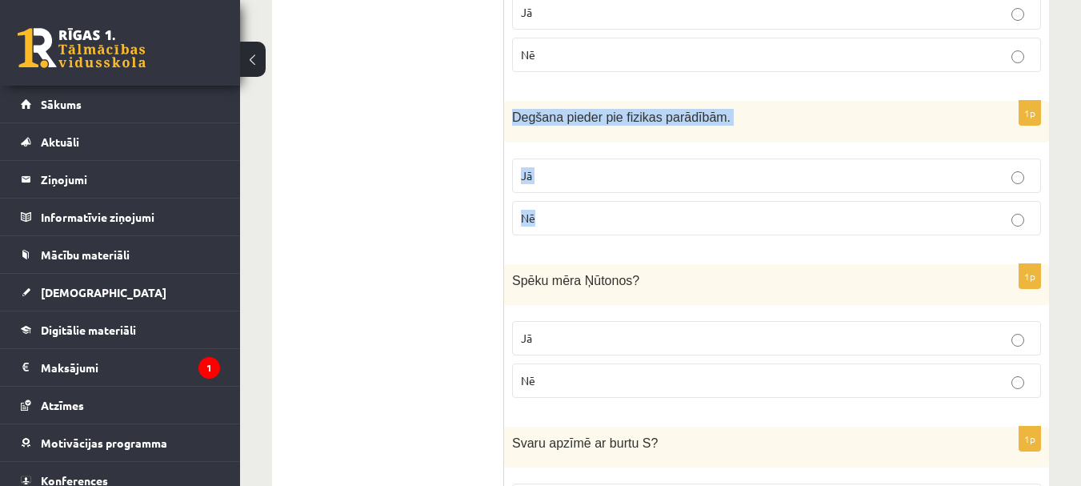
drag, startPoint x: 511, startPoint y: 118, endPoint x: 555, endPoint y: 208, distance: 100.6
click at [555, 208] on div "1p Degšana pieder pie fizikas parādībām. Jā Nē" at bounding box center [776, 174] width 545 height 146
click at [579, 215] on p "Nē" at bounding box center [776, 218] width 511 height 17
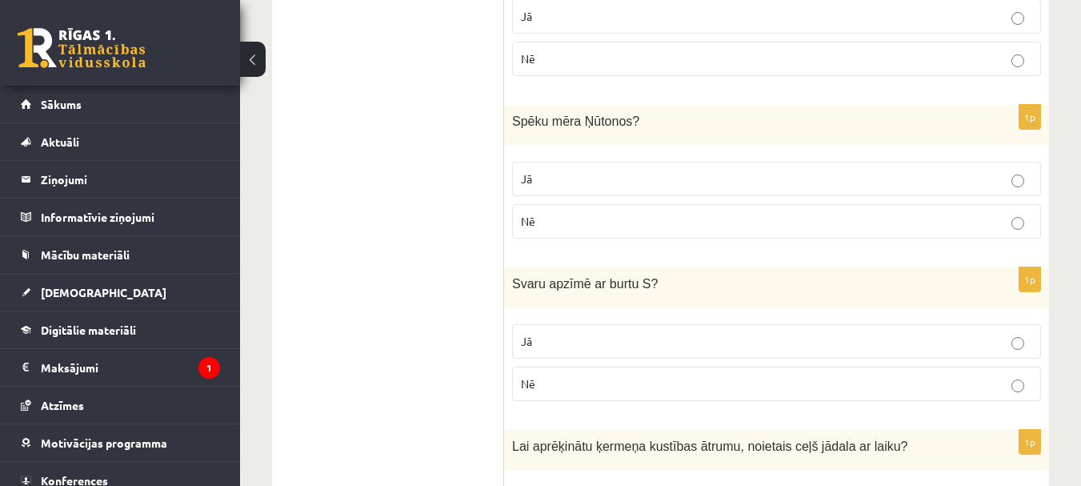
scroll to position [1200, 0]
click at [592, 174] on p "Jā" at bounding box center [776, 178] width 511 height 17
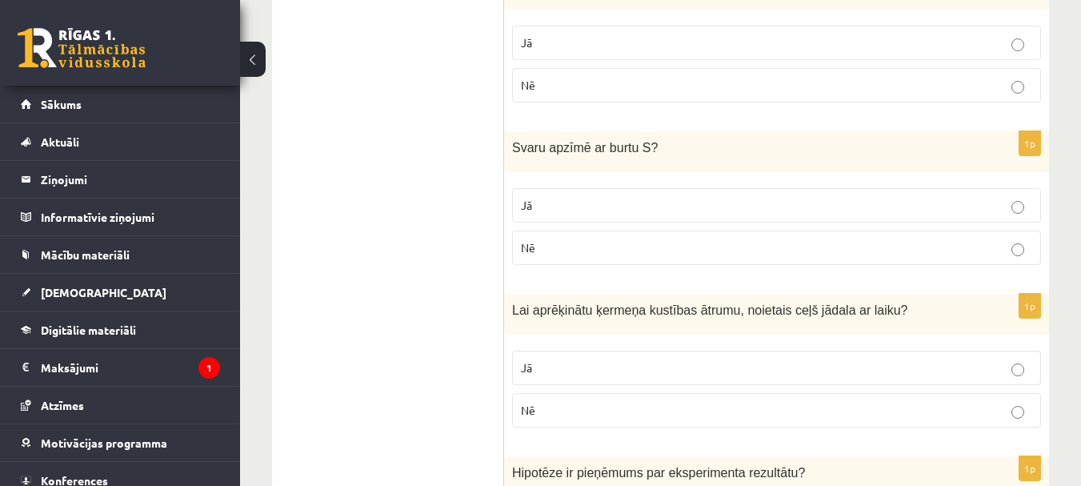
scroll to position [1360, 0]
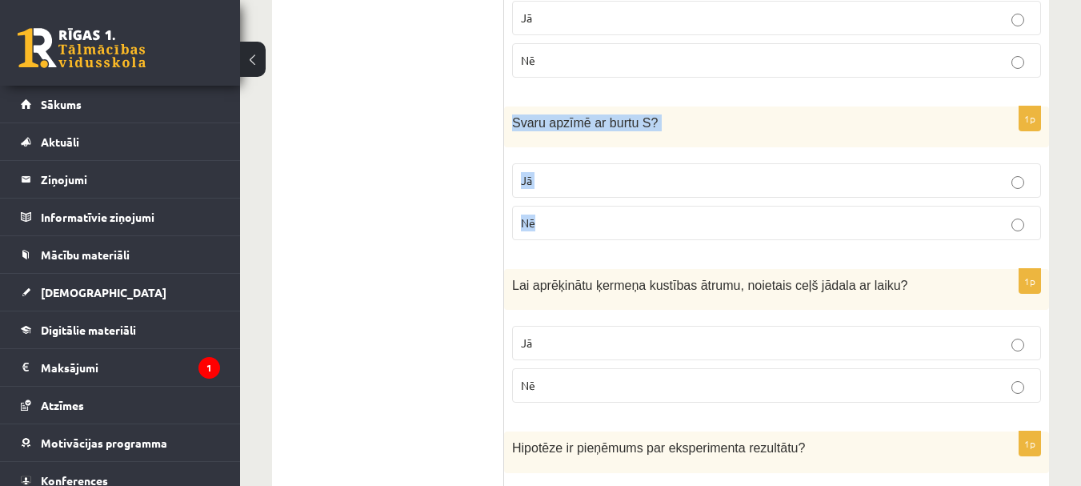
drag, startPoint x: 509, startPoint y: 114, endPoint x: 555, endPoint y: 210, distance: 106.7
click at [555, 210] on div "1p Svaru apzīmē ar burtu S ? Jā Nē" at bounding box center [776, 179] width 545 height 146
click at [595, 222] on p "Nē" at bounding box center [776, 222] width 511 height 17
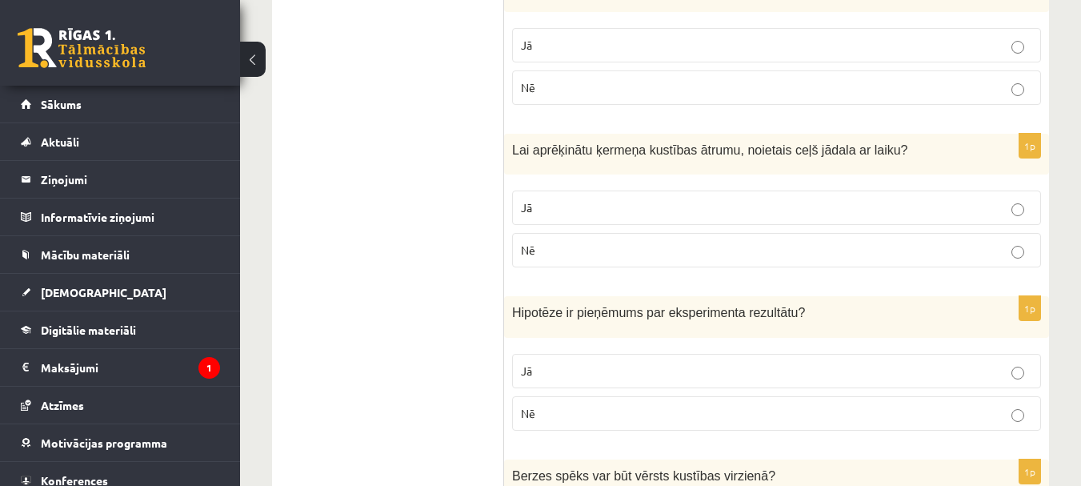
scroll to position [1520, 0]
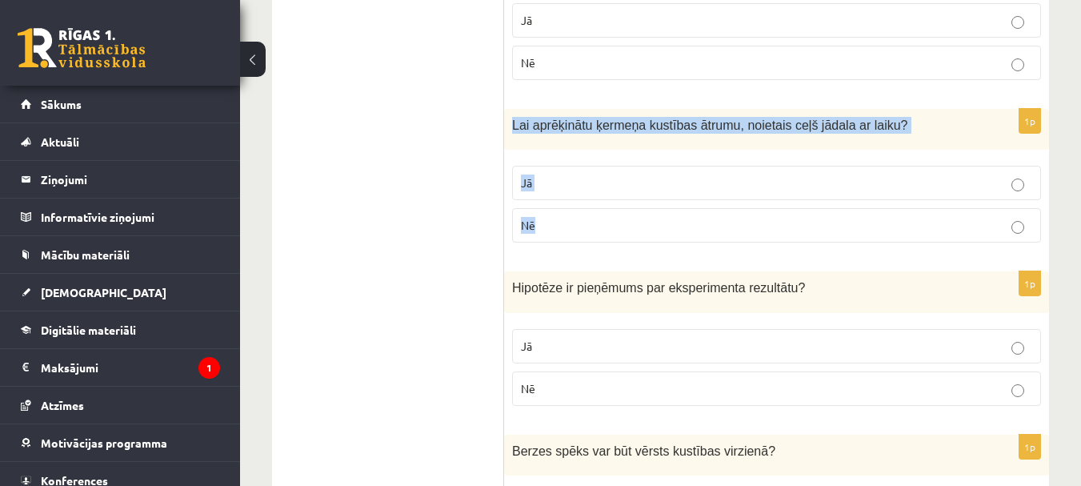
drag, startPoint x: 523, startPoint y: 141, endPoint x: 595, endPoint y: 232, distance: 115.7
click at [595, 232] on div "1p Lai aprēķinātu ķermeņa kustības ātrumu, noietais ceļš jādala ar laiku? Jā Nē" at bounding box center [776, 182] width 545 height 146
click at [557, 183] on p "Jā" at bounding box center [776, 182] width 511 height 17
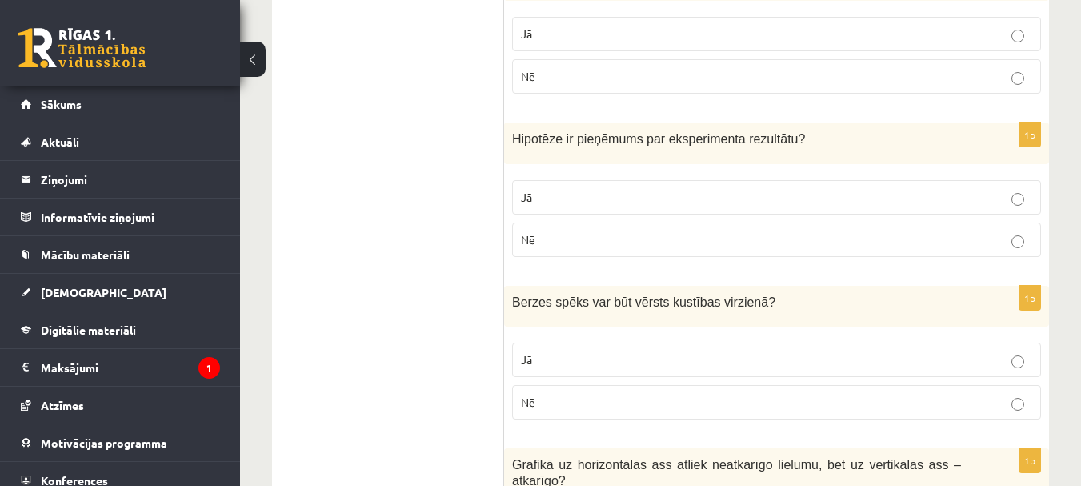
scroll to position [1680, 0]
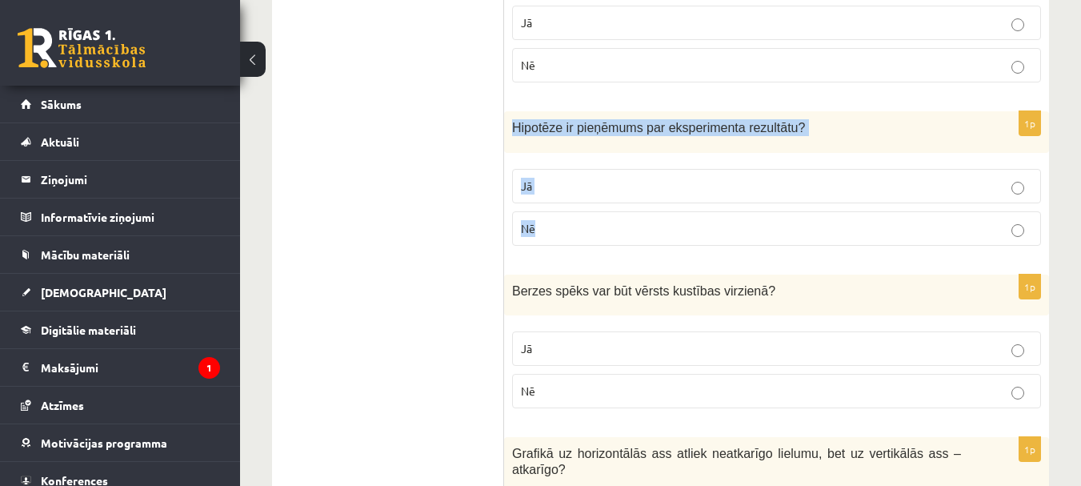
drag, startPoint x: 507, startPoint y: 121, endPoint x: 554, endPoint y: 221, distance: 110.3
click at [554, 221] on div "1p Hipotēze ir pieņēmums par eksperimenta rezultātu ? Jā Nē" at bounding box center [776, 184] width 545 height 146
click at [617, 185] on p "Jā" at bounding box center [776, 186] width 511 height 17
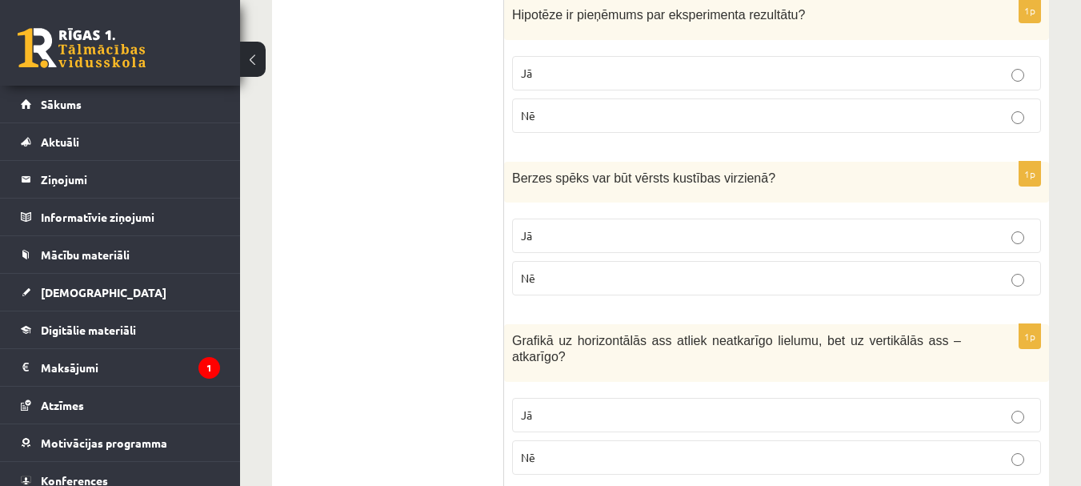
scroll to position [1840, 0]
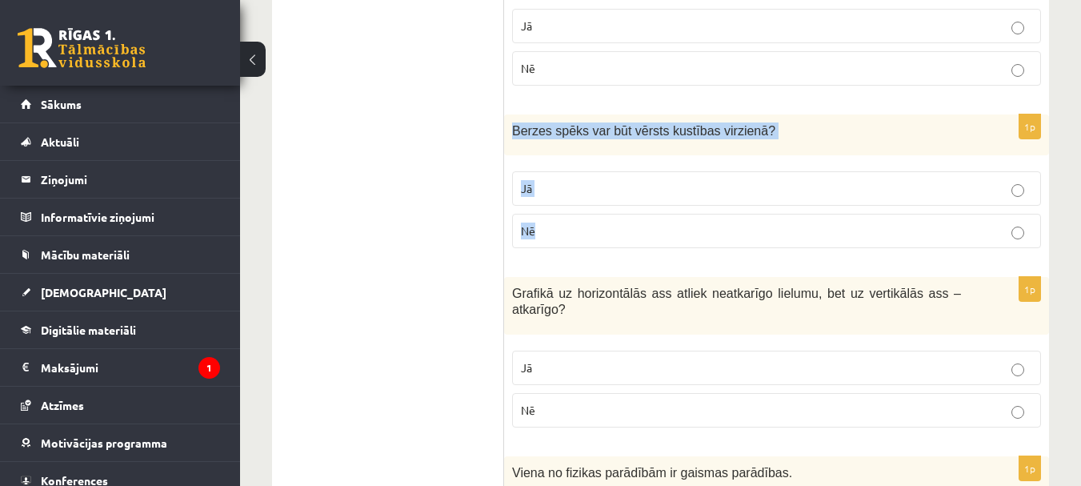
drag, startPoint x: 514, startPoint y: 126, endPoint x: 563, endPoint y: 214, distance: 100.7
click at [563, 214] on div "1p Berzes spēks var būt vērsts kustības virzienā ? Jā Nē" at bounding box center [776, 187] width 545 height 146
click at [571, 222] on label "Nē" at bounding box center [776, 231] width 529 height 34
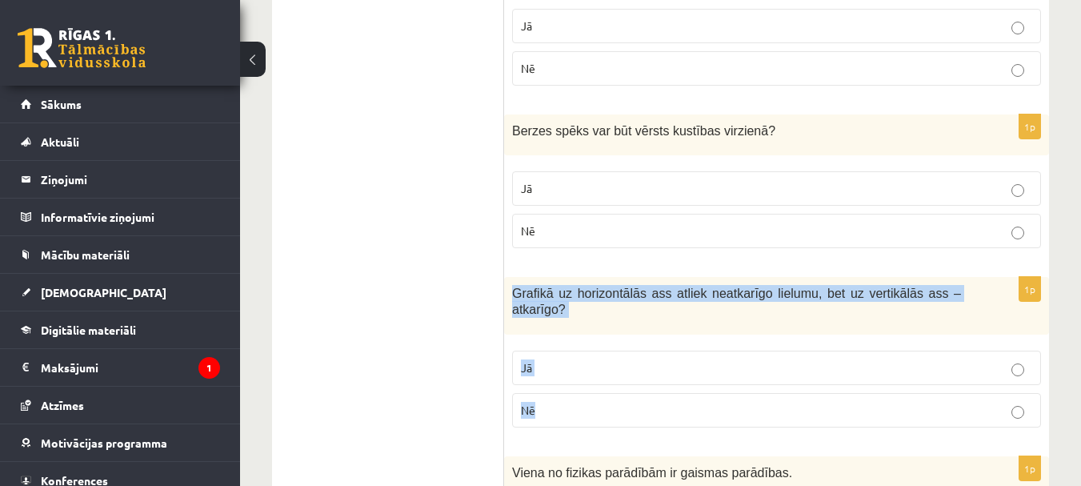
drag, startPoint x: 514, startPoint y: 297, endPoint x: 548, endPoint y: 399, distance: 107.3
click at [548, 399] on div "1p Grafikā uz horizontālās ass atliek neatkarīgo lielumu, bet uz vertikālās ass…" at bounding box center [776, 358] width 545 height 163
click at [582, 359] on p "Jā" at bounding box center [776, 367] width 511 height 17
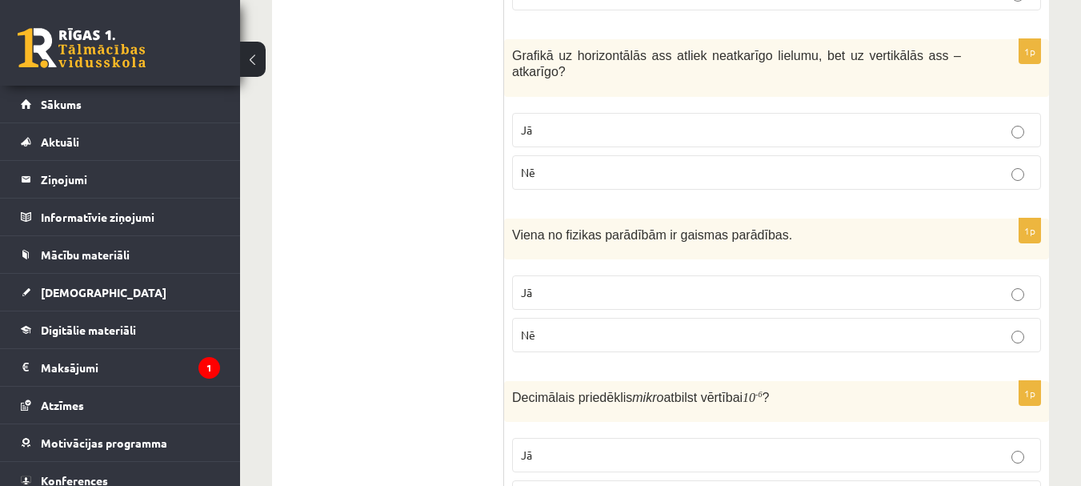
scroll to position [2081, 0]
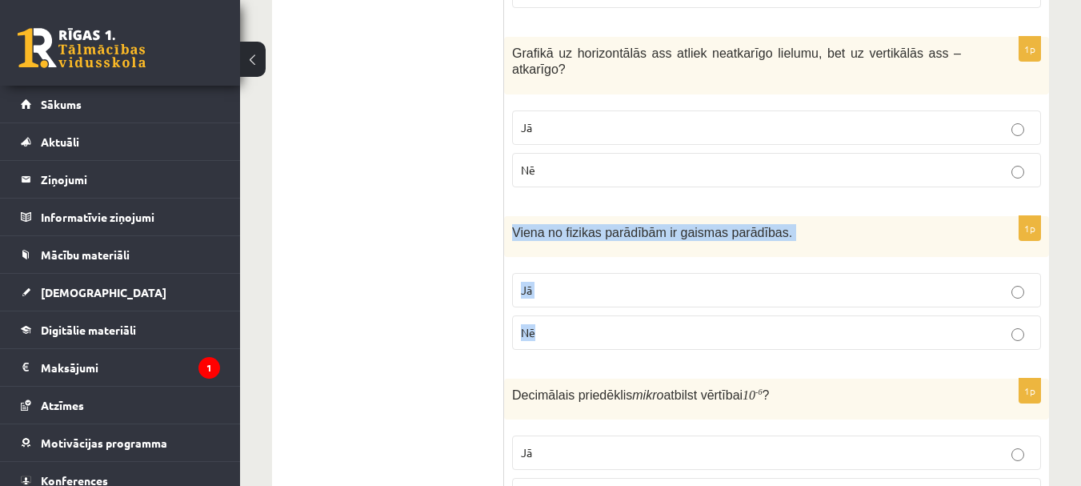
drag, startPoint x: 511, startPoint y: 214, endPoint x: 563, endPoint y: 305, distance: 105.4
click at [563, 305] on div "1p Viena no fizikas parādībām ir gaismas parādības. Jā Nē" at bounding box center [776, 289] width 545 height 146
click at [609, 285] on label "Jā" at bounding box center [776, 290] width 529 height 34
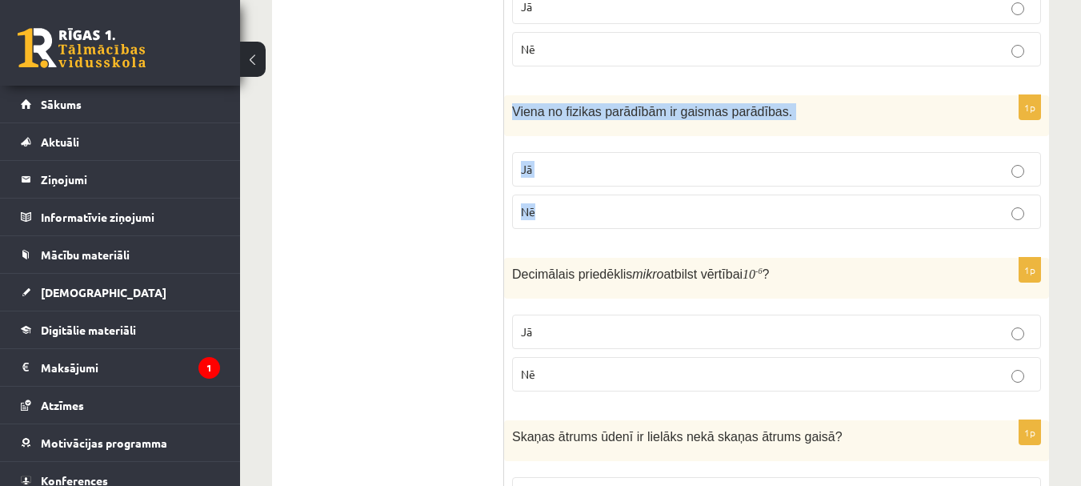
scroll to position [2241, 0]
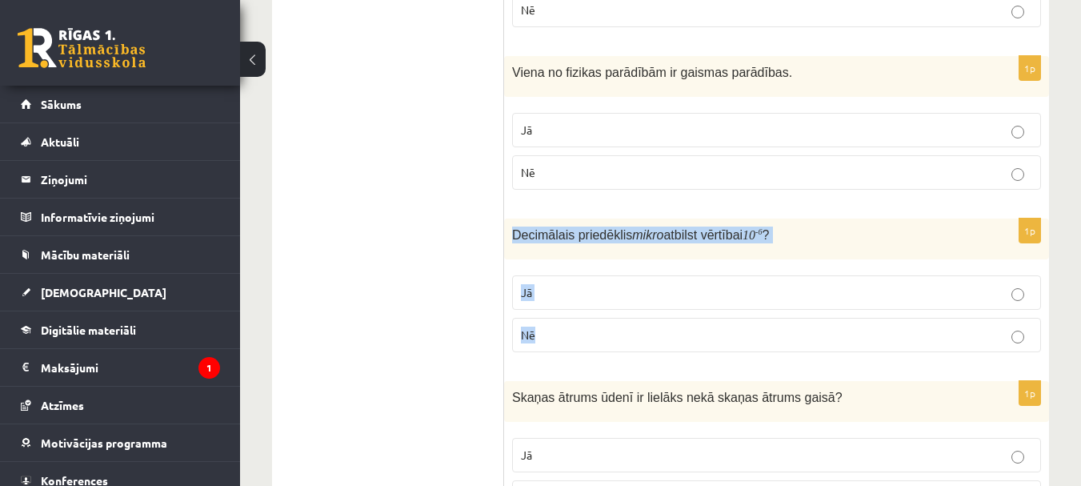
drag, startPoint x: 523, startPoint y: 235, endPoint x: 574, endPoint y: 310, distance: 91.0
click at [574, 310] on div "1p Decimālais priedēklis mikro atbilst vērtībai 10 - 6 ? Jā Nē" at bounding box center [776, 291] width 545 height 146
click at [622, 284] on p "Jā" at bounding box center [776, 292] width 511 height 17
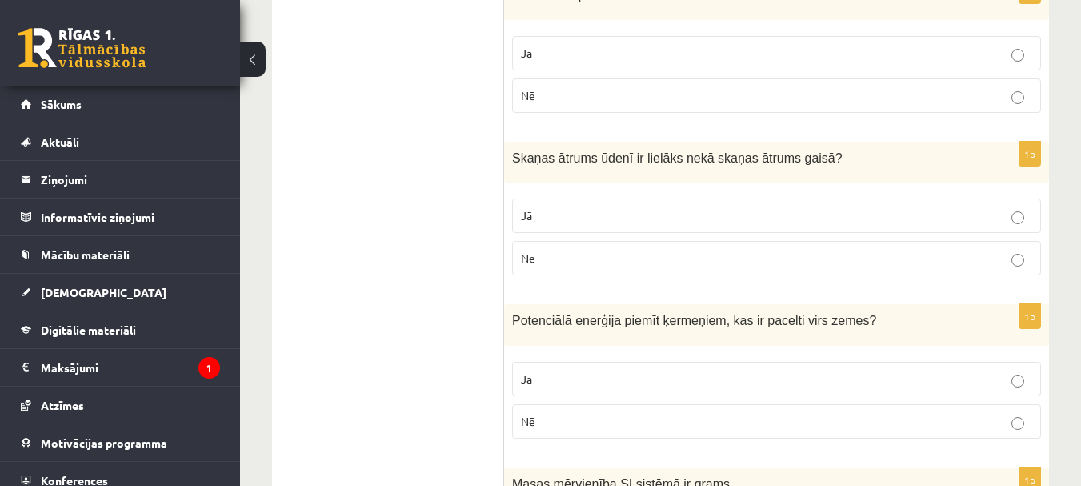
scroll to position [2481, 0]
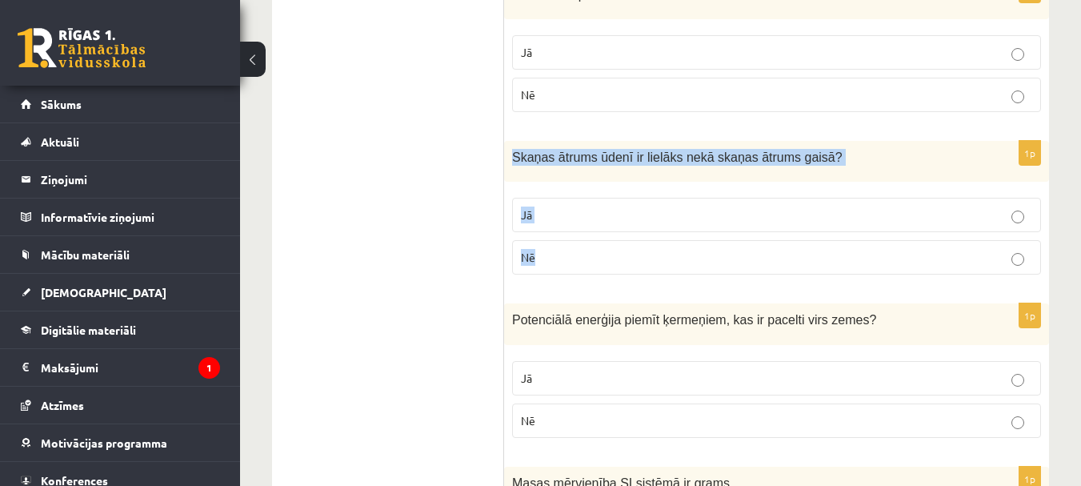
drag, startPoint x: 508, startPoint y: 137, endPoint x: 560, endPoint y: 229, distance: 105.7
click at [560, 229] on div "1p Skaņas ātrums ūdenī ir lielāks nekā skaņas ātrums gaisā ? Jā Nē" at bounding box center [776, 214] width 545 height 146
click at [567, 206] on p "Jā" at bounding box center [776, 214] width 511 height 17
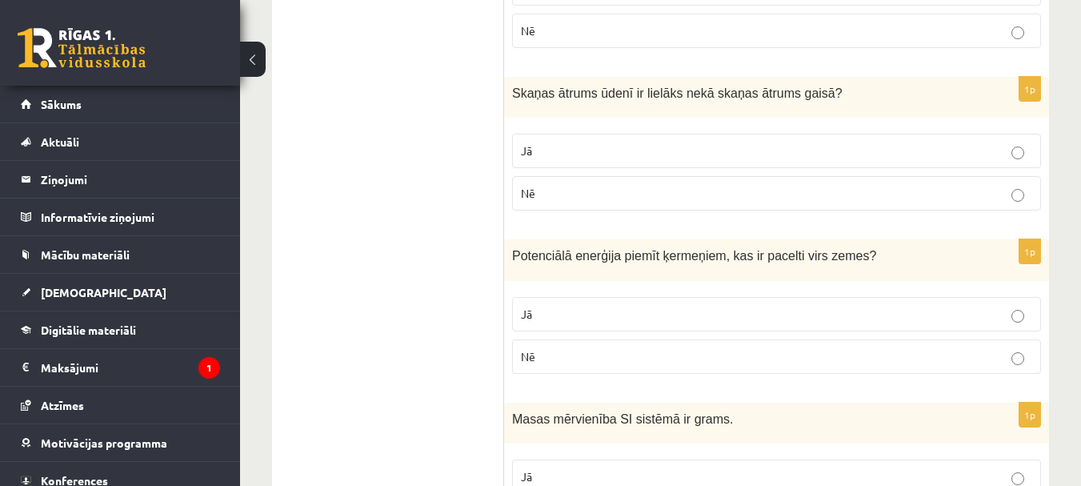
scroll to position [2641, 0]
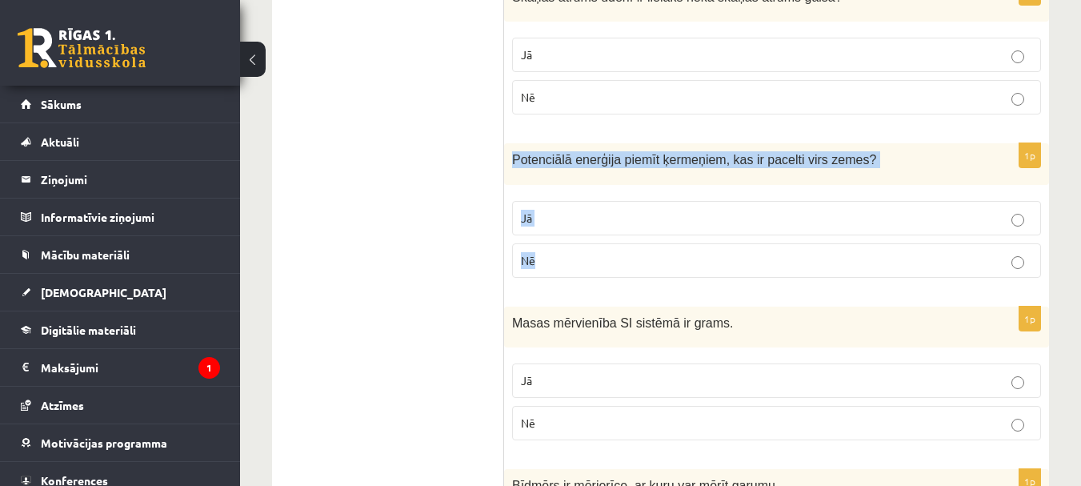
drag, startPoint x: 511, startPoint y: 138, endPoint x: 575, endPoint y: 228, distance: 110.6
click at [575, 228] on div "1p Potenciālā enerģija piemīt ķermeņiem, kas ir pacelti virs zemes ? Jā Nē" at bounding box center [776, 216] width 545 height 146
click at [575, 201] on label "Jā" at bounding box center [776, 218] width 529 height 34
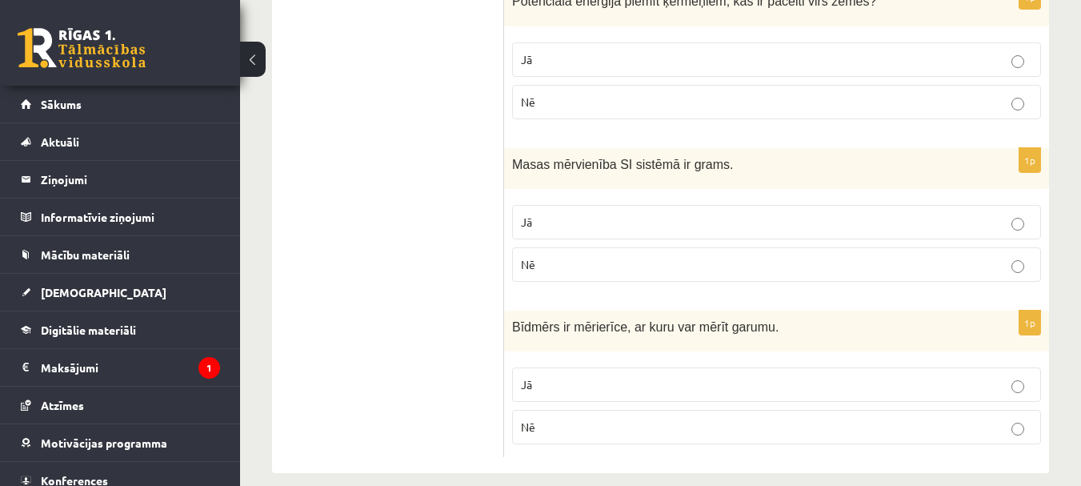
scroll to position [2801, 0]
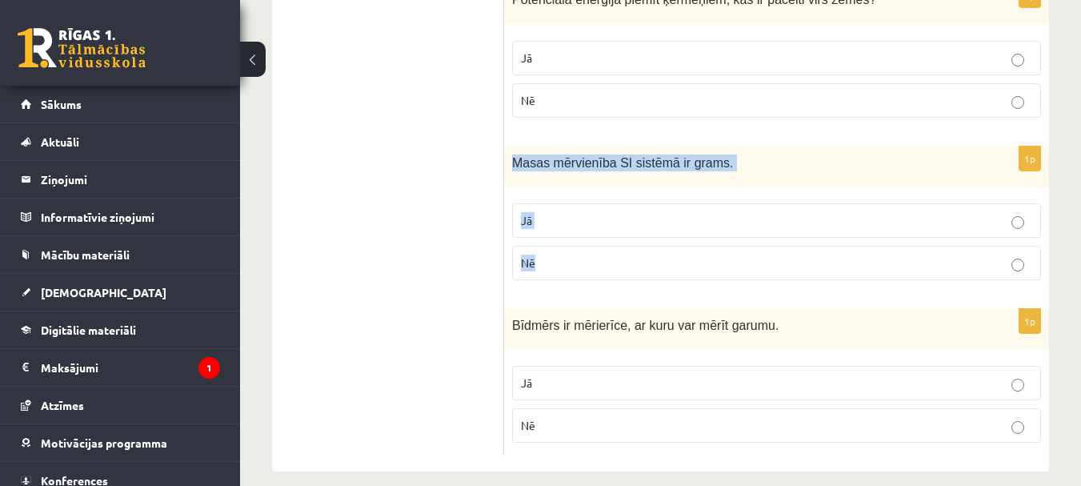
drag, startPoint x: 511, startPoint y: 143, endPoint x: 563, endPoint y: 249, distance: 117.7
click at [563, 249] on div "1p Masas mērvienība SI sistēmā ir grams. Jā Nē" at bounding box center [776, 219] width 545 height 146
click at [602, 254] on p "Nē" at bounding box center [776, 262] width 511 height 17
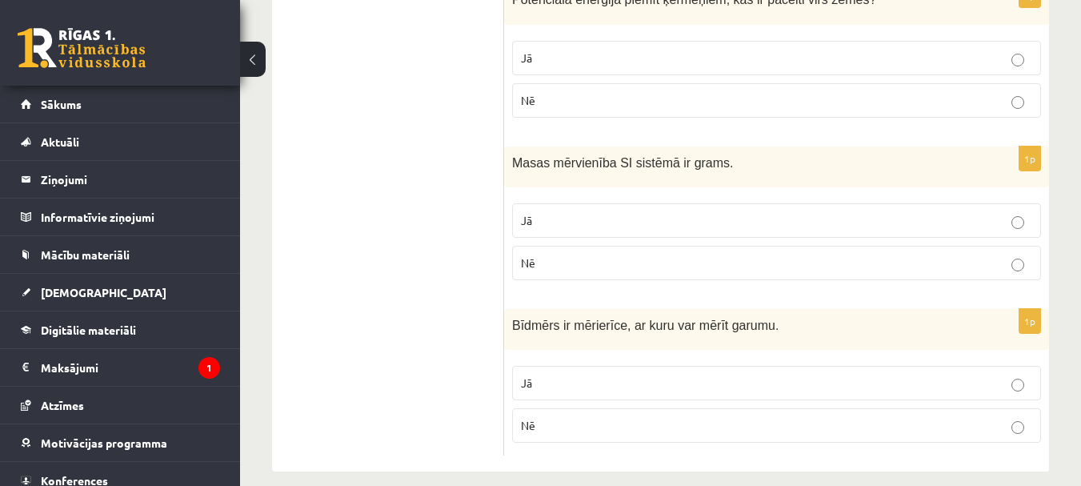
scroll to position [2803, 0]
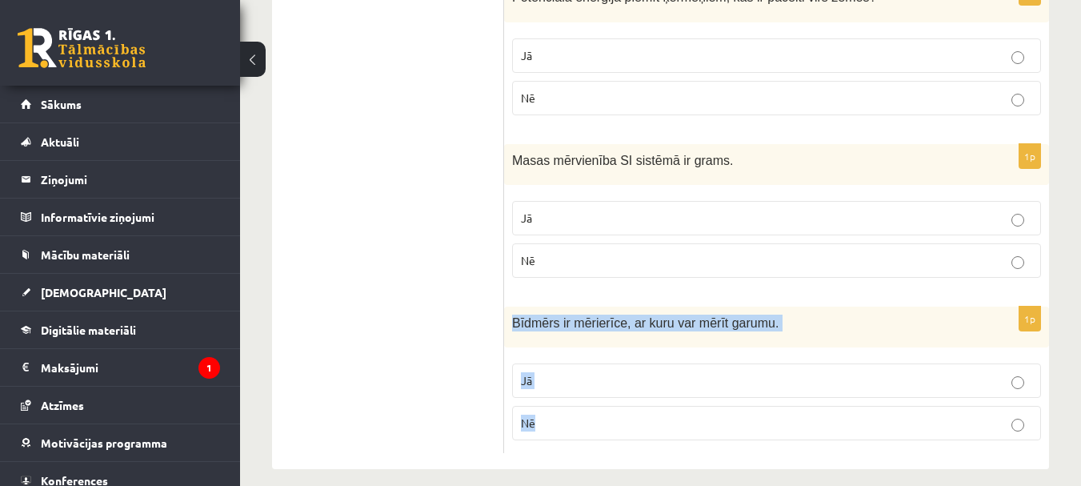
drag, startPoint x: 511, startPoint y: 304, endPoint x: 574, endPoint y: 395, distance: 110.5
click at [574, 395] on div "1p Bīdmērs ir mērierīce, ar kuru var mērīt garumu. Jā Nē" at bounding box center [776, 379] width 545 height 146
click at [570, 415] on p "Nē" at bounding box center [776, 423] width 511 height 17
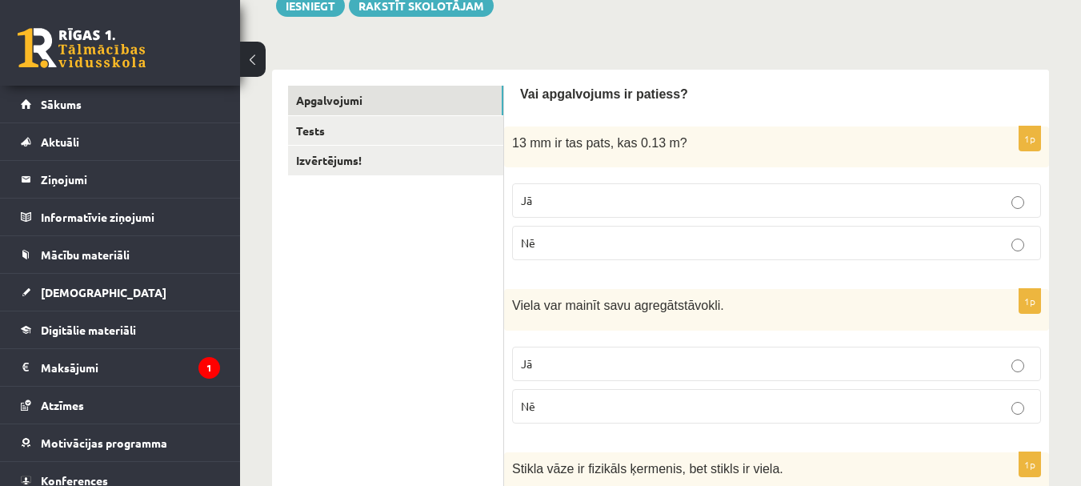
scroll to position [190, 0]
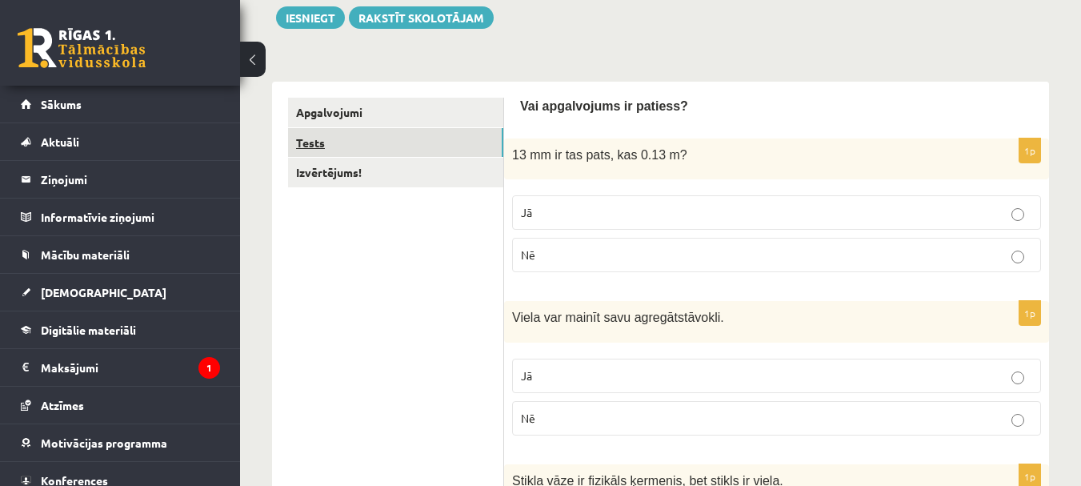
click at [325, 142] on link "Tests" at bounding box center [395, 143] width 215 height 30
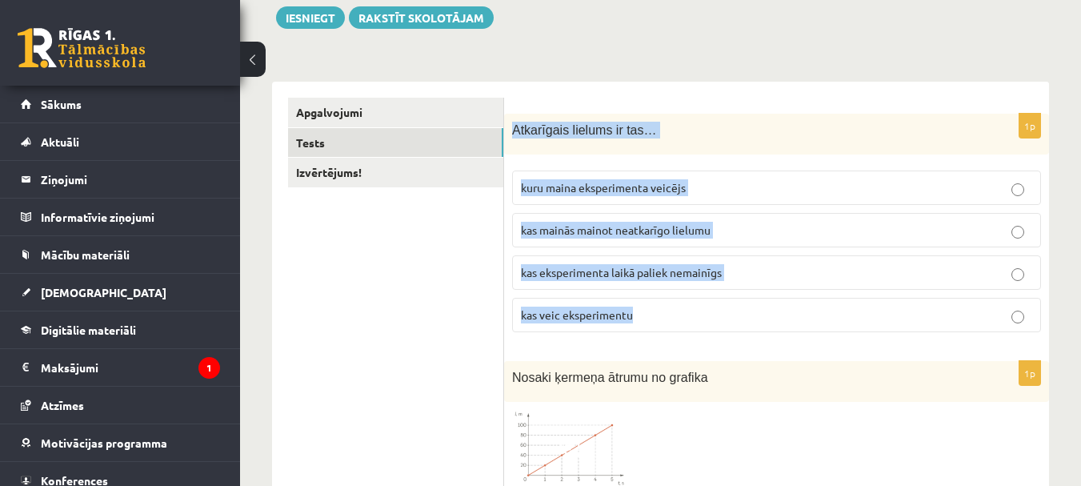
drag, startPoint x: 522, startPoint y: 143, endPoint x: 684, endPoint y: 310, distance: 233.1
click at [684, 310] on div "1p Atkarīgais lielums ir tas… kuru maina eksperimenta veicējs kas mainās mainot…" at bounding box center [776, 229] width 545 height 231
click at [743, 230] on p "kas mainās mainot neatkarīgo lielumu" at bounding box center [776, 230] width 511 height 17
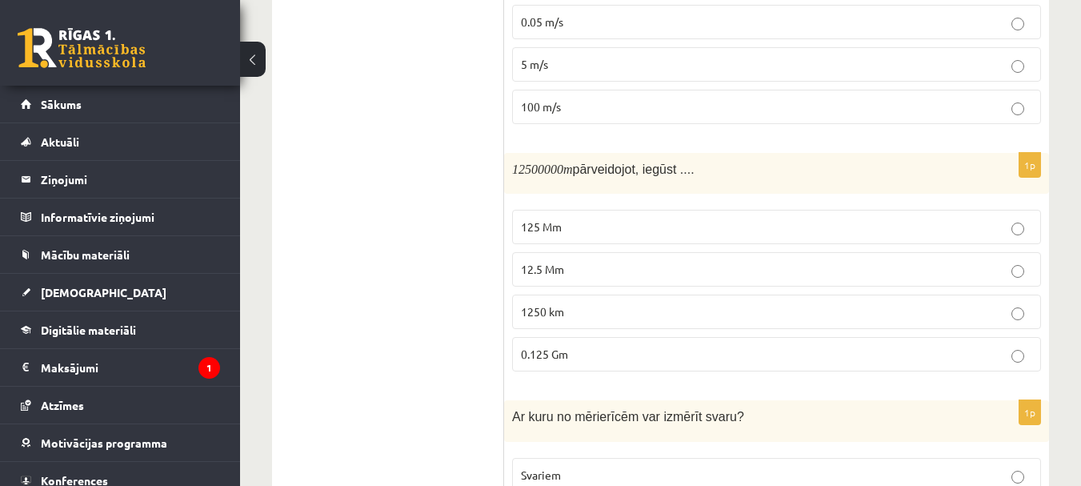
scroll to position [750, 0]
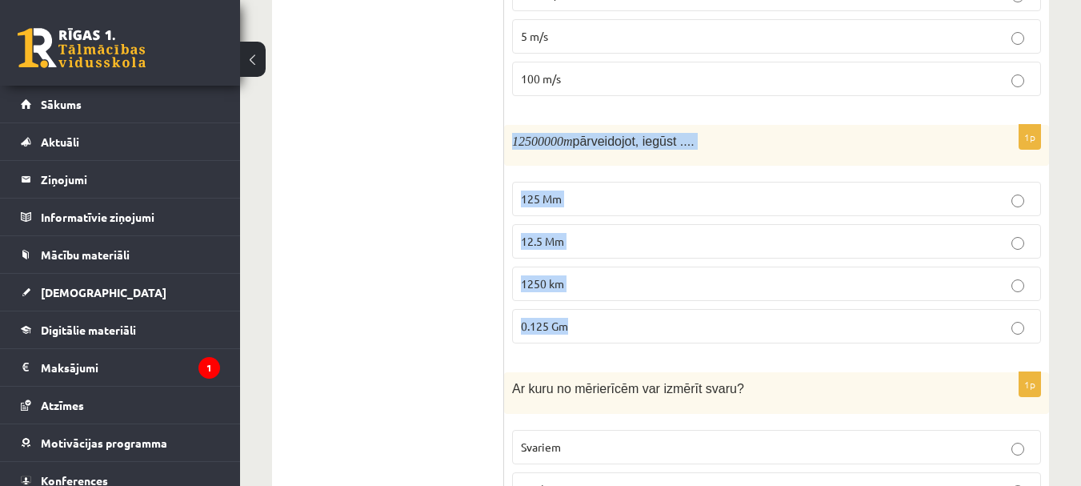
drag, startPoint x: 509, startPoint y: 143, endPoint x: 609, endPoint y: 322, distance: 205.3
click at [609, 322] on div "1p 12500000 m pārveidojot, iegūst .... 125 Mm 12.5 Mm 1250 km 0.125 Gm" at bounding box center [776, 240] width 545 height 231
click at [605, 246] on p "12.5 Mm" at bounding box center [776, 241] width 511 height 17
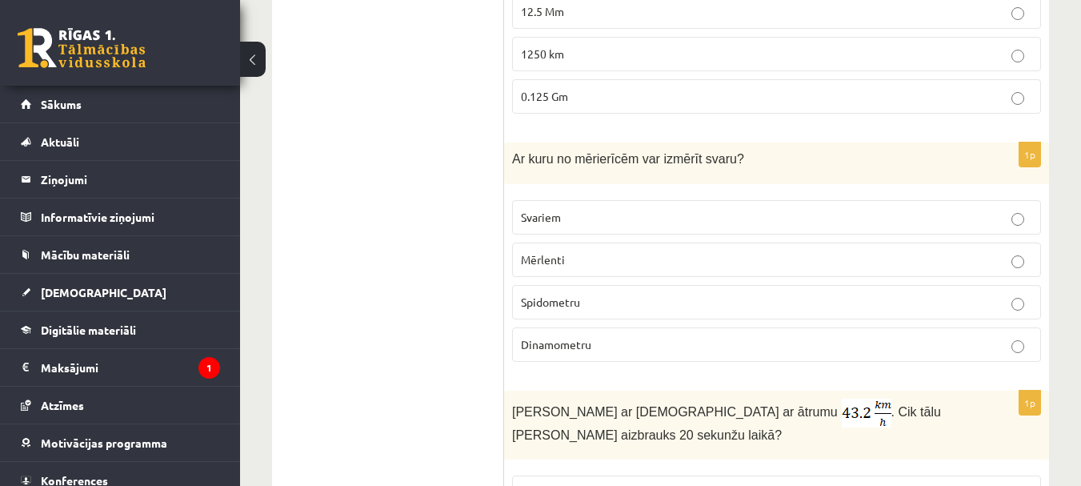
scroll to position [990, 0]
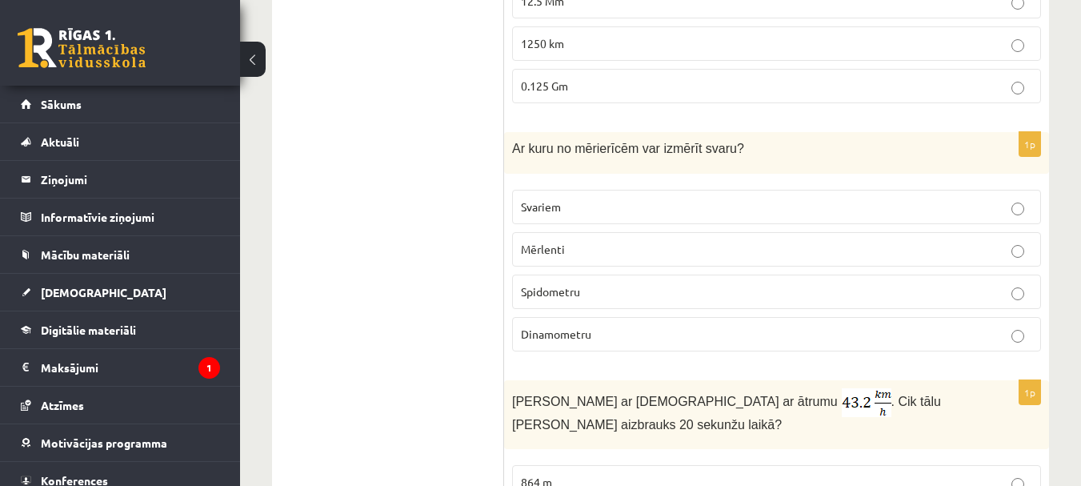
click at [599, 207] on p "Svariem" at bounding box center [776, 206] width 511 height 17
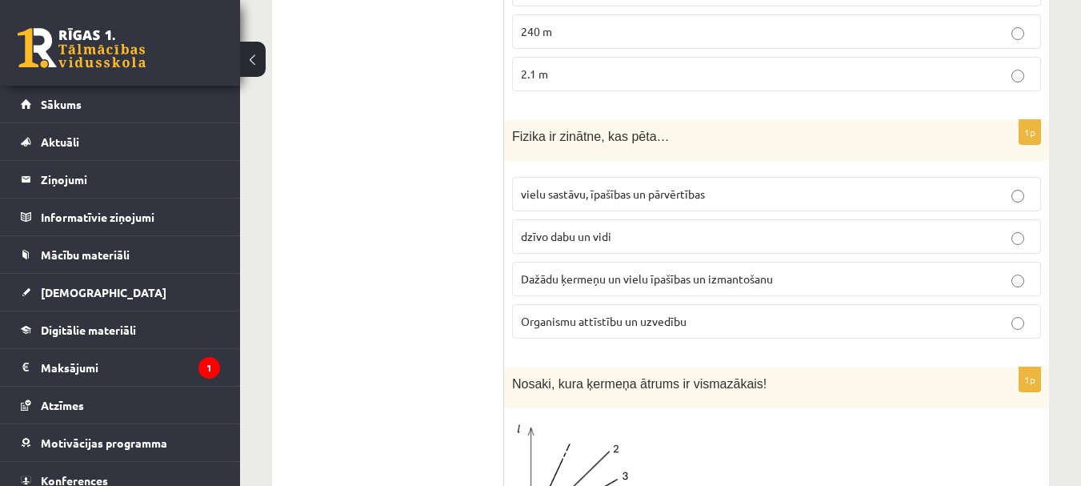
scroll to position [1550, 0]
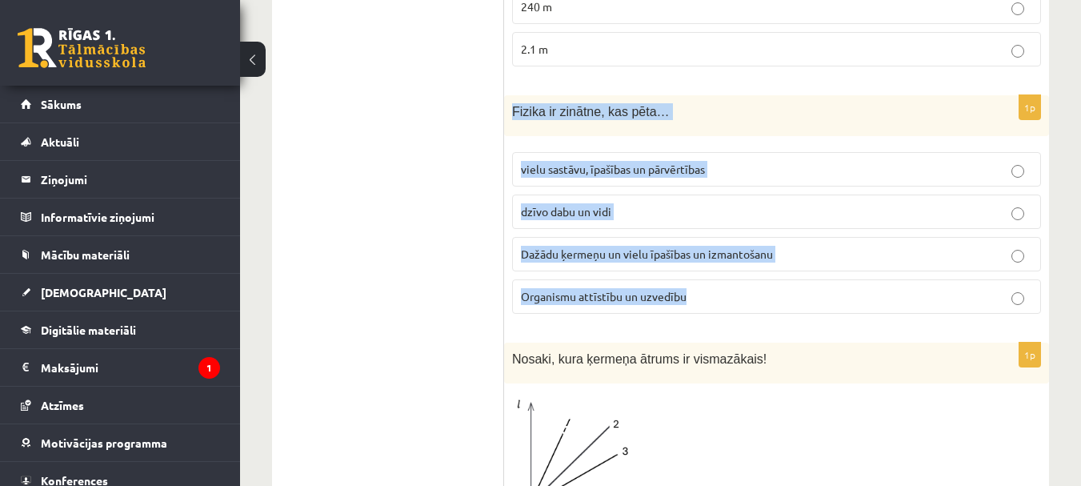
drag, startPoint x: 527, startPoint y: 132, endPoint x: 773, endPoint y: 274, distance: 284.0
click at [773, 274] on div "1p Fizika ir zinātne, kas pēta… vielu sastāvu, īpašības un pārvērtības dzīvo da…" at bounding box center [776, 210] width 545 height 231
click at [759, 250] on span "Dažādu ķermeņu un vielu īpašības un izmantošanu" at bounding box center [647, 253] width 252 height 14
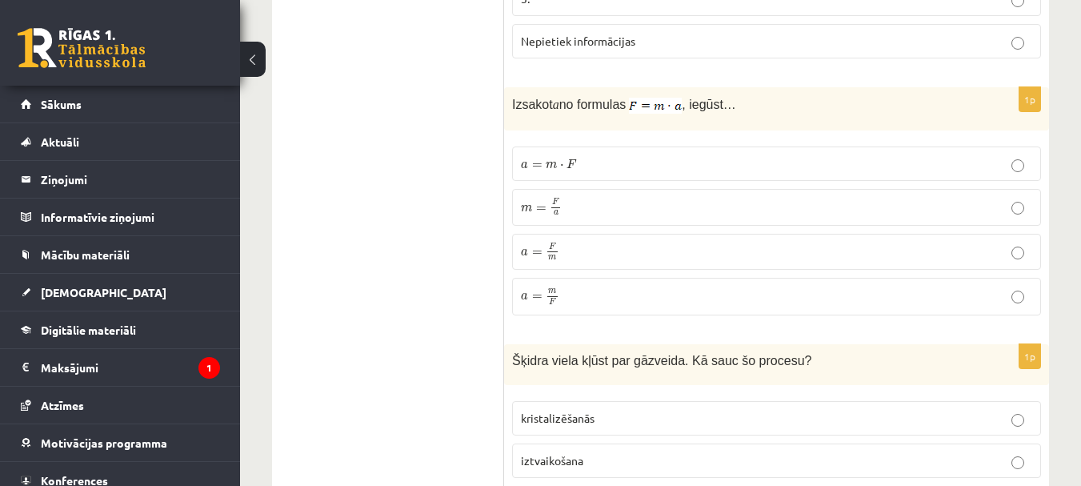
scroll to position [2190, 0]
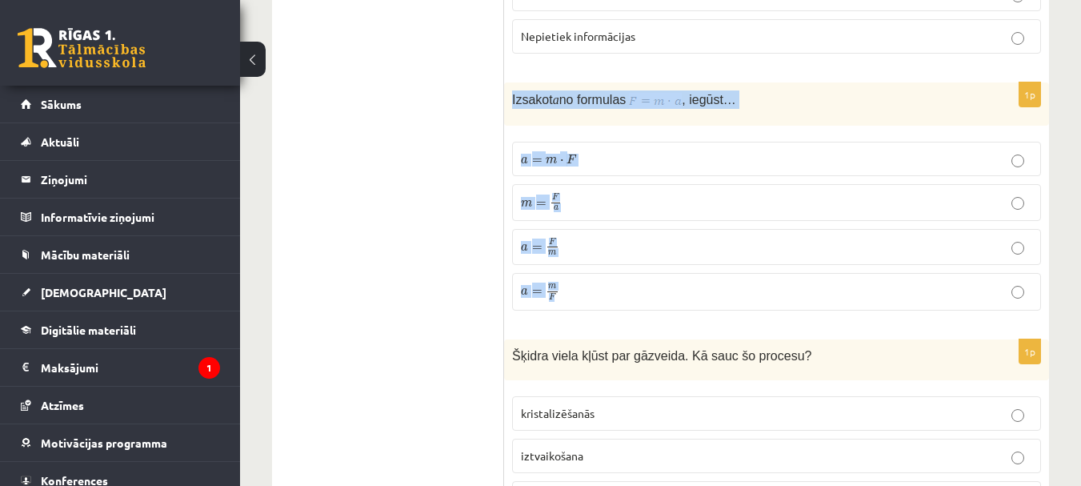
drag, startPoint x: 509, startPoint y: 90, endPoint x: 722, endPoint y: 298, distance: 297.6
click at [722, 298] on div "1p Izsakot a no formulas , iegūst… a = m ⋅ F a = m ⋅ F m = F a m = F a a = F m …" at bounding box center [776, 202] width 545 height 240
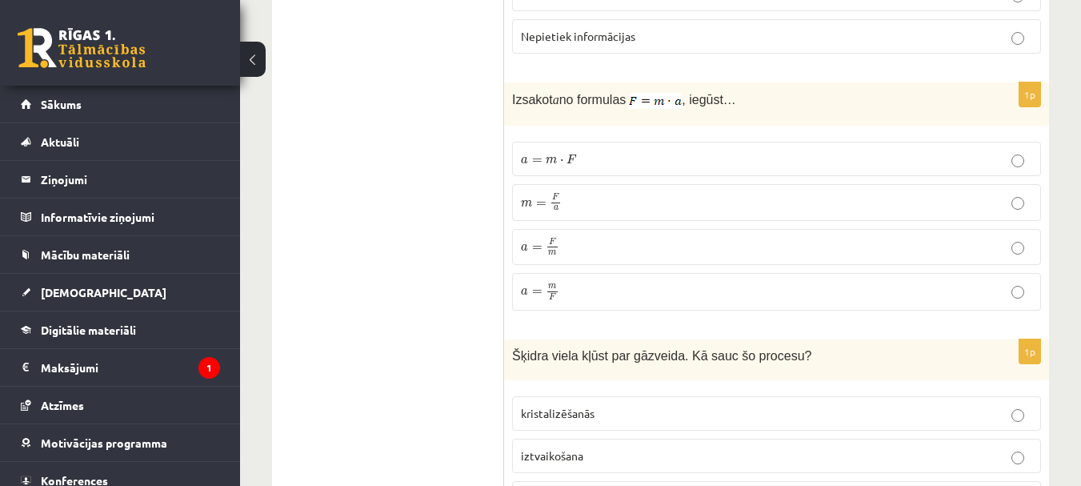
click at [600, 238] on p "a = F m a = F m" at bounding box center [776, 247] width 511 height 19
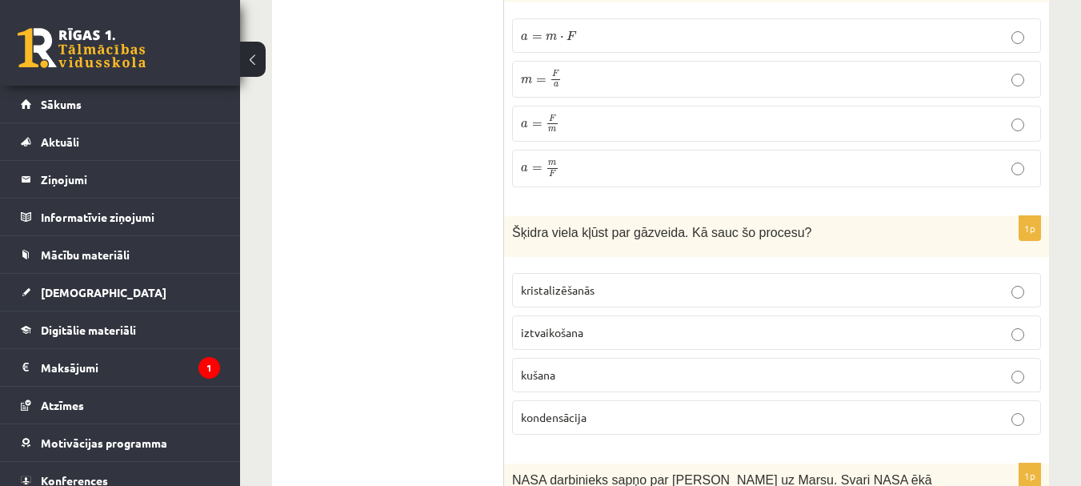
scroll to position [2350, 0]
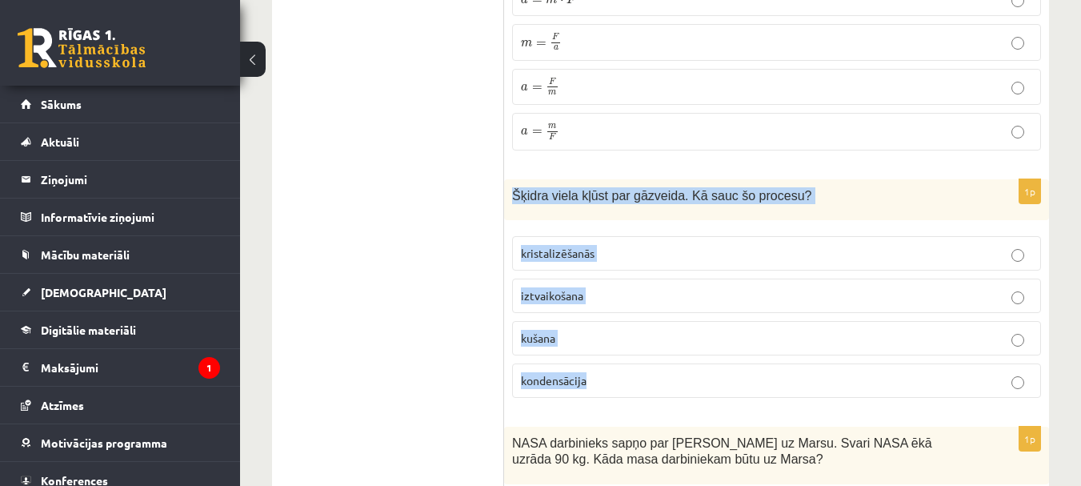
drag, startPoint x: 504, startPoint y: 184, endPoint x: 593, endPoint y: 387, distance: 221.1
click at [593, 387] on div "1p Šķidra viela kļūst par gāzveida. Kā sauc šo procesu? kristalizēšanās iztvaik…" at bounding box center [776, 294] width 545 height 231
click at [602, 298] on p "iztvaikošana" at bounding box center [776, 295] width 511 height 17
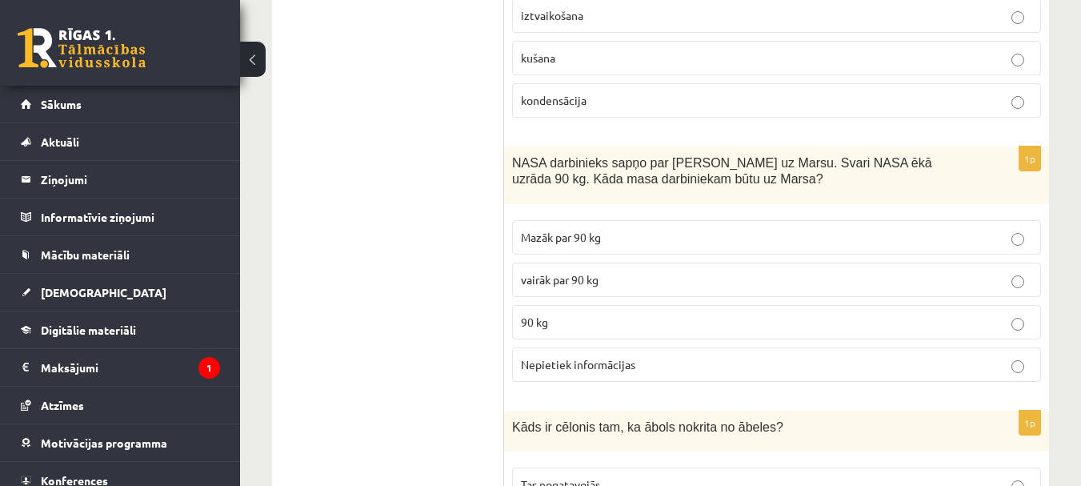
scroll to position [2670, 0]
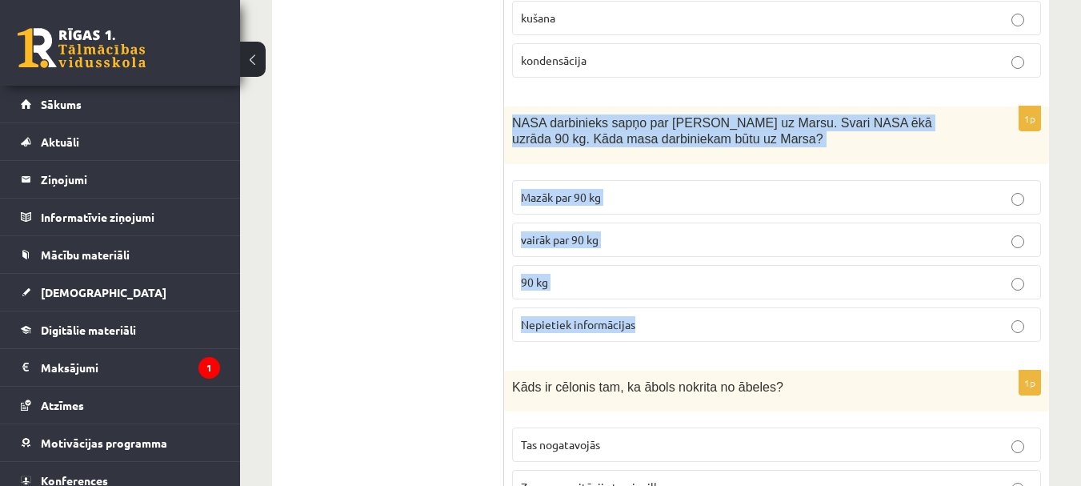
drag, startPoint x: 512, startPoint y: 113, endPoint x: 649, endPoint y: 314, distance: 243.0
click at [649, 314] on div "1p NASA darbinieks sapņo par ceļošanu uz Marsu. Svari NASA ēkā uzrāda 90 kg. Kā…" at bounding box center [776, 230] width 545 height 248
click at [651, 284] on p "90 kg" at bounding box center [776, 282] width 511 height 17
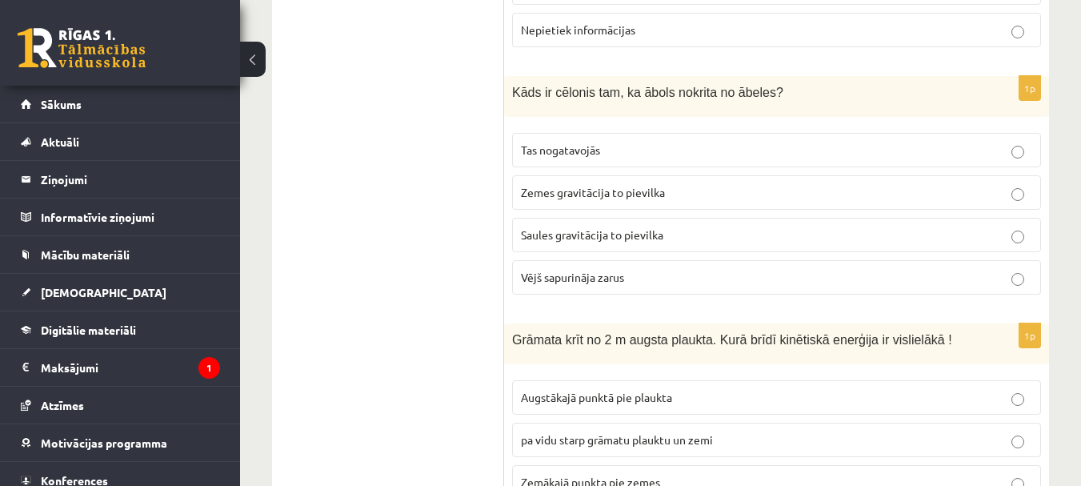
scroll to position [2990, 0]
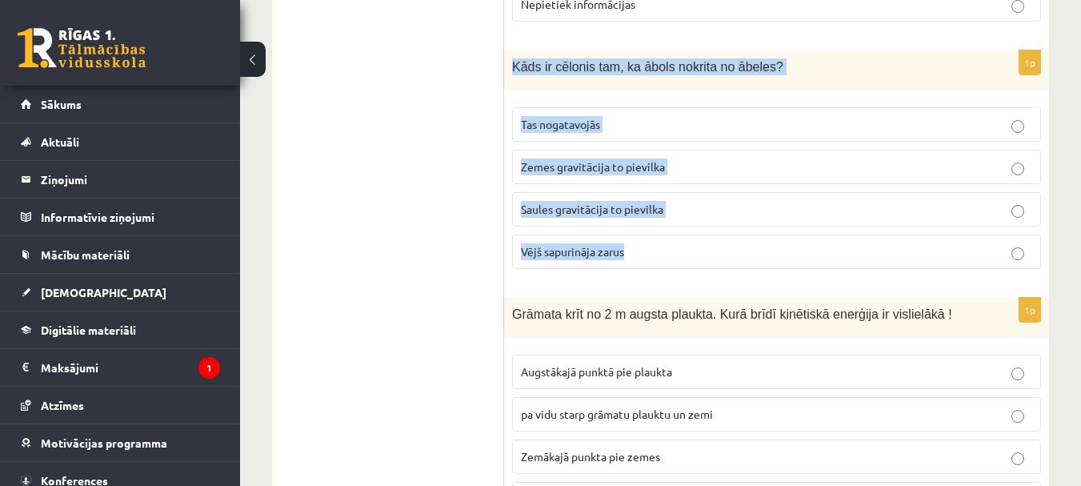
drag, startPoint x: 510, startPoint y: 58, endPoint x: 664, endPoint y: 256, distance: 250.8
click at [666, 262] on div "1p Kāds ir cēlonis tam, ka ābols nokrita no ābeles? Tas nogatavojās Zemes gravi…" at bounding box center [776, 165] width 545 height 231
click at [721, 162] on p "Zemes gravitācija to pievilka" at bounding box center [776, 166] width 511 height 17
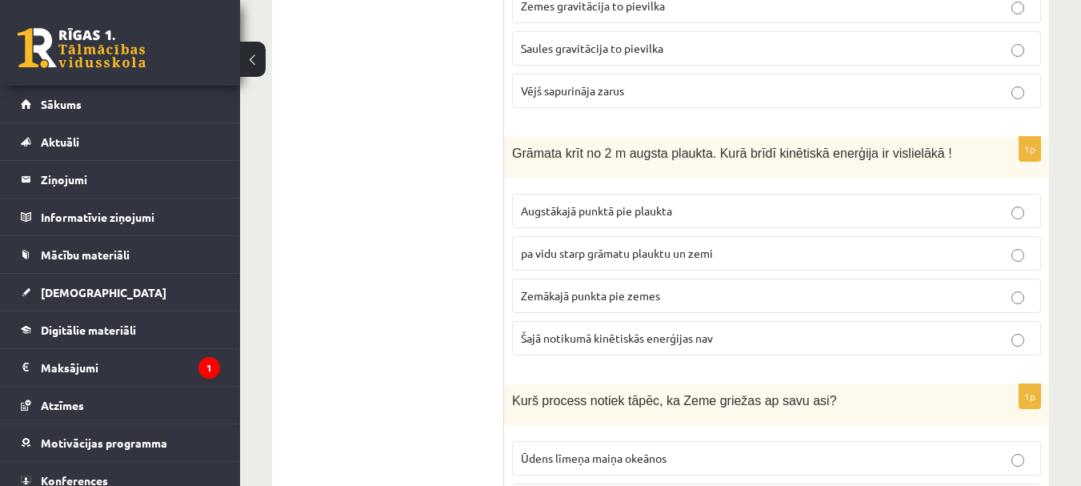
scroll to position [3150, 0]
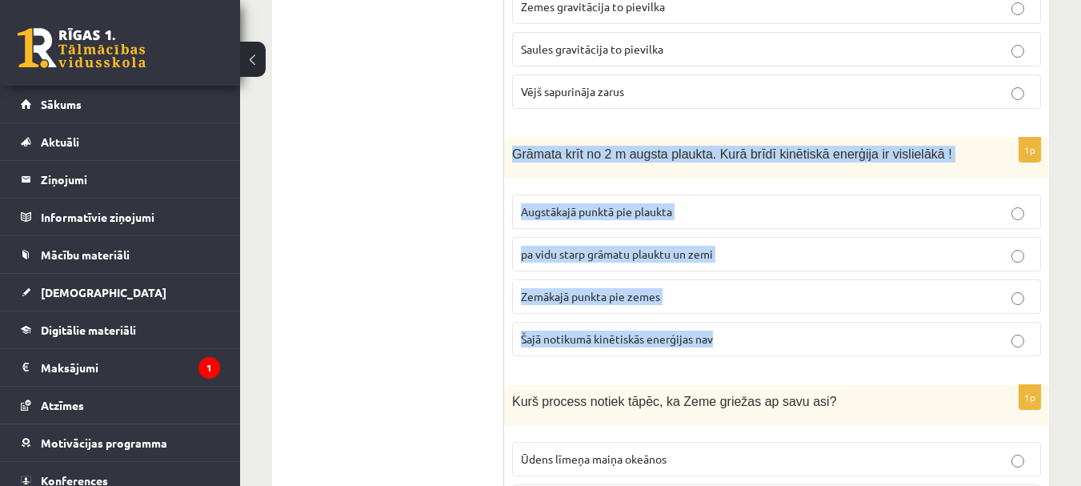
drag, startPoint x: 509, startPoint y: 148, endPoint x: 784, endPoint y: 342, distance: 336.6
click at [784, 342] on div "1p Grāmata krīt no 2 m augsta plaukta. Kurā brīdī kinētiskā enerģija ir visliel…" at bounding box center [776, 253] width 545 height 231
click at [726, 306] on label "Zemākajā punkta pie zemes" at bounding box center [776, 296] width 529 height 34
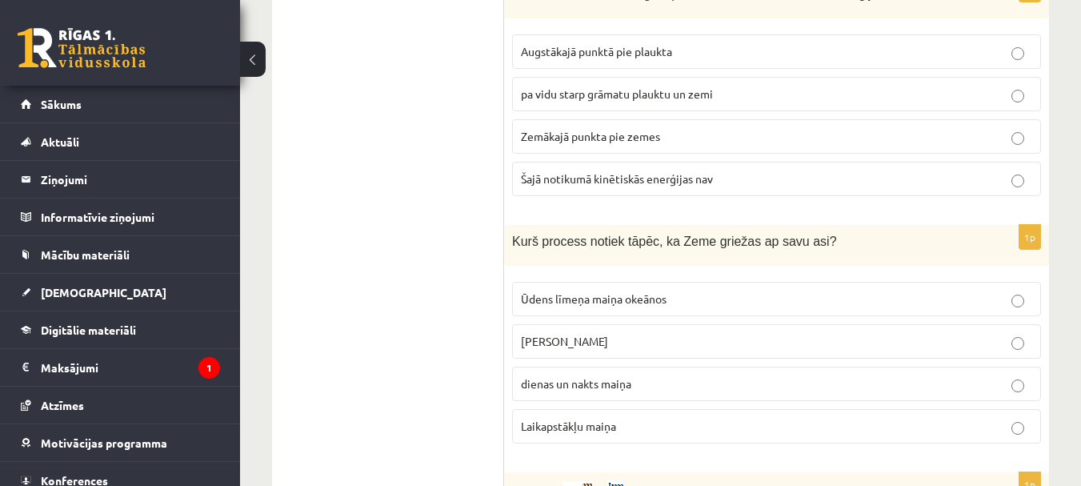
scroll to position [3390, 0]
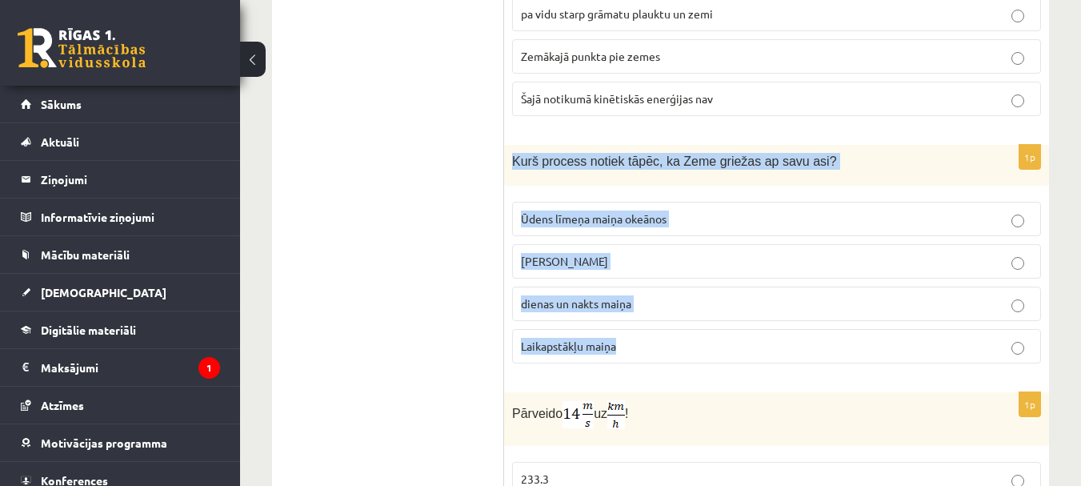
drag, startPoint x: 509, startPoint y: 154, endPoint x: 666, endPoint y: 338, distance: 242.4
click at [666, 338] on div "1p Kurš process notiek tāpēc, ka Zeme griežas ap savu asi? Ūdens līmeņa maiņa o…" at bounding box center [776, 260] width 545 height 231
click at [655, 299] on p "dienas un nakts maiņa" at bounding box center [776, 303] width 511 height 17
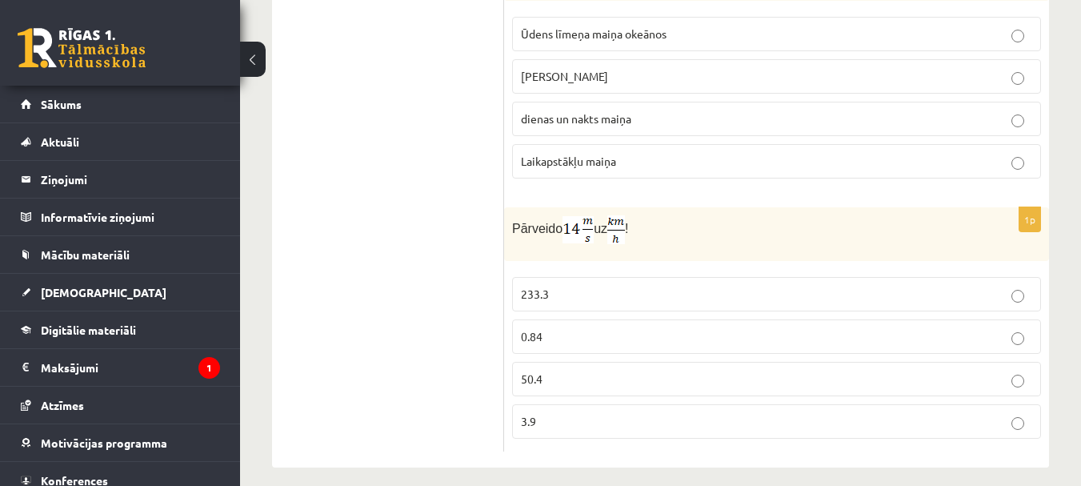
scroll to position [3589, 0]
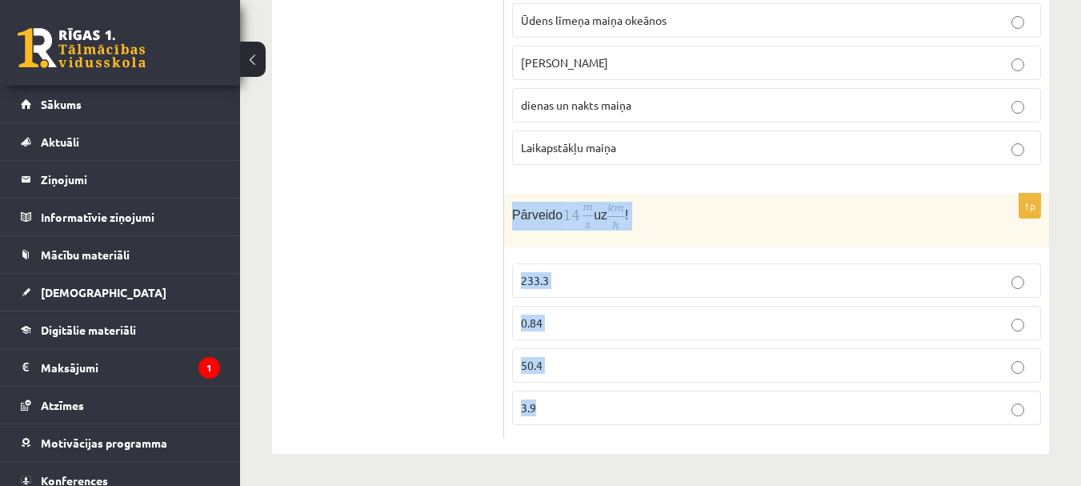
drag, startPoint x: 513, startPoint y: 198, endPoint x: 577, endPoint y: 411, distance: 223.0
click at [577, 411] on div "1p Pārveido uz ! 233.3 0.84 50.4 3.9" at bounding box center [776, 316] width 545 height 244
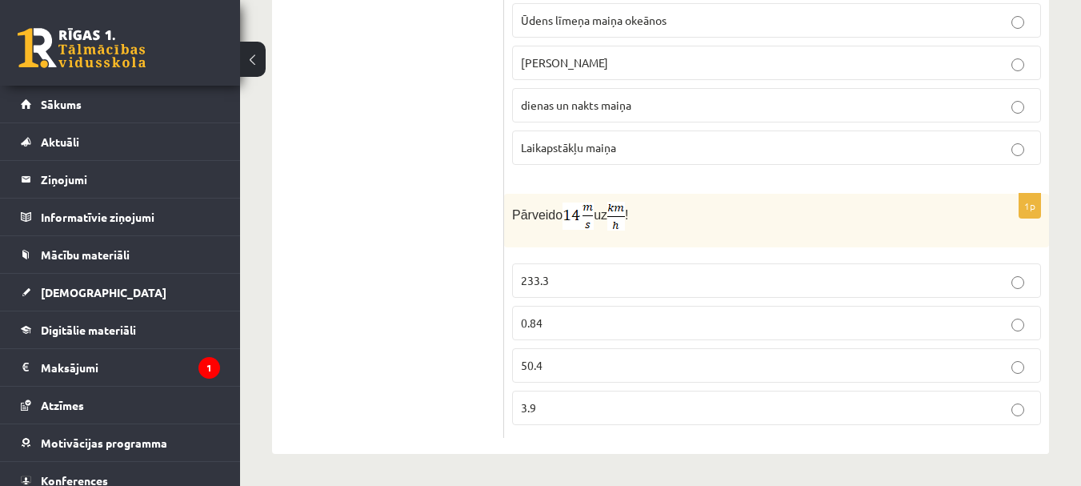
click at [713, 167] on fieldset "Ūdens līmeņa maiņa okeānos gadalaiku maiņa dienas un nakts maiņa Laikapstākļu m…" at bounding box center [776, 82] width 529 height 174
click at [647, 366] on p "50.4" at bounding box center [776, 365] width 511 height 17
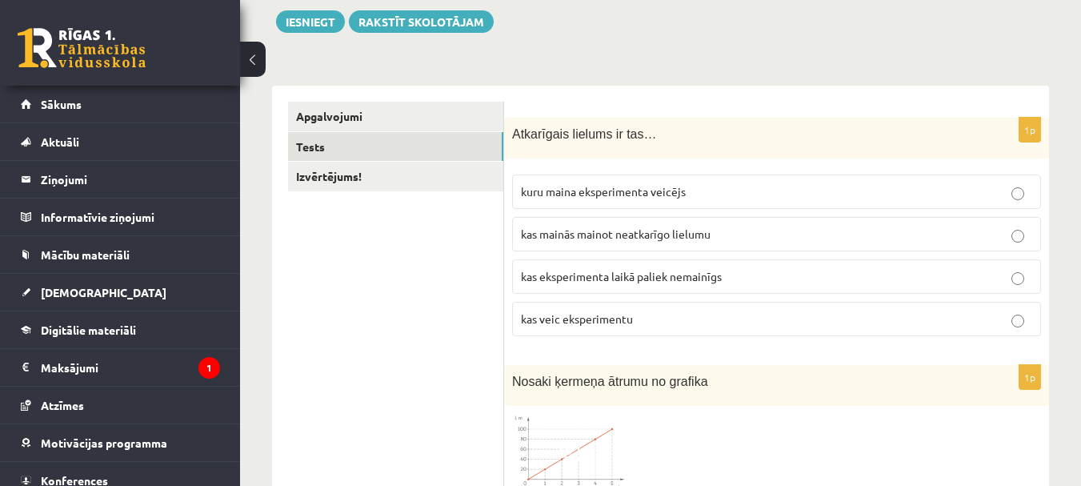
scroll to position [0, 0]
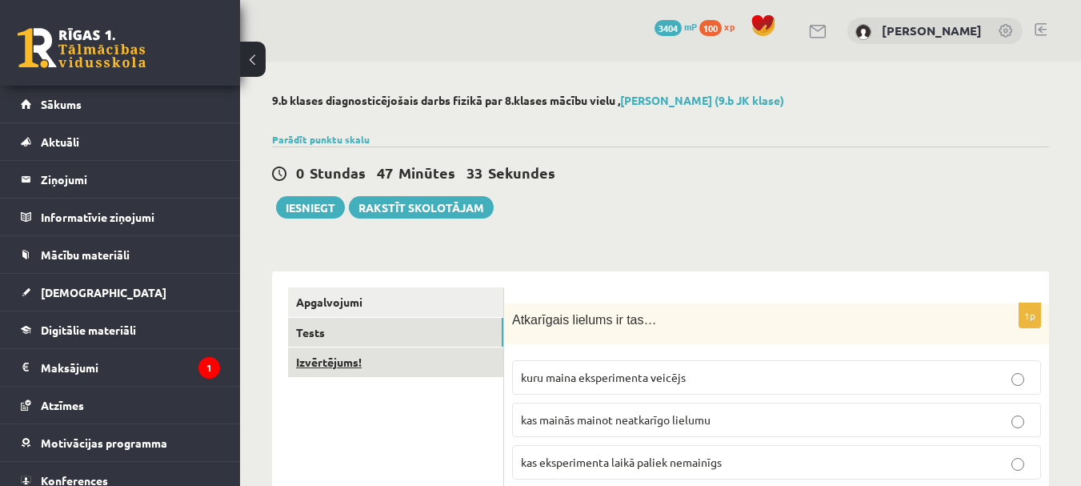
click at [340, 359] on link "Izvērtējums!" at bounding box center [395, 362] width 215 height 30
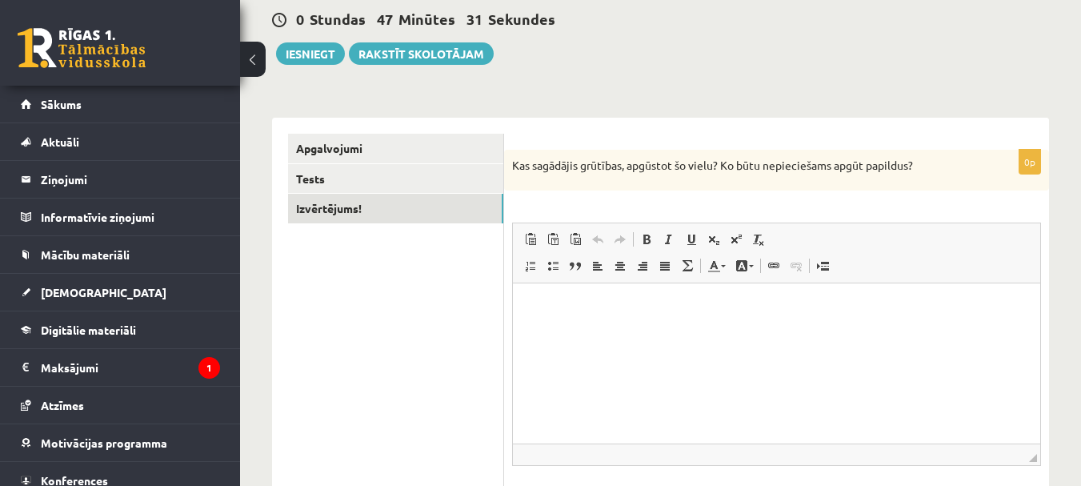
scroll to position [240, 0]
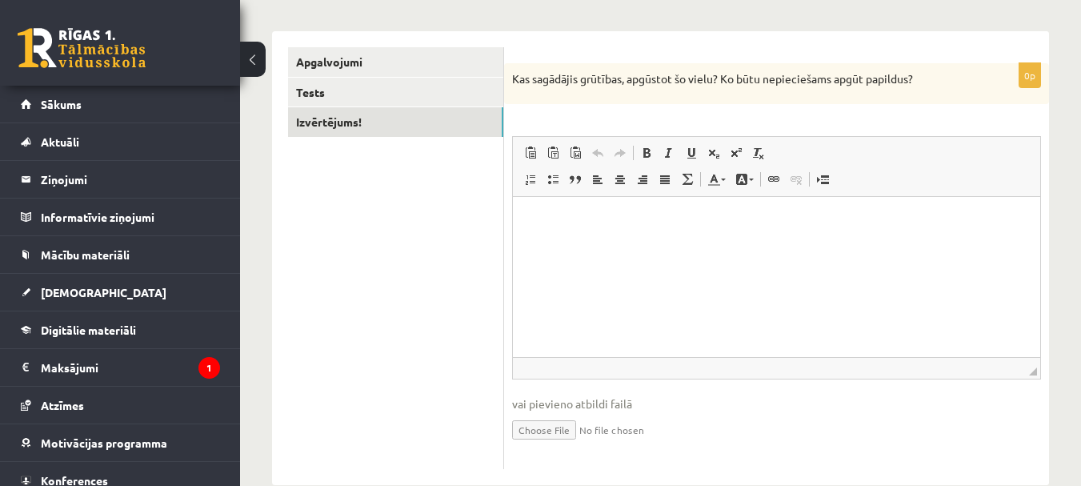
click at [579, 206] on html at bounding box center [776, 221] width 527 height 49
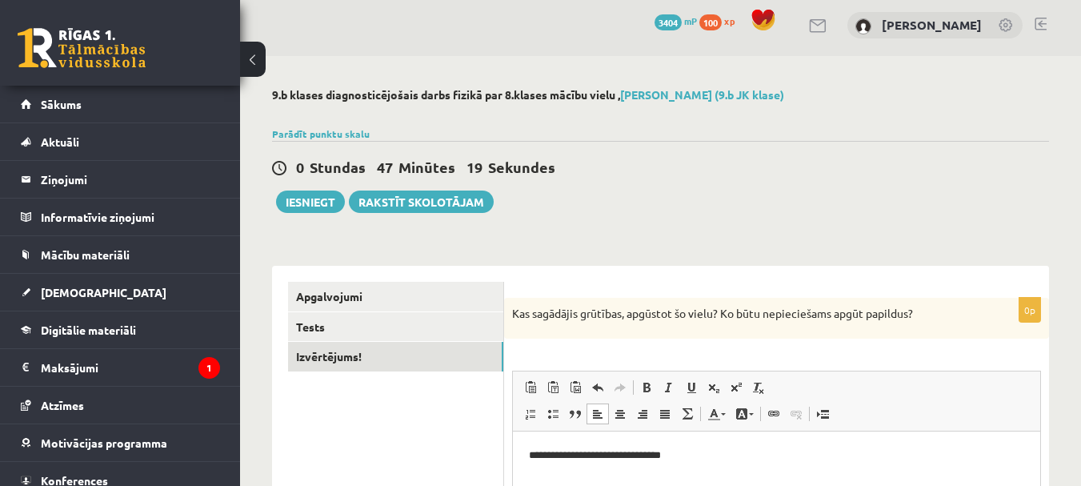
scroll to position [0, 0]
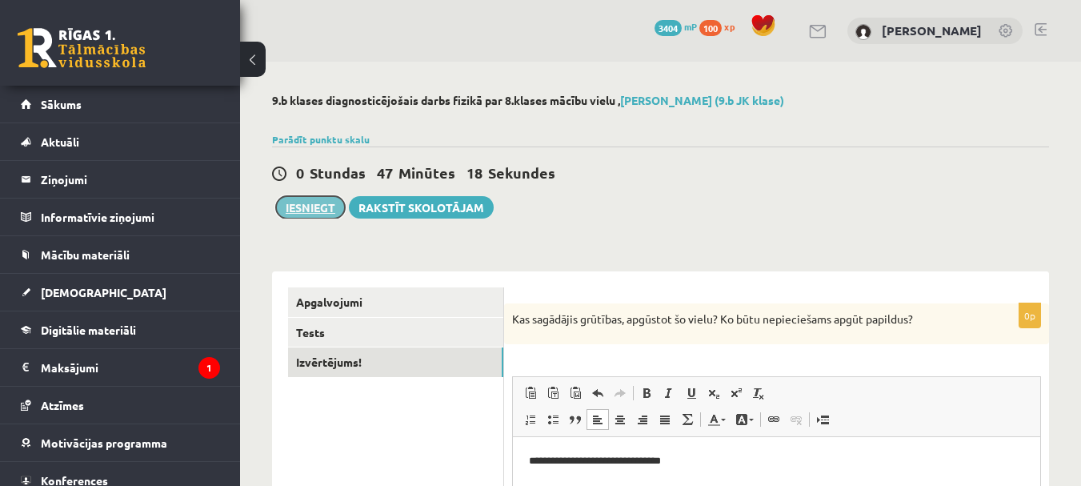
click at [296, 209] on button "Iesniegt" at bounding box center [310, 207] width 69 height 22
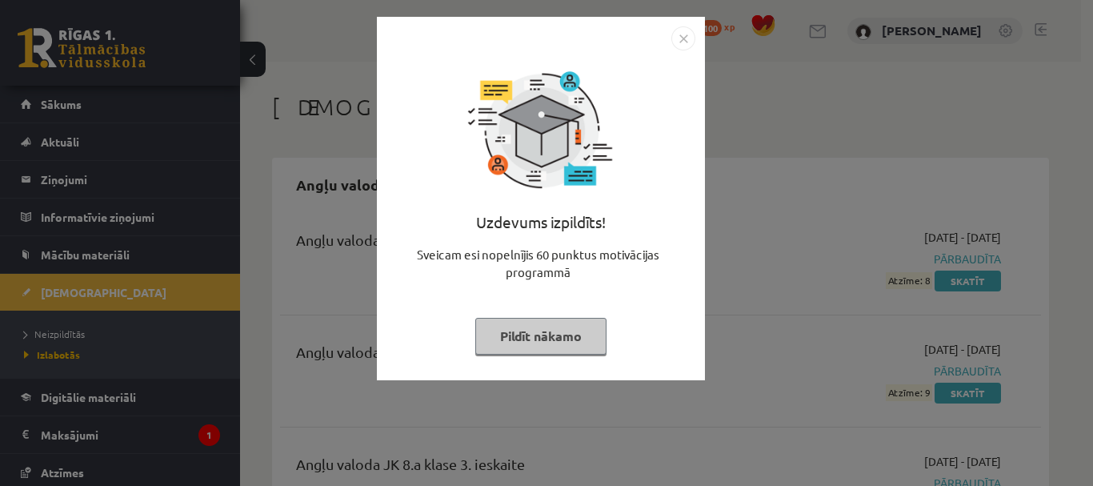
click at [556, 342] on button "Pildīt nākamo" at bounding box center [540, 336] width 131 height 37
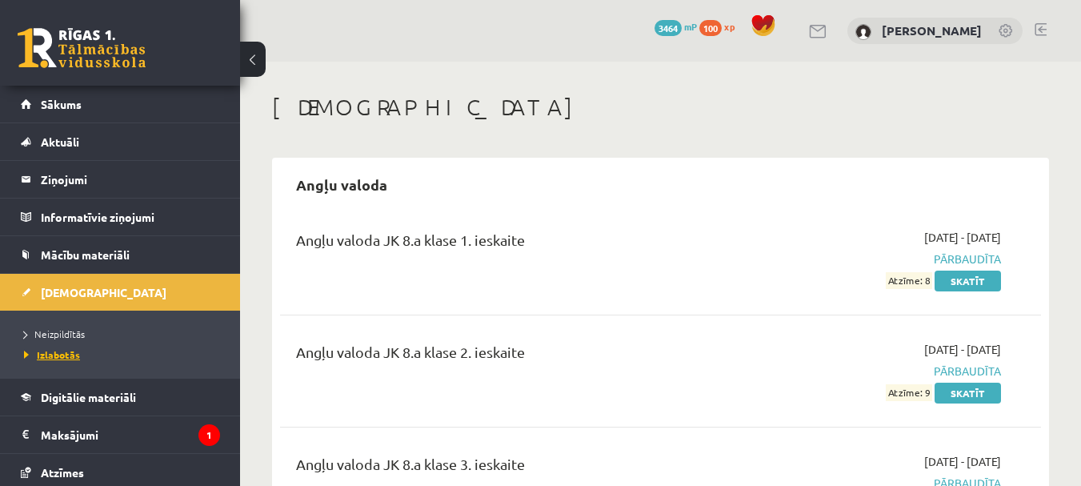
click at [69, 355] on span "Izlabotās" at bounding box center [52, 354] width 56 height 13
click at [72, 98] on span "Sākums" at bounding box center [61, 104] width 41 height 14
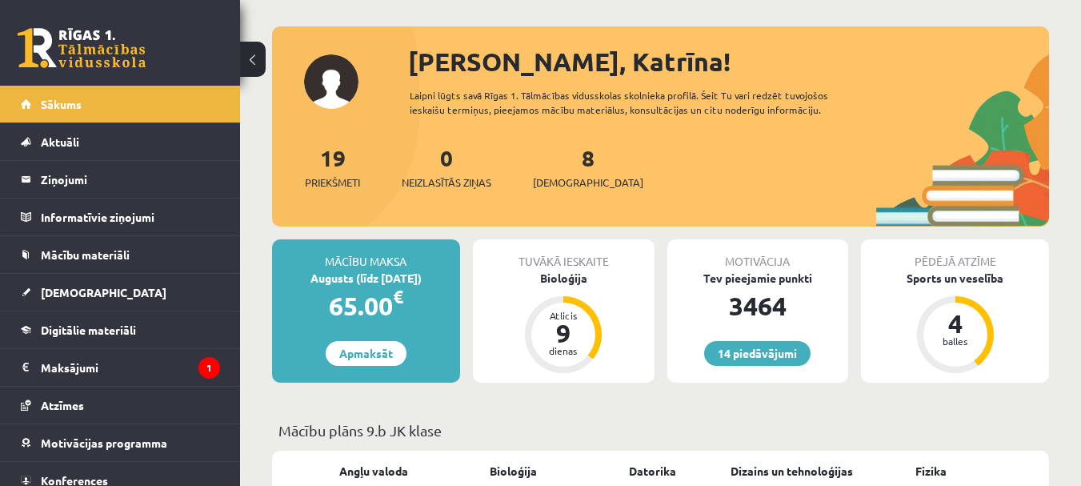
scroll to position [160, 0]
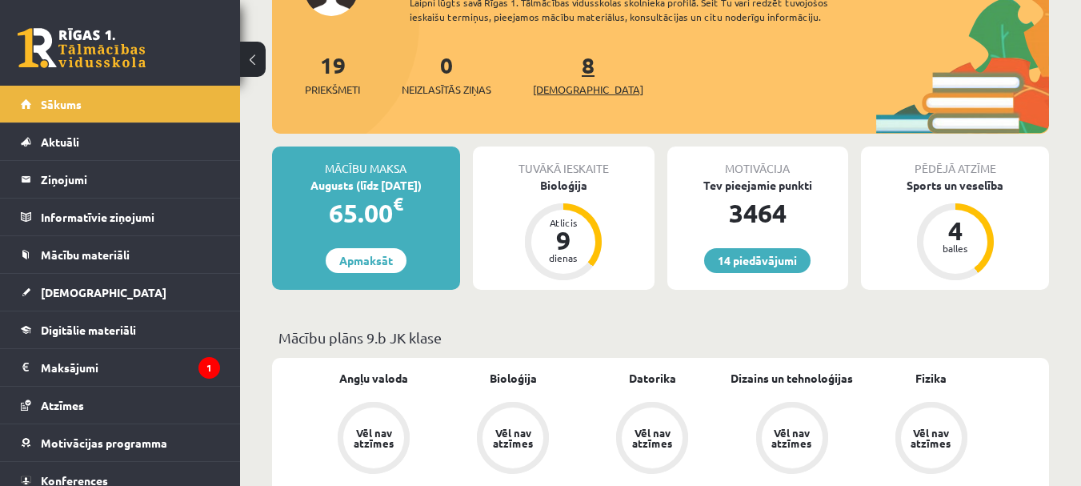
click at [570, 89] on span "[DEMOGRAPHIC_DATA]" at bounding box center [588, 90] width 110 height 16
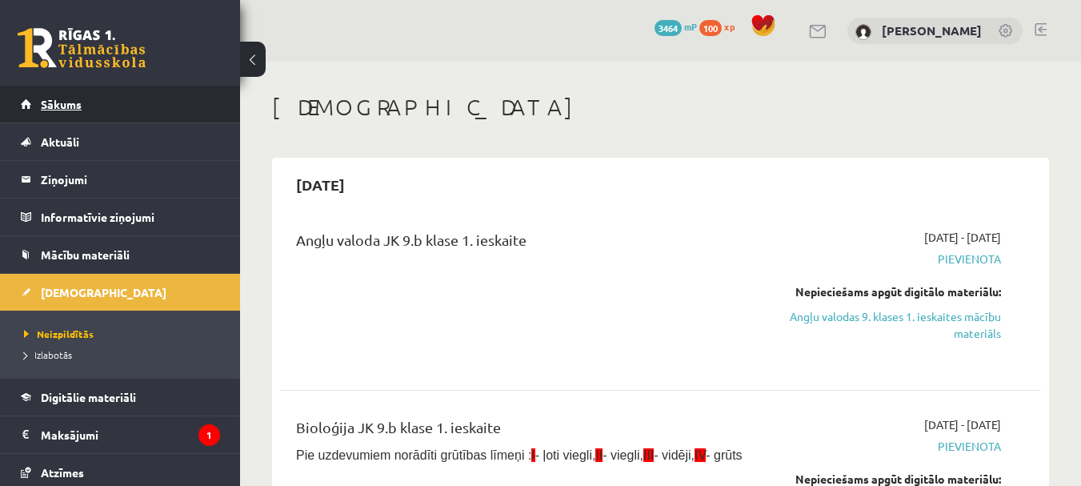
click at [78, 104] on span "Sākums" at bounding box center [61, 104] width 41 height 14
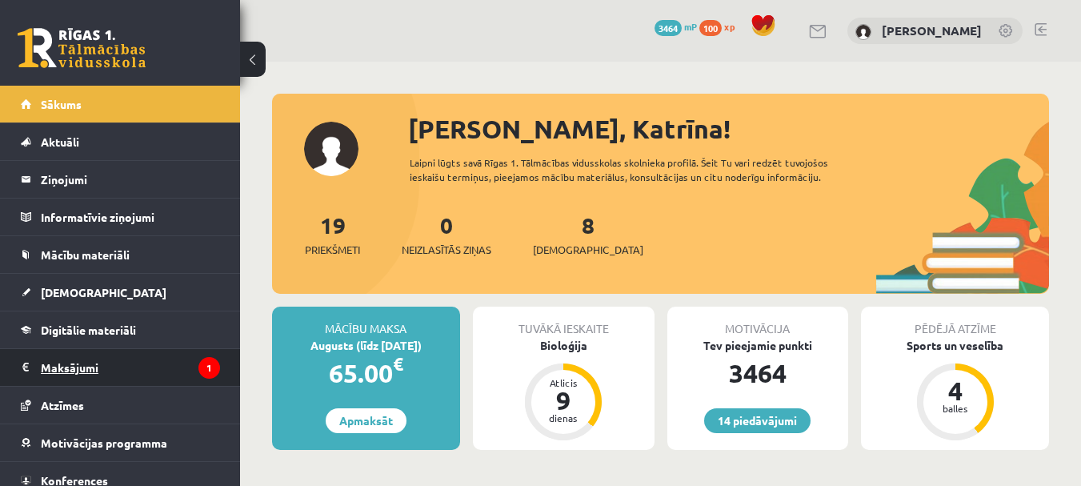
click at [55, 362] on legend "Maksājumi 1" at bounding box center [130, 367] width 179 height 37
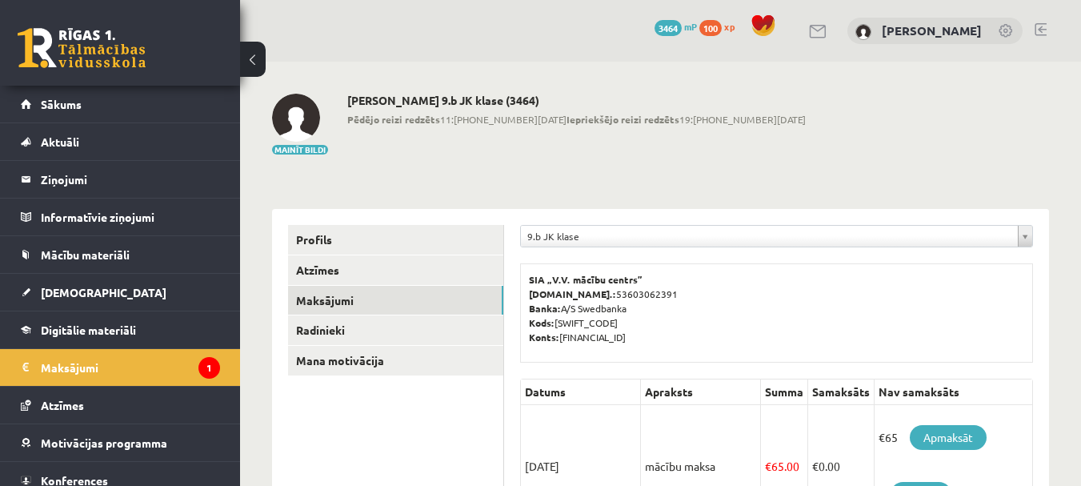
click at [1040, 30] on link at bounding box center [1041, 29] width 12 height 13
